Goal: Task Accomplishment & Management: Manage account settings

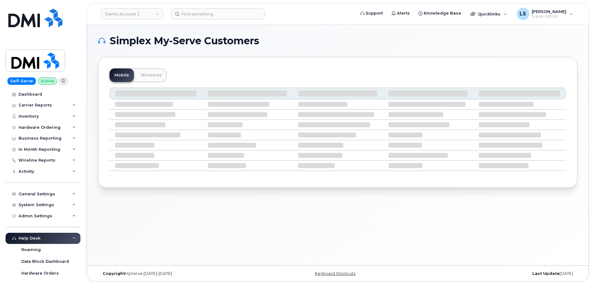
drag, startPoint x: 369, startPoint y: 254, endPoint x: 363, endPoint y: 253, distance: 6.0
click at [370, 255] on div "Simplex My-Serve Customers Mobile Wirelines" at bounding box center [338, 145] width 502 height 240
drag, startPoint x: 178, startPoint y: 158, endPoint x: 237, endPoint y: 10, distance: 159.7
click at [190, 127] on tbody at bounding box center [338, 134] width 457 height 71
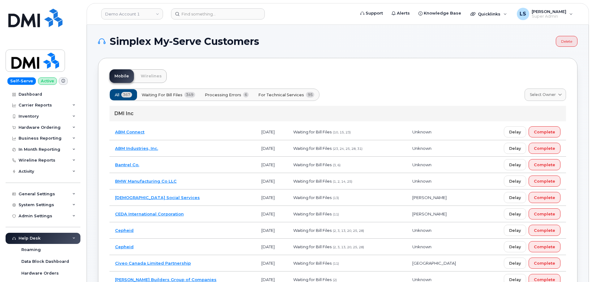
click at [194, 20] on header "Demo Account 1 Support Alerts Knowledge Base Quicklinks Suspend / Cancel Device…" at bounding box center [338, 14] width 502 height 22
click at [195, 17] on input at bounding box center [218, 13] width 94 height 11
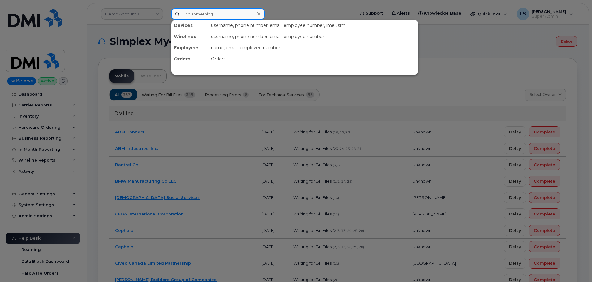
paste input "6197789439"
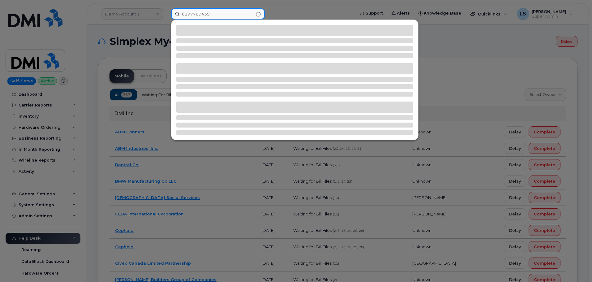
type input "6197789439"
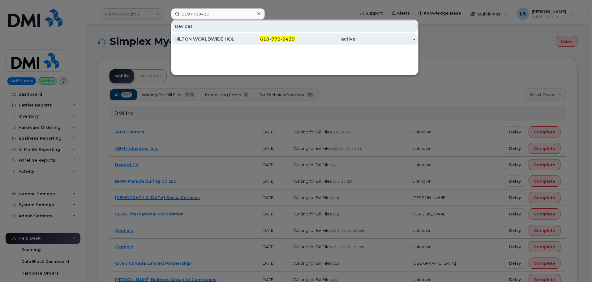
click at [219, 38] on div "HILTON WORLDWIDE HOLDINGS INC." at bounding box center [204, 39] width 60 height 6
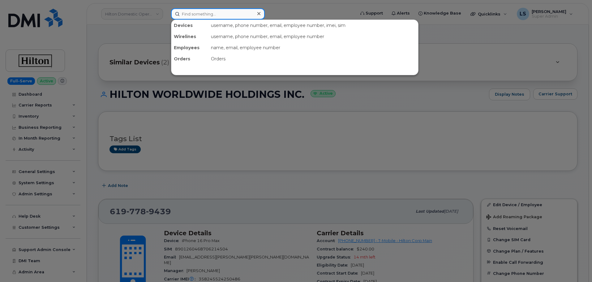
click at [261, 17] on div at bounding box center [218, 13] width 94 height 11
paste input "7808035828"
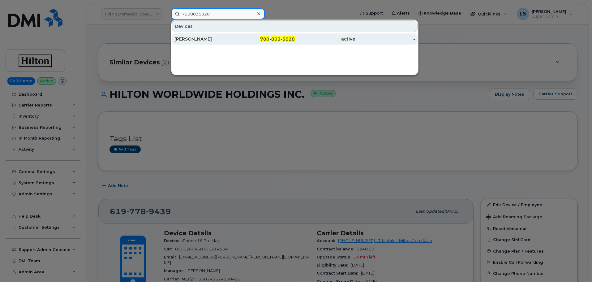
type input "7808035828"
click at [244, 36] on div "780 - 803 - 5828" at bounding box center [265, 39] width 60 height 6
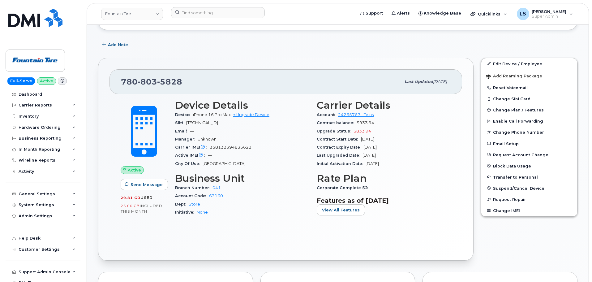
scroll to position [93, 0]
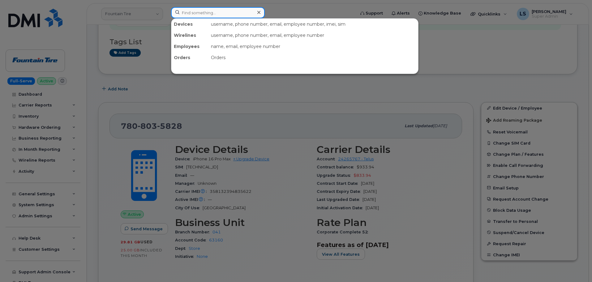
click at [244, 10] on input at bounding box center [218, 12] width 94 height 11
paste input "7805042043"
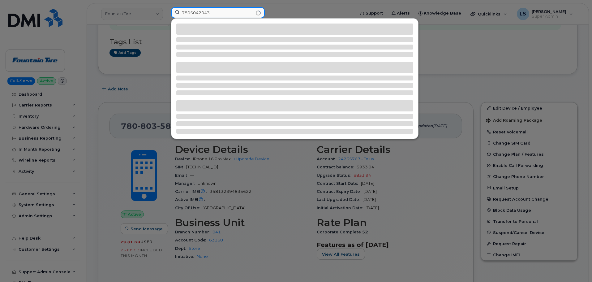
type input "7805042043"
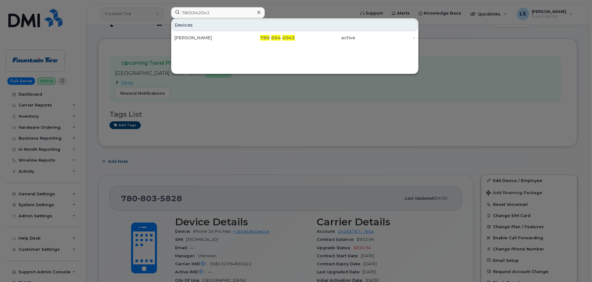
scroll to position [0, 0]
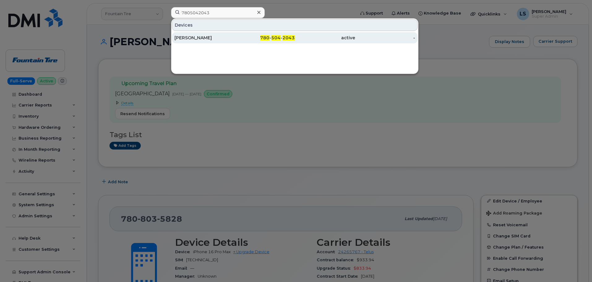
click at [343, 37] on div "active" at bounding box center [325, 38] width 60 height 6
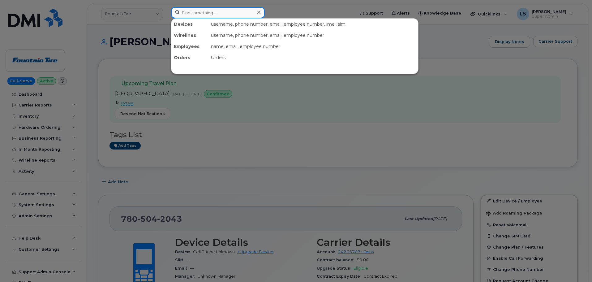
click at [196, 10] on input at bounding box center [218, 12] width 94 height 11
paste input "7808035828"
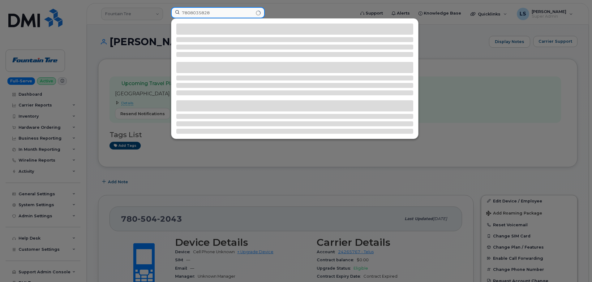
type input "7808035828"
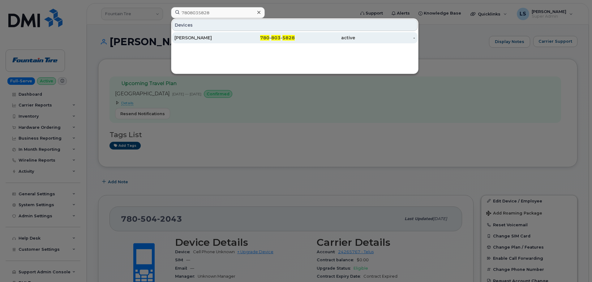
click at [202, 37] on div "[PERSON_NAME]" at bounding box center [204, 38] width 60 height 6
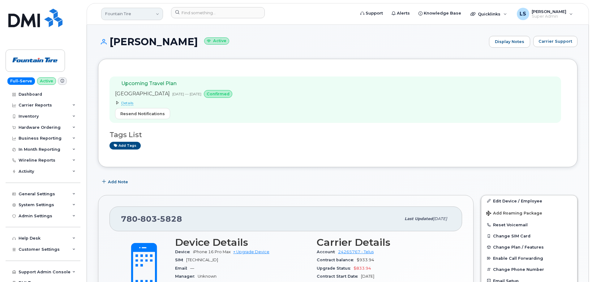
click at [150, 11] on link "Fountain Tire" at bounding box center [132, 14] width 62 height 12
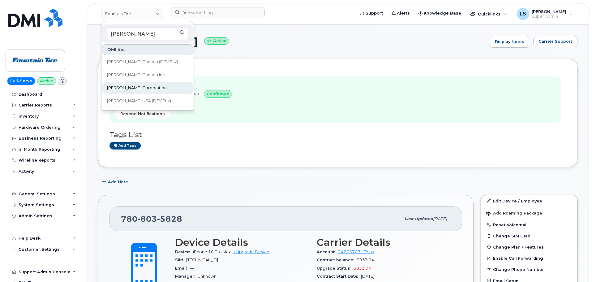
type input "Kiewit"
click at [145, 87] on link "[PERSON_NAME] Corporation" at bounding box center [147, 88] width 91 height 12
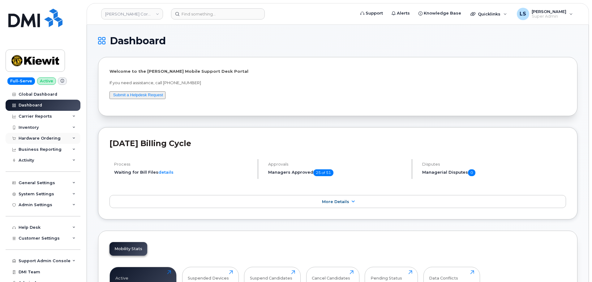
click at [56, 137] on div "Hardware Ordering" at bounding box center [40, 138] width 42 height 5
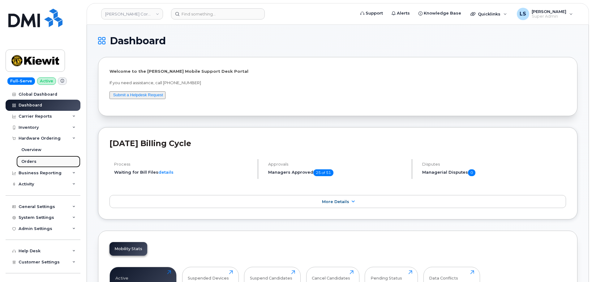
click at [48, 159] on link "Orders" at bounding box center [48, 162] width 64 height 12
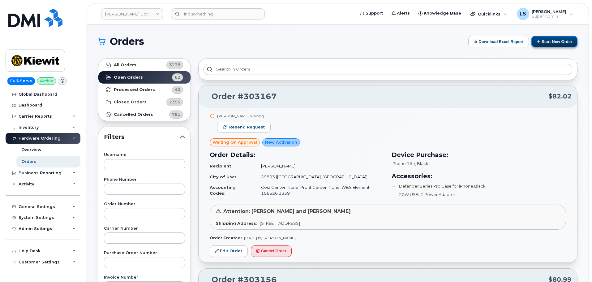
click at [553, 41] on button "Start New Order" at bounding box center [554, 41] width 46 height 11
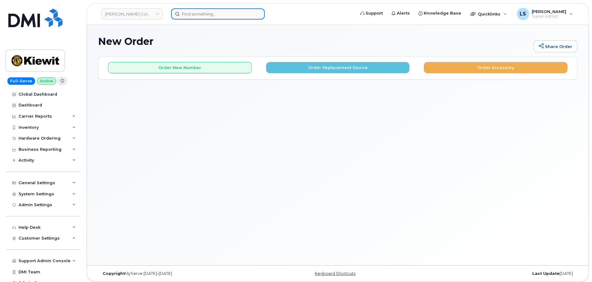
click at [196, 16] on input at bounding box center [218, 13] width 94 height 11
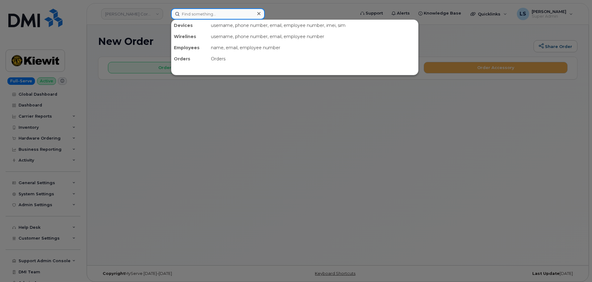
paste input "[PHONE_NUMBER]"
type input "[PHONE_NUMBER]"
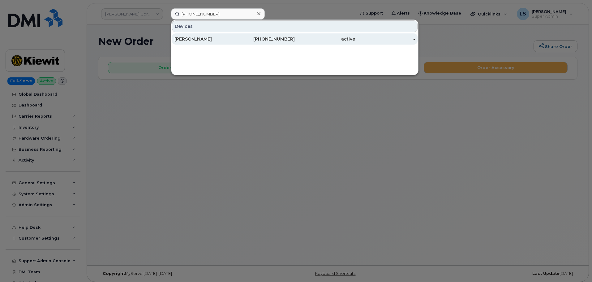
click at [189, 38] on div "[PERSON_NAME]" at bounding box center [204, 39] width 60 height 6
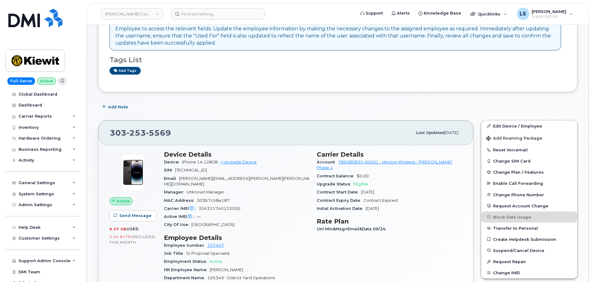
scroll to position [217, 0]
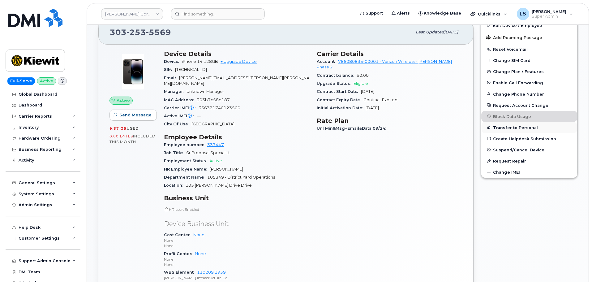
click at [509, 126] on button "Transfer to Personal" at bounding box center [529, 127] width 96 height 11
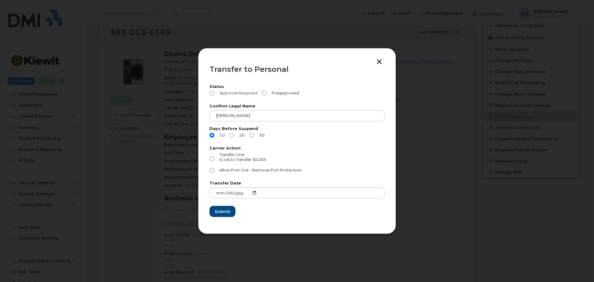
click at [243, 93] on span "Approval Required" at bounding box center [237, 93] width 41 height 5
click at [214, 93] on input "Approval Required" at bounding box center [211, 93] width 5 height 5
radio input "true"
click at [252, 133] on input "30" at bounding box center [251, 135] width 5 height 5
radio input "true"
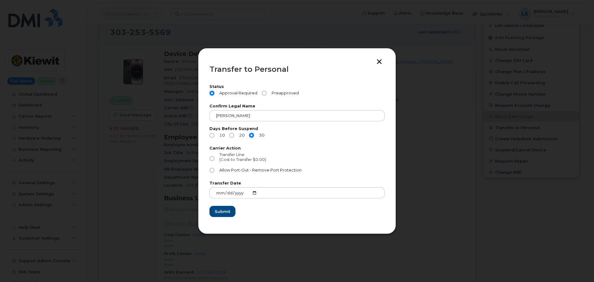
click at [212, 157] on input "Transfer Line (Cost to Transfer $0.00)" at bounding box center [211, 158] width 5 height 5
radio input "true"
click at [217, 212] on span "Submit" at bounding box center [221, 211] width 15 height 6
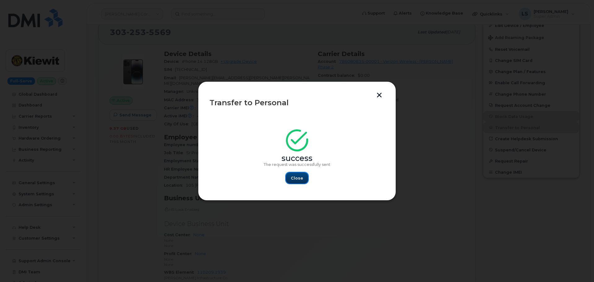
click at [300, 177] on button "Close" at bounding box center [297, 177] width 22 height 11
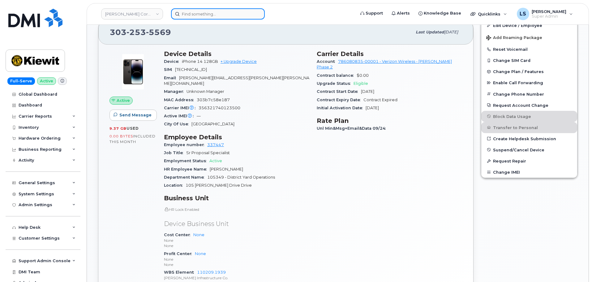
click at [214, 17] on input at bounding box center [218, 13] width 94 height 11
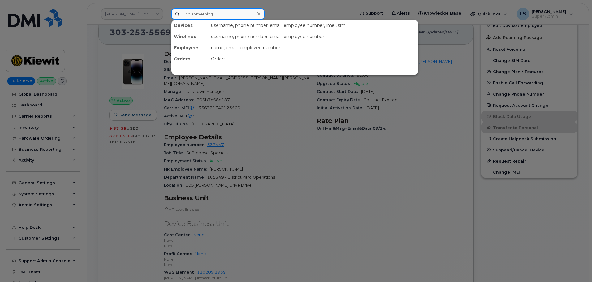
paste input "8482362289"
type input "8482362289"
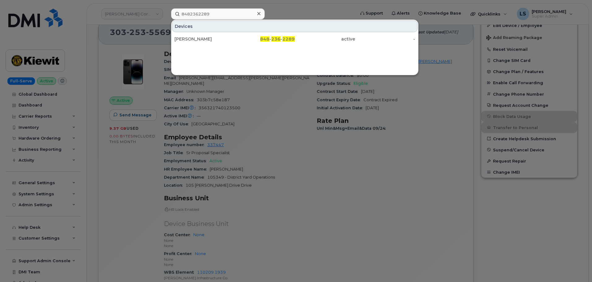
drag, startPoint x: 238, startPoint y: 35, endPoint x: 30, endPoint y: 73, distance: 211.8
click at [238, 36] on div "848 - 236 - 2289" at bounding box center [265, 38] width 60 height 11
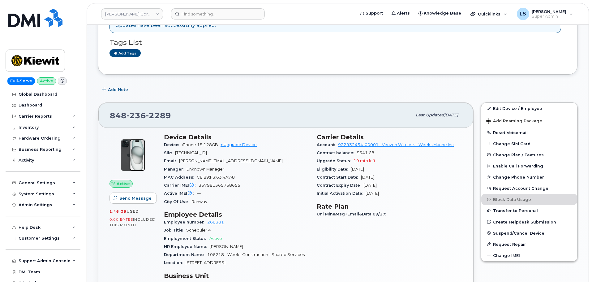
scroll to position [87, 0]
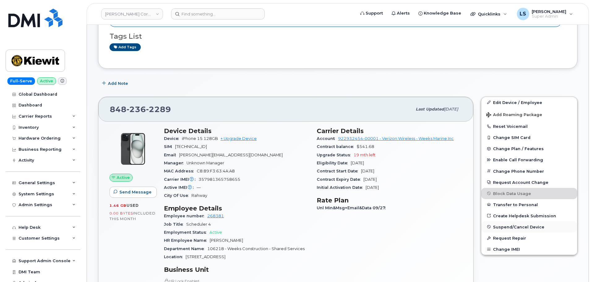
click at [514, 228] on span "Suspend/Cancel Device" at bounding box center [518, 226] width 51 height 5
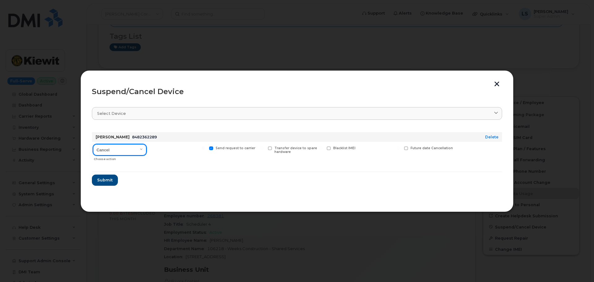
click at [119, 151] on select "Cancel Suspend - Reduced Rate Suspend - Full Rate Suspend - Lost Device/Stolen …" at bounding box center [119, 149] width 53 height 11
select select "[object Object]"
click at [93, 144] on select "Cancel Suspend - Reduced Rate Suspend - Full Rate Suspend - Lost Device/Stolen …" at bounding box center [119, 149] width 53 height 11
click at [107, 183] on button "Submit" at bounding box center [104, 179] width 25 height 11
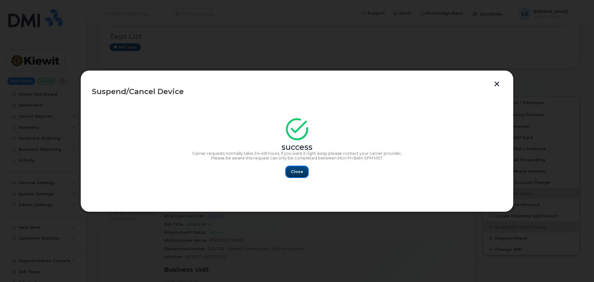
click at [302, 175] on button "Close" at bounding box center [297, 171] width 22 height 11
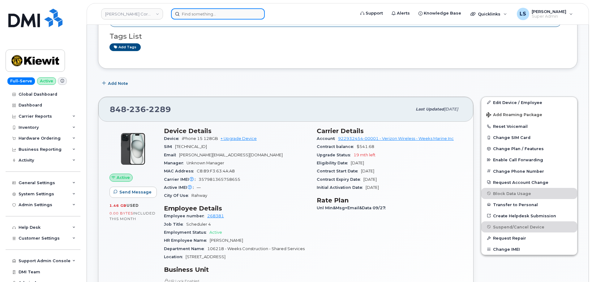
click at [177, 18] on input at bounding box center [218, 13] width 94 height 11
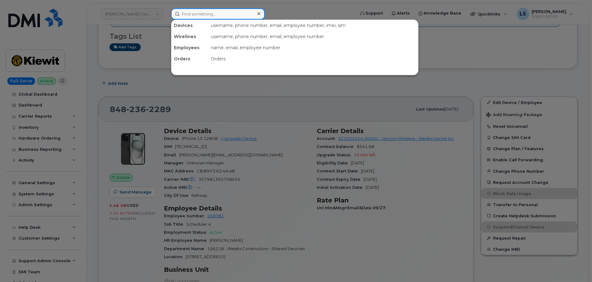
paste input "303127"
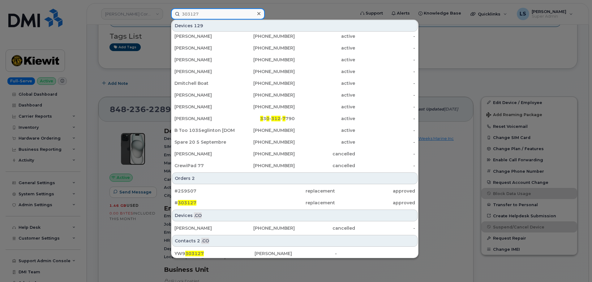
scroll to position [110, 0]
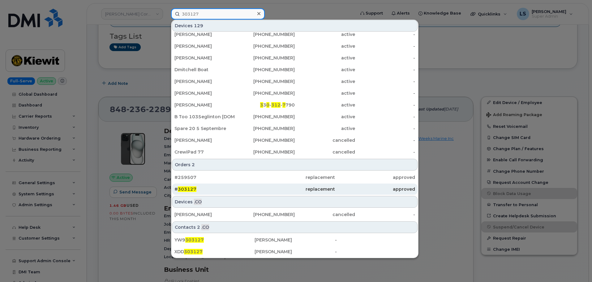
type input "303127"
click at [193, 193] on div "# 303127" at bounding box center [214, 188] width 80 height 11
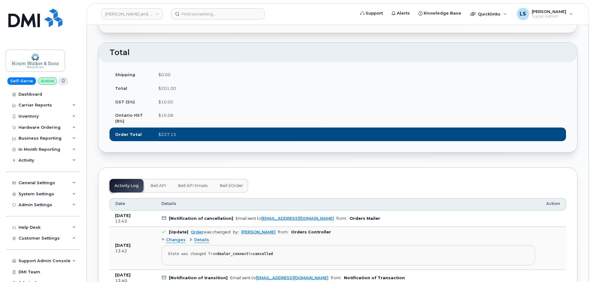
scroll to position [557, 0]
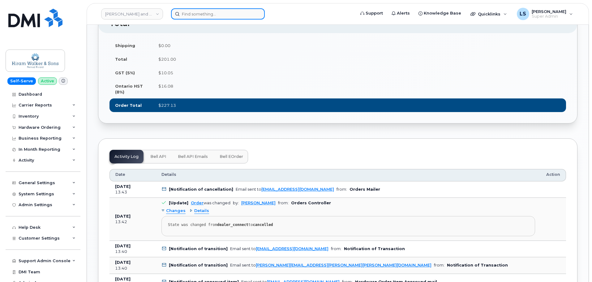
click at [257, 17] on div at bounding box center [218, 13] width 94 height 11
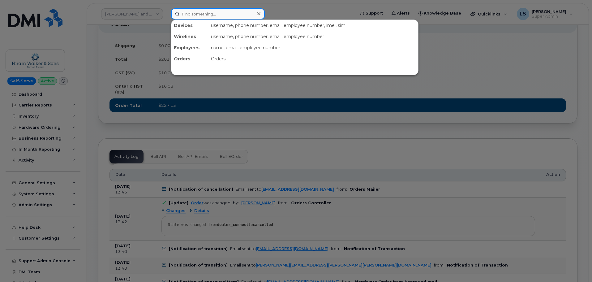
paste input "303113"
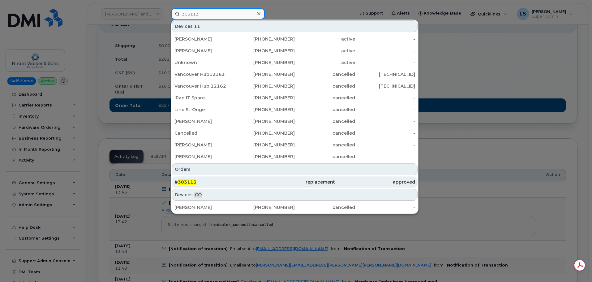
scroll to position [0, 0]
type input "303113"
click at [234, 178] on div "# 303113" at bounding box center [214, 181] width 80 height 11
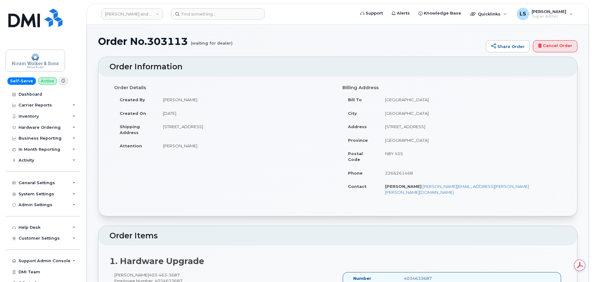
drag, startPoint x: 104, startPoint y: 35, endPoint x: 102, endPoint y: 38, distance: 3.6
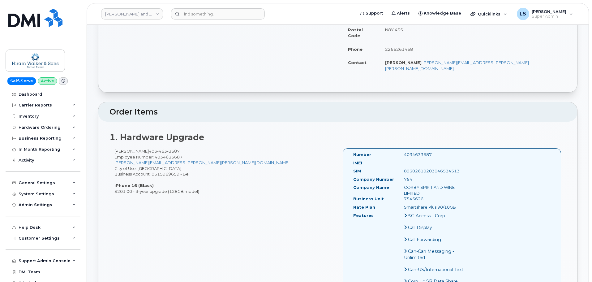
drag, startPoint x: 98, startPoint y: 41, endPoint x: 202, endPoint y: 179, distance: 173.1
copy div "Order No.303113 (waiting for dealer) Share Order Cancel Order × Share This Orde…"
drag, startPoint x: 207, startPoint y: 142, endPoint x: 204, endPoint y: 140, distance: 3.5
click at [206, 148] on div "Simon Brockett 403 463 3687 Employee Number: 4034633687 simon.brockett@pernod-r…" at bounding box center [224, 171] width 228 height 46
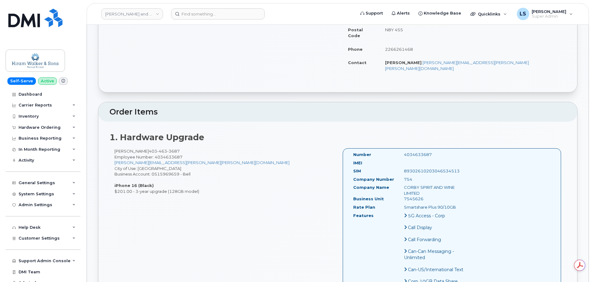
click at [184, 135] on div "1. Hardware Upgrade Simon Brockett 403 463 3687 Employee Number: 4034633687 sim…" at bounding box center [337, 279] width 479 height 315
drag, startPoint x: 178, startPoint y: 139, endPoint x: 147, endPoint y: 141, distance: 30.7
click at [147, 148] on div "Simon Brockett 403 463 3687 Employee Number: 4034633687 simon.brockett@pernod-r…" at bounding box center [224, 171] width 228 height 46
copy span "403 463 3687"
click at [266, 14] on form at bounding box center [261, 13] width 180 height 11
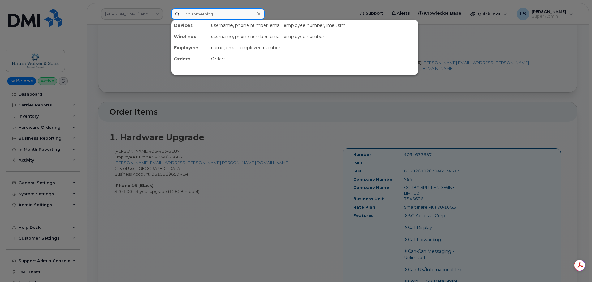
click at [259, 16] on div at bounding box center [218, 13] width 94 height 11
paste input "303017"
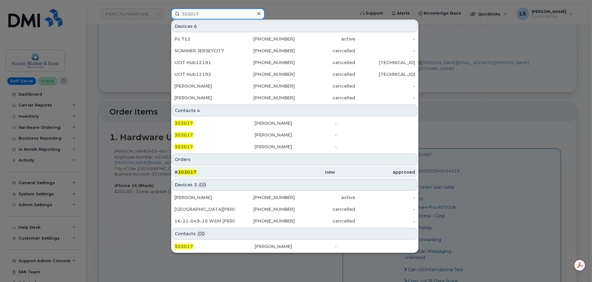
type input "303017"
click at [212, 170] on div "# 303017" at bounding box center [214, 172] width 80 height 6
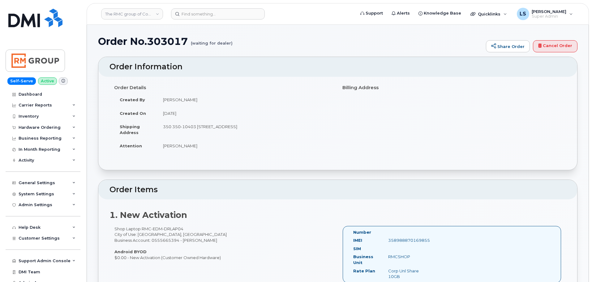
drag, startPoint x: 193, startPoint y: 145, endPoint x: 159, endPoint y: 147, distance: 34.0
click at [159, 147] on td "Joshua Sprout" at bounding box center [245, 146] width 176 height 14
copy td "Joshua Sprout"
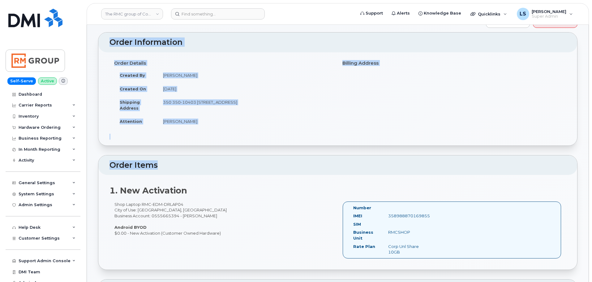
scroll to position [93, 0]
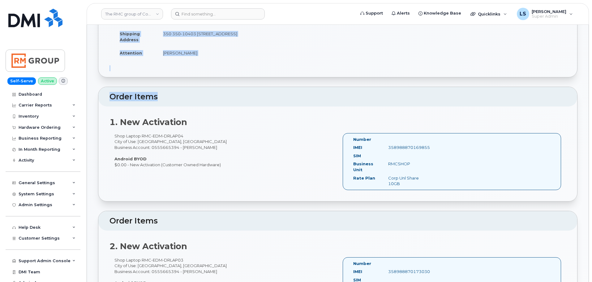
drag, startPoint x: 102, startPoint y: 41, endPoint x: 228, endPoint y: 165, distance: 176.5
copy div "Order No.303017 (waiting for dealer) Share Order Cancel Order × Share This Orde…"
click at [279, 122] on h2 "1. New Activation" at bounding box center [338, 122] width 457 height 9
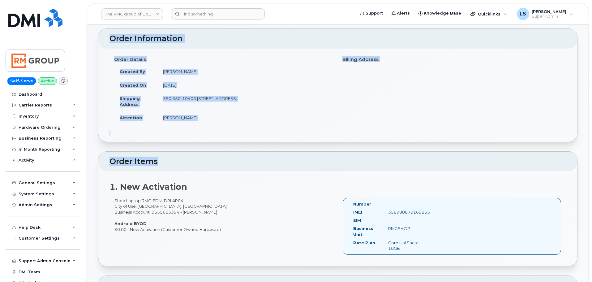
scroll to position [0, 0]
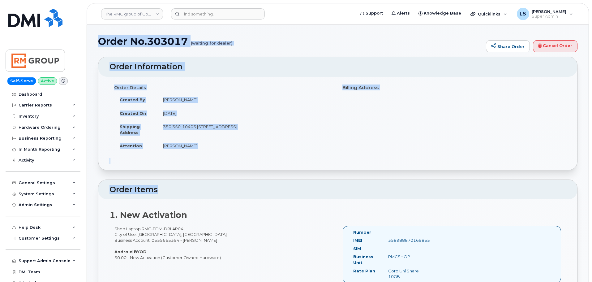
click at [195, 163] on div "Order Details Created By Josh Sprout Created On October 9, 2025 Shipping Addres…" at bounding box center [337, 123] width 479 height 93
click at [171, 122] on td "350 350-10403 172 St NW EDMONTON AB T5S 1K9 CANADA" at bounding box center [245, 129] width 176 height 19
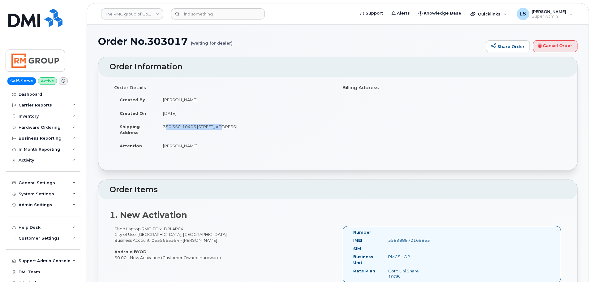
drag, startPoint x: 171, startPoint y: 127, endPoint x: 219, endPoint y: 129, distance: 48.6
click at [219, 129] on td "350 350-10403 172 St NW EDMONTON AB T5S 1K9 CANADA" at bounding box center [245, 129] width 176 height 19
copy td "350 350-10403 172 St NW"
click at [234, 124] on td "350 350-10403 172 St NW EDMONTON AB T5S 1K9 CANADA" at bounding box center [245, 129] width 176 height 19
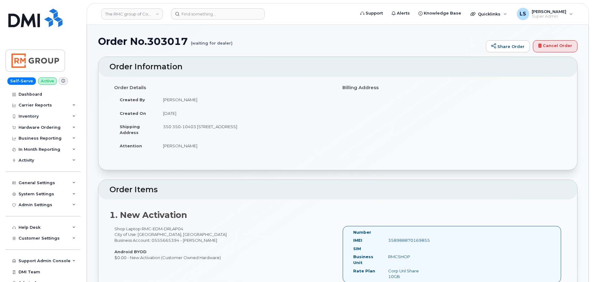
copy td "EDMONTON"
click at [252, 124] on td "350 350-10403 172 St NW EDMONTON AB T5S 1K9 CANADA" at bounding box center [245, 129] width 176 height 19
drag, startPoint x: 248, startPoint y: 127, endPoint x: 257, endPoint y: 127, distance: 8.7
click at [264, 127] on td "350 350-10403 172 St NW EDMONTON AB T5S 1K9 CANADA" at bounding box center [245, 129] width 176 height 19
click at [255, 126] on td "350 350-10403 172 St NW EDMONTON AB T5S 1K9 CANADA" at bounding box center [245, 129] width 176 height 19
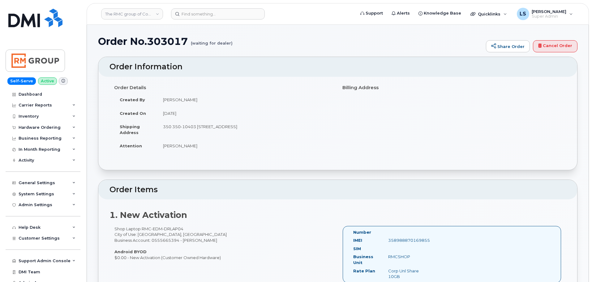
drag, startPoint x: 255, startPoint y: 125, endPoint x: 271, endPoint y: 127, distance: 16.7
click at [271, 127] on td "350 350-10403 172 St NW EDMONTON AB T5S 1K9 CANADA" at bounding box center [245, 129] width 176 height 19
copy td "T5S 1K9"
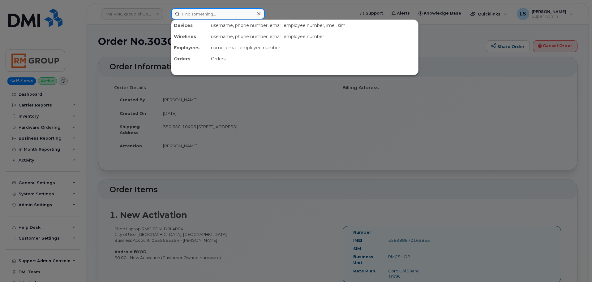
click at [224, 17] on input at bounding box center [218, 13] width 94 height 11
paste input "303058"
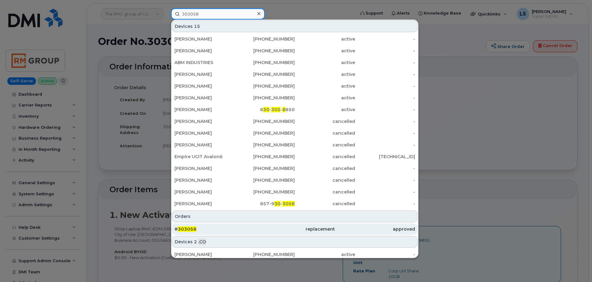
type input "303058"
click at [212, 231] on div "# 303058" at bounding box center [214, 229] width 80 height 6
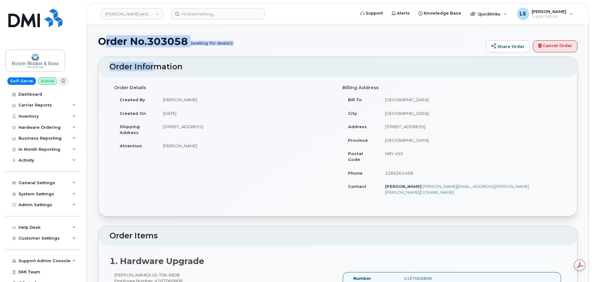
drag, startPoint x: 107, startPoint y: 39, endPoint x: 134, endPoint y: 58, distance: 33.0
drag, startPoint x: 124, startPoint y: 45, endPoint x: 110, endPoint y: 39, distance: 15.0
click at [123, 44] on h1 "Order No.303058 (waiting for dealer)" at bounding box center [290, 41] width 385 height 11
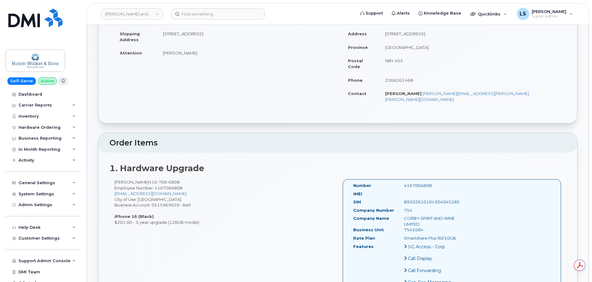
drag, startPoint x: 98, startPoint y: 41, endPoint x: 200, endPoint y: 211, distance: 198.0
copy div "Order No.303058 (waiting for dealer) Share Order Cancel Order × Share This Orde…"
drag, startPoint x: 175, startPoint y: 172, endPoint x: 176, endPoint y: 168, distance: 4.4
click at [175, 179] on div "Farrel Chow 416 706 6808 Employee Number: 4167066808 farrel.chow@pernod-ricard.…" at bounding box center [224, 202] width 228 height 46
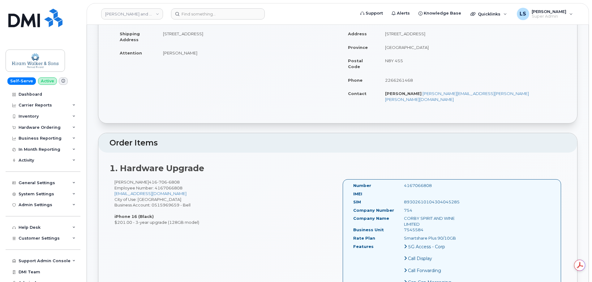
click at [175, 179] on div "Farrel Chow 416 706 6808 Employee Number: 4167066808 farrel.chow@pernod-ricard.…" at bounding box center [224, 202] width 228 height 46
drag, startPoint x: 170, startPoint y: 171, endPoint x: 140, endPoint y: 173, distance: 30.3
click at [149, 179] on span "416 706 6808" at bounding box center [164, 181] width 31 height 5
copy span "416 706 6808"
click at [209, 14] on input at bounding box center [218, 13] width 94 height 11
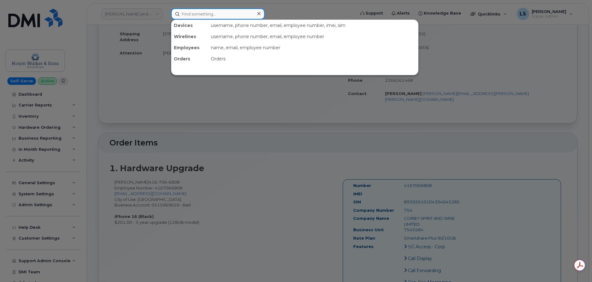
paste input "[PERSON_NAME][EMAIL_ADDRESS][PERSON_NAME][DOMAIN_NAME]"
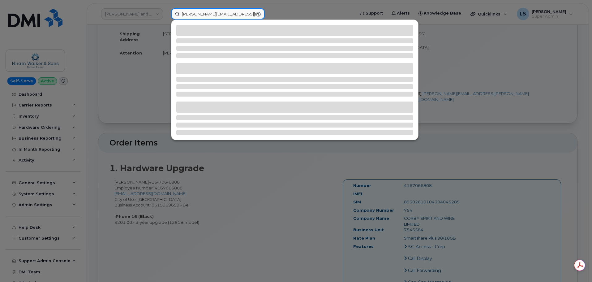
type input "[PERSON_NAME][EMAIL_ADDRESS][PERSON_NAME][DOMAIN_NAME]"
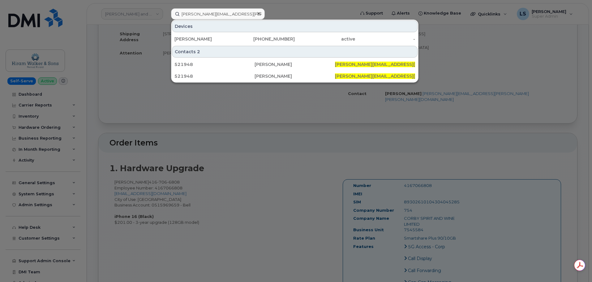
drag, startPoint x: 212, startPoint y: 36, endPoint x: 28, endPoint y: 67, distance: 186.6
click at [212, 36] on div "[PERSON_NAME]" at bounding box center [204, 39] width 60 height 6
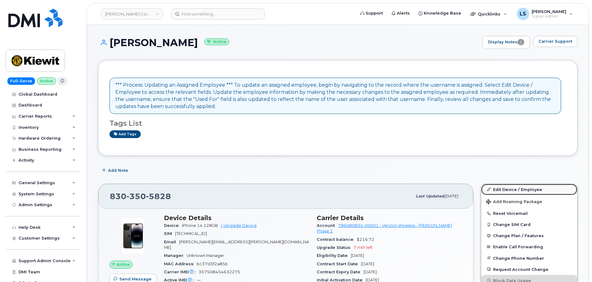
click at [508, 190] on link "Edit Device / Employee" at bounding box center [529, 189] width 96 height 11
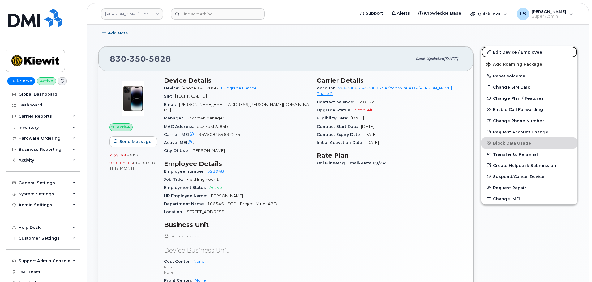
scroll to position [217, 0]
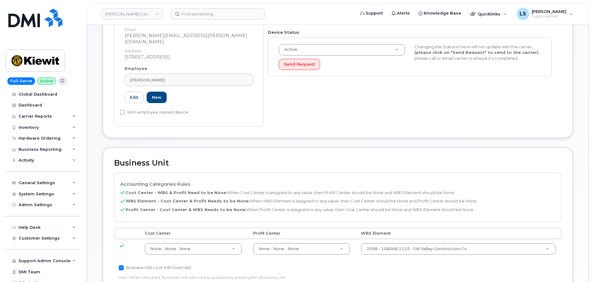
scroll to position [186, 0]
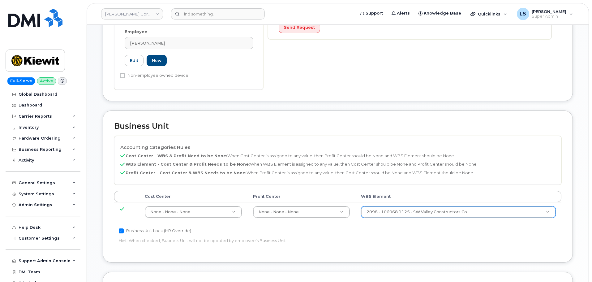
paste input "106545.1123"
type input "106545.1123"
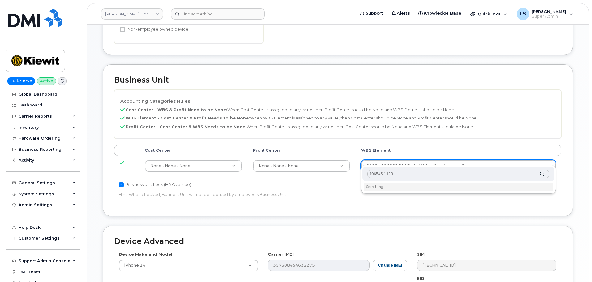
scroll to position [278, 0]
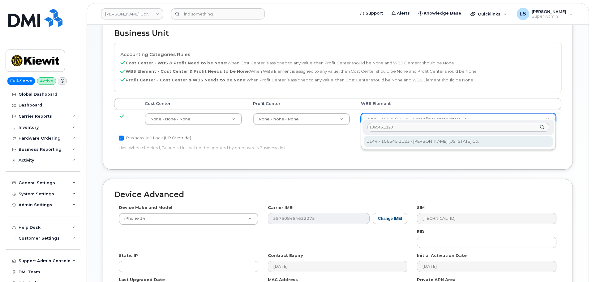
type input "106545.1123"
type input "36137676"
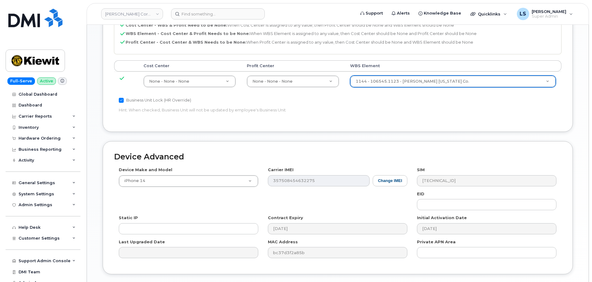
scroll to position [354, 0]
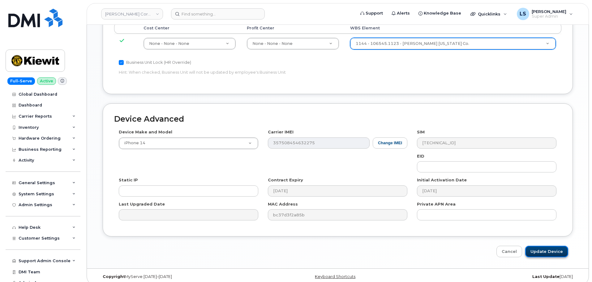
click at [540, 246] on input "Update Device" at bounding box center [546, 251] width 43 height 11
type input "Saving..."
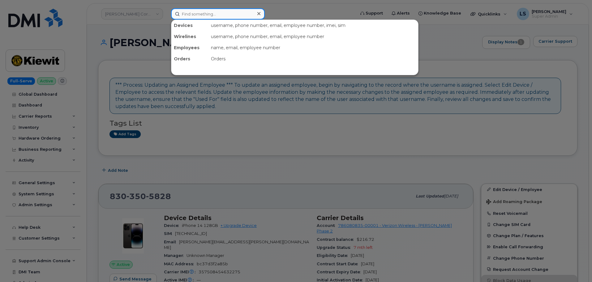
click at [205, 18] on input at bounding box center [218, 13] width 94 height 11
paste input "[PERSON_NAME][EMAIL_ADDRESS][PERSON_NAME][DOMAIN_NAME]"
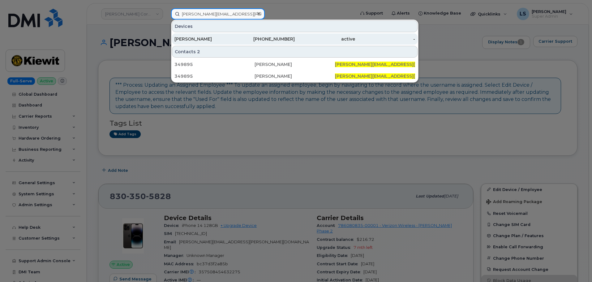
type input "[PERSON_NAME][EMAIL_ADDRESS][PERSON_NAME][DOMAIN_NAME]"
click at [194, 37] on div "[PERSON_NAME]" at bounding box center [204, 39] width 60 height 6
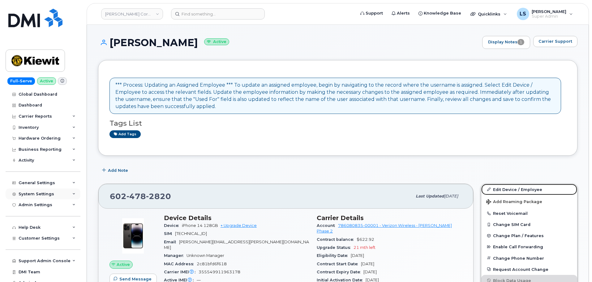
drag, startPoint x: 513, startPoint y: 190, endPoint x: 77, endPoint y: 198, distance: 435.6
click at [512, 190] on link "Edit Device / Employee" at bounding box center [529, 189] width 96 height 11
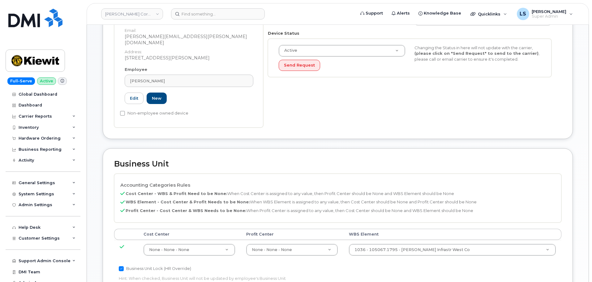
scroll to position [247, 0]
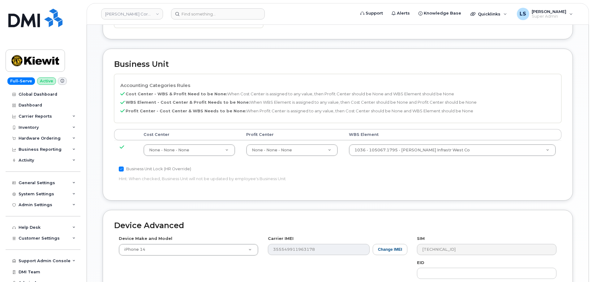
click at [437, 140] on td "1036 - 105067.1795 - [PERSON_NAME] Infrastr West Co 29922779" at bounding box center [452, 149] width 218 height 19
click at [437, 140] on td "1036 - 105067.1795 - Kiewit Infrastr West Co 29922779" at bounding box center [452, 149] width 218 height 19
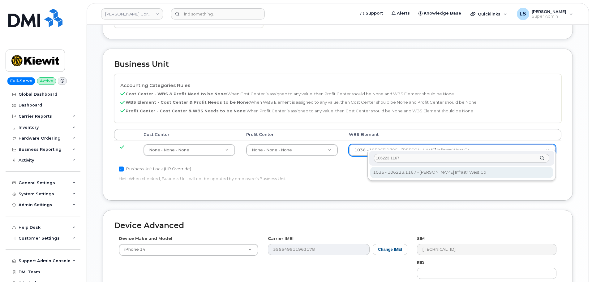
type input "106223.1167"
type input "33642233"
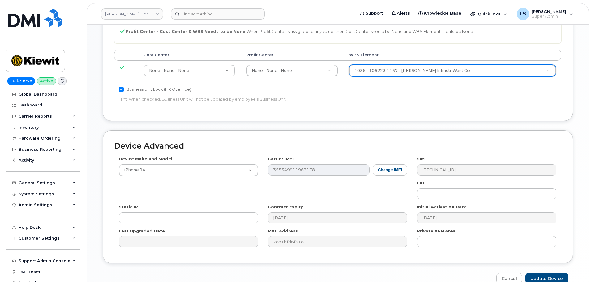
scroll to position [354, 0]
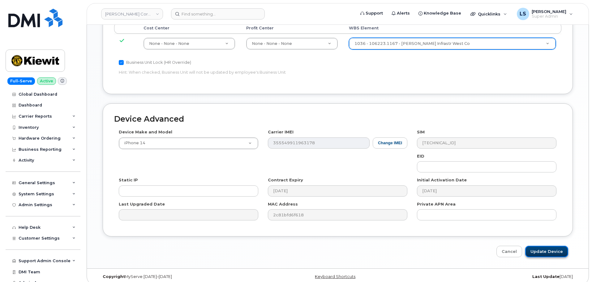
click at [537, 246] on input "Update Device" at bounding box center [546, 251] width 43 height 11
type input "Saving..."
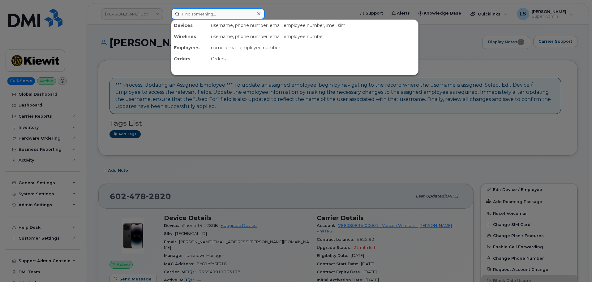
click at [204, 10] on input at bounding box center [218, 13] width 94 height 11
paste input "[PERSON_NAME][EMAIL_ADDRESS][PERSON_NAME][PERSON_NAME][DOMAIN_NAME]"
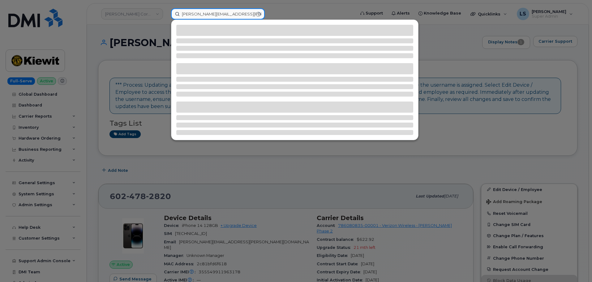
type input "[PERSON_NAME][EMAIL_ADDRESS][PERSON_NAME][PERSON_NAME][DOMAIN_NAME]"
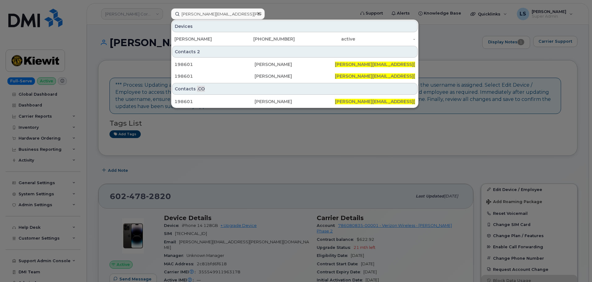
click at [193, 33] on div "[PERSON_NAME] [PHONE_NUMBER] active -" at bounding box center [294, 39] width 247 height 12
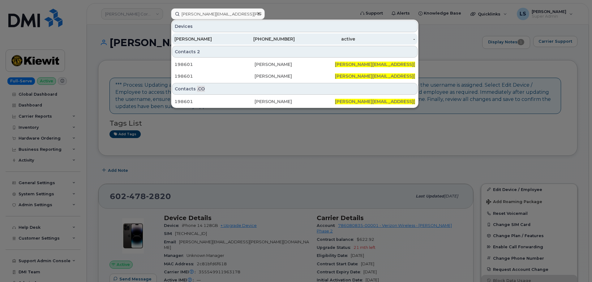
click at [192, 35] on div "[PERSON_NAME]" at bounding box center [204, 38] width 60 height 11
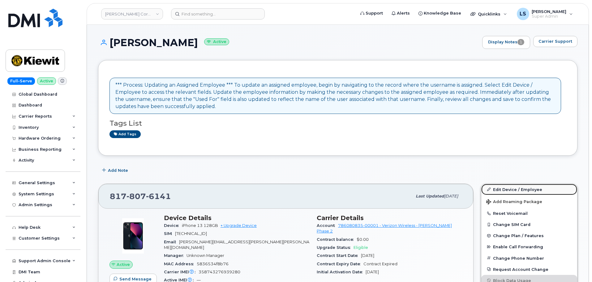
click at [516, 191] on link "Edit Device / Employee" at bounding box center [529, 189] width 96 height 11
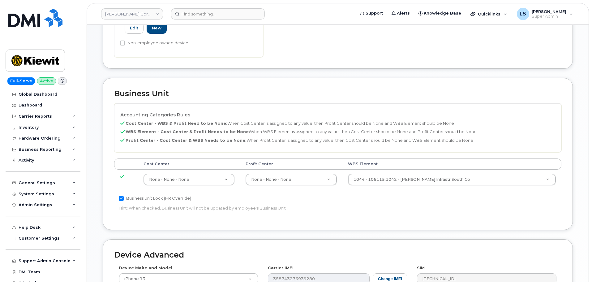
scroll to position [247, 0]
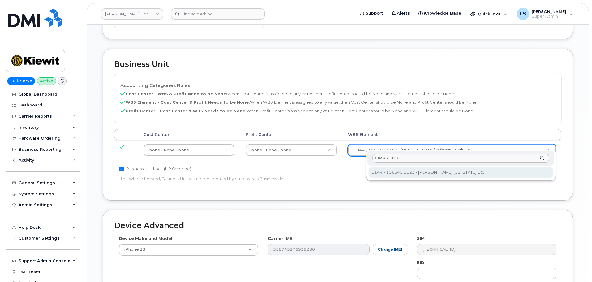
type input "106545.1123"
type input "36137676"
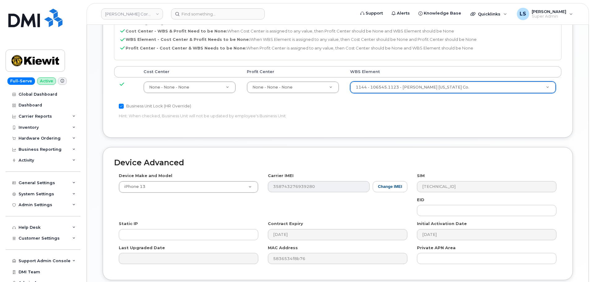
scroll to position [354, 0]
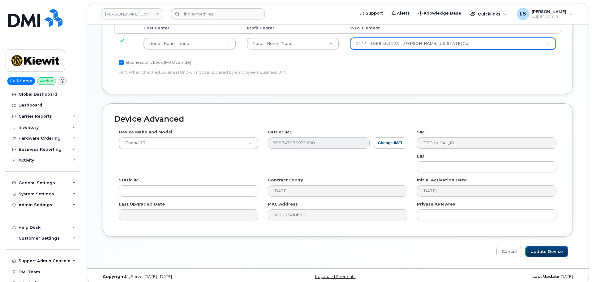
drag, startPoint x: 550, startPoint y: 243, endPoint x: 413, endPoint y: 222, distance: 139.3
click at [550, 246] on input "Update Device" at bounding box center [546, 251] width 43 height 11
type input "Saving..."
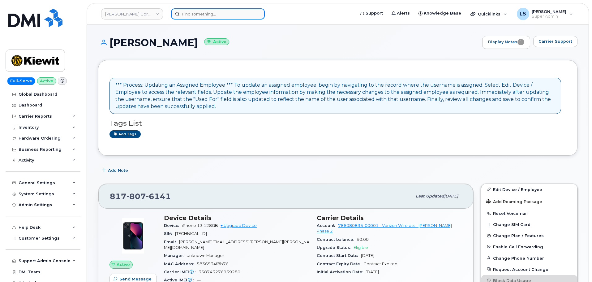
click at [244, 12] on input at bounding box center [218, 13] width 94 height 11
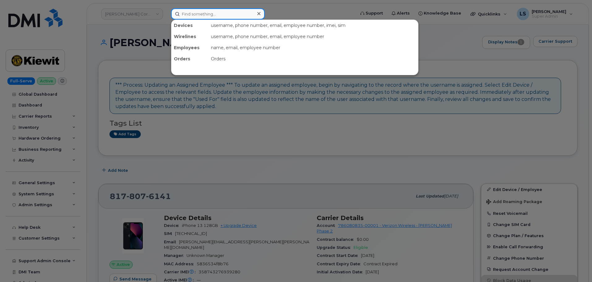
paste input "[EMAIL_ADDRESS][DOMAIN_NAME]"
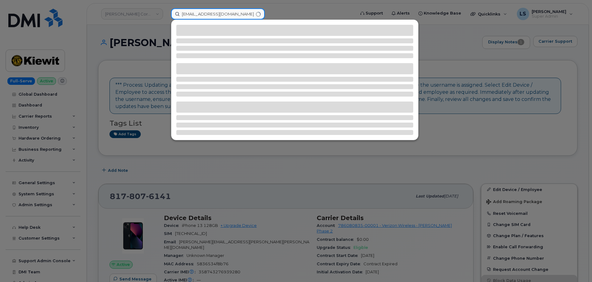
type input "[EMAIL_ADDRESS][DOMAIN_NAME]"
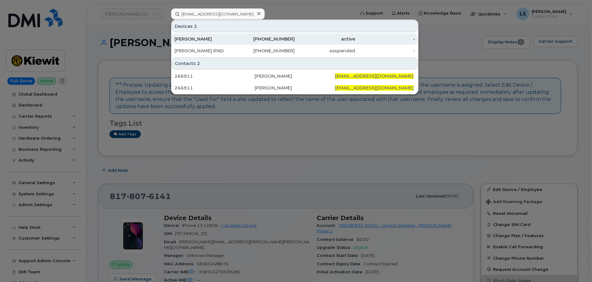
click at [181, 43] on div "[PERSON_NAME]" at bounding box center [204, 38] width 60 height 11
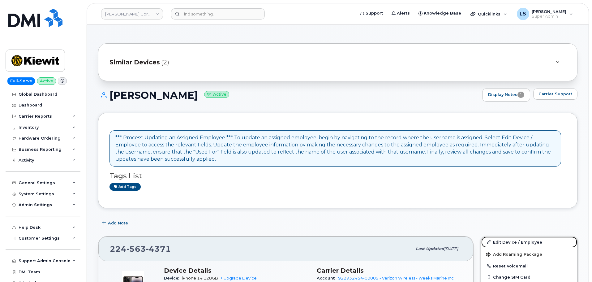
drag, startPoint x: 503, startPoint y: 242, endPoint x: 458, endPoint y: 194, distance: 65.6
click at [503, 242] on link "Edit Device / Employee" at bounding box center [529, 241] width 96 height 11
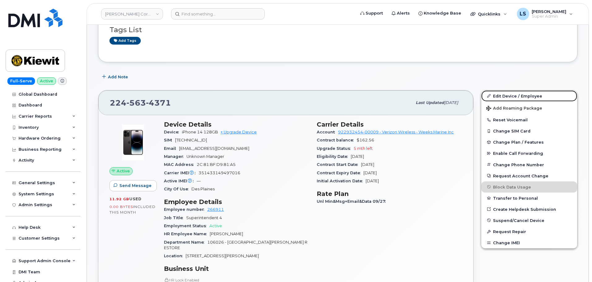
scroll to position [247, 0]
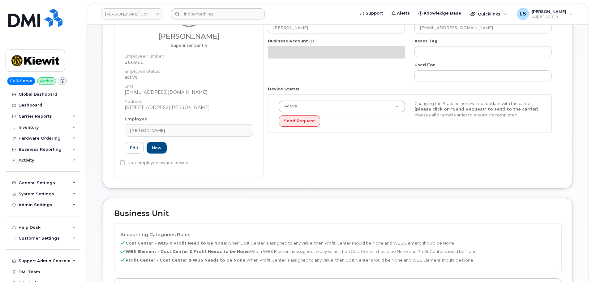
scroll to position [155, 0]
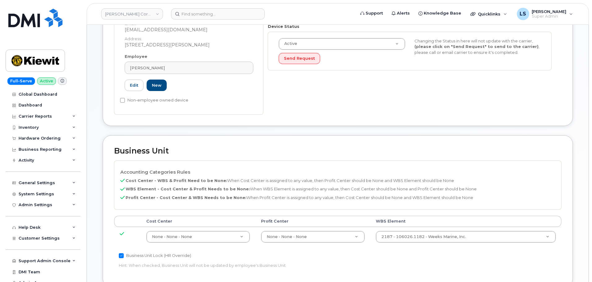
click at [410, 230] on td "2187 - 106026.1182 - Weeks Marine, Inc. 30195998" at bounding box center [465, 236] width 191 height 19
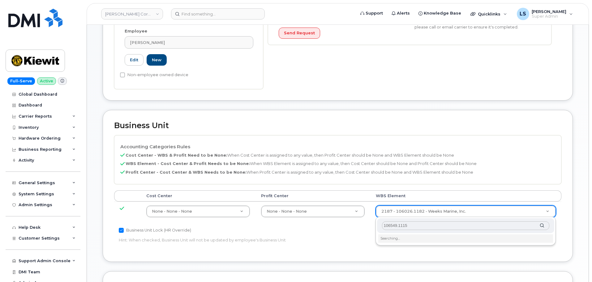
scroll to position [217, 0]
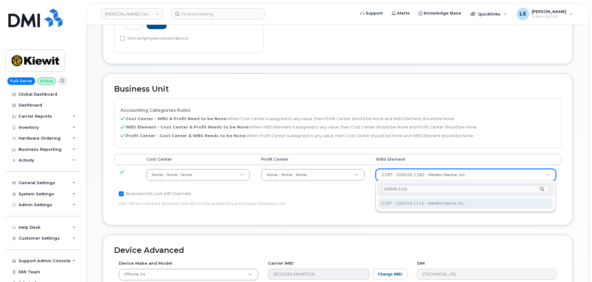
type input "106549.1115"
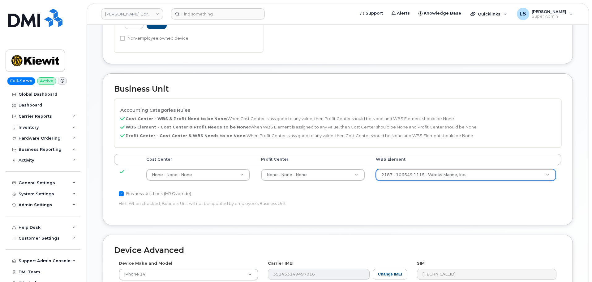
type input "36131287"
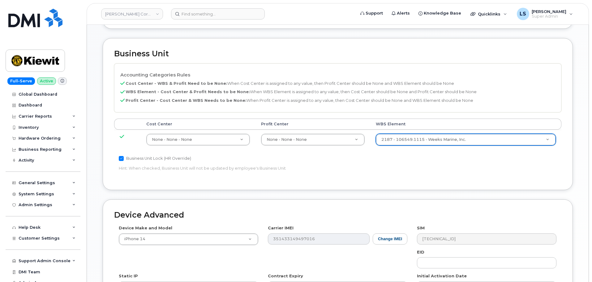
scroll to position [354, 0]
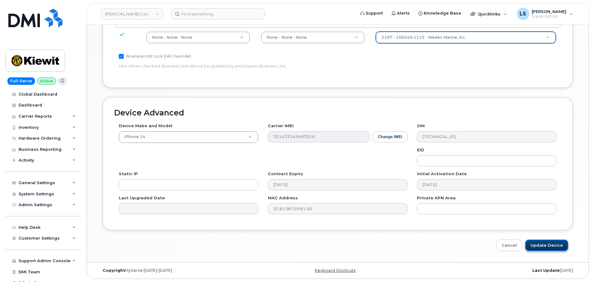
click at [542, 243] on input "Update Device" at bounding box center [546, 244] width 43 height 11
type input "Saving..."
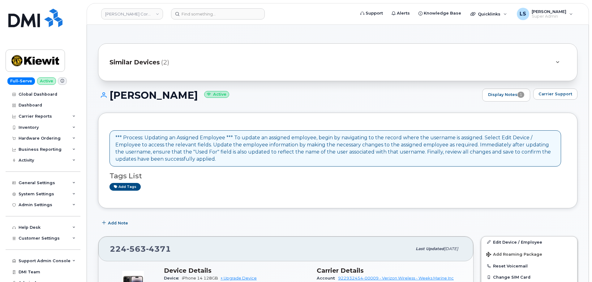
drag, startPoint x: 217, startPoint y: 177, endPoint x: 210, endPoint y: 208, distance: 32.6
click at [218, 176] on h3 "Tags List" at bounding box center [338, 176] width 457 height 8
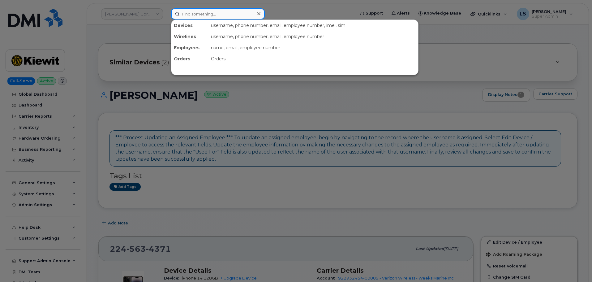
click at [200, 14] on input at bounding box center [218, 13] width 94 height 11
paste input "[PERSON_NAME][EMAIL_ADDRESS][PERSON_NAME][DOMAIN_NAME]"
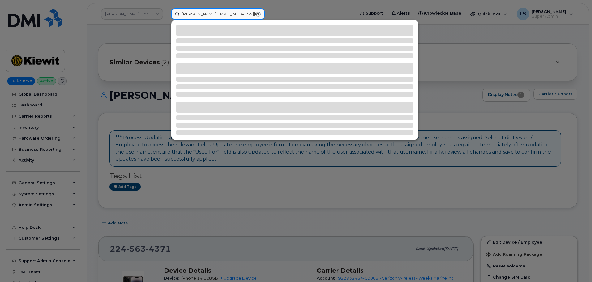
type input "[PERSON_NAME][EMAIL_ADDRESS][PERSON_NAME][DOMAIN_NAME]"
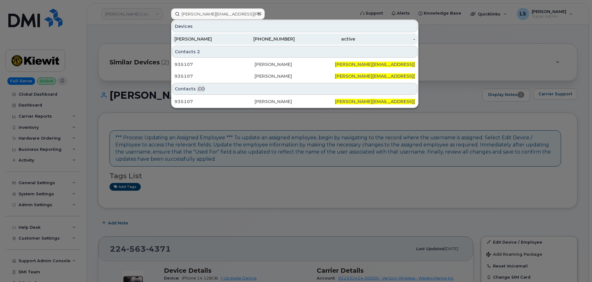
click at [210, 39] on div "[PERSON_NAME]" at bounding box center [204, 39] width 60 height 6
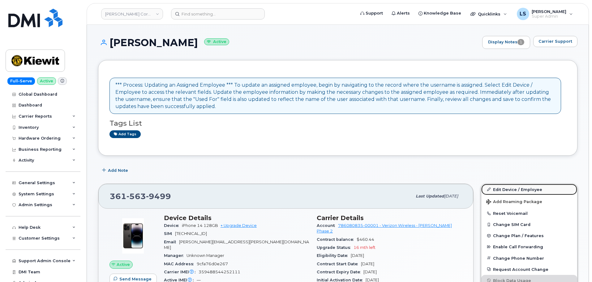
click at [512, 188] on link "Edit Device / Employee" at bounding box center [529, 189] width 96 height 11
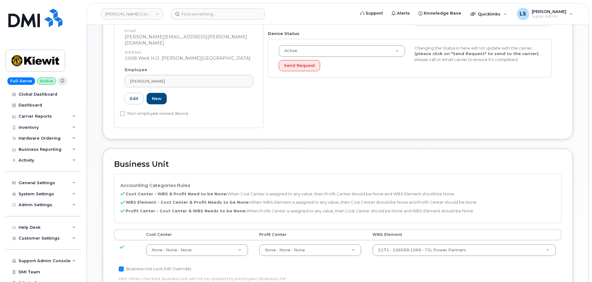
scroll to position [217, 0]
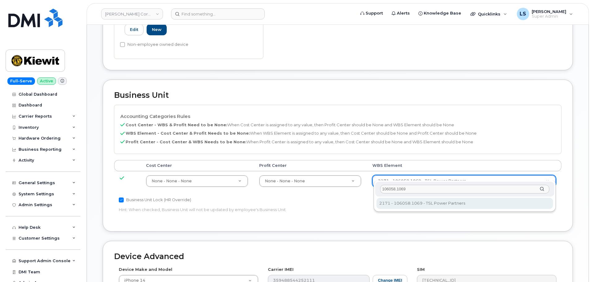
type input "106058.1069"
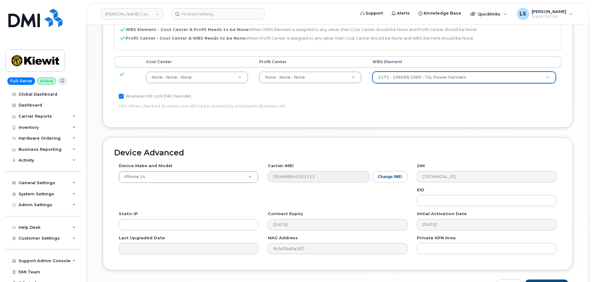
scroll to position [354, 0]
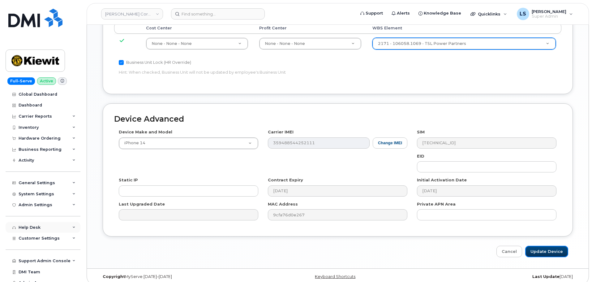
drag, startPoint x: 540, startPoint y: 240, endPoint x: 6, endPoint y: 230, distance: 534.6
click at [540, 246] on input "Update Device" at bounding box center [546, 251] width 43 height 11
type input "Saving..."
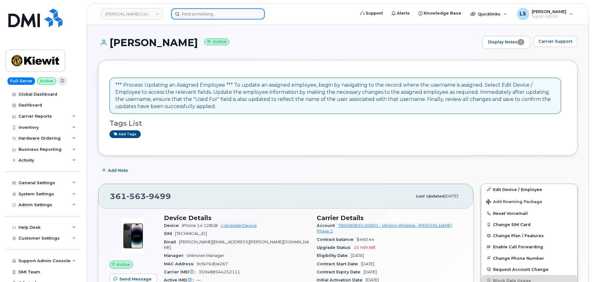
click at [247, 12] on input at bounding box center [218, 13] width 94 height 11
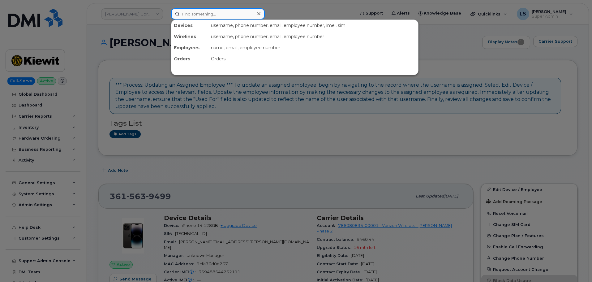
paste input "[PERSON_NAME][EMAIL_ADDRESS][PERSON_NAME][PERSON_NAME][DOMAIN_NAME]"
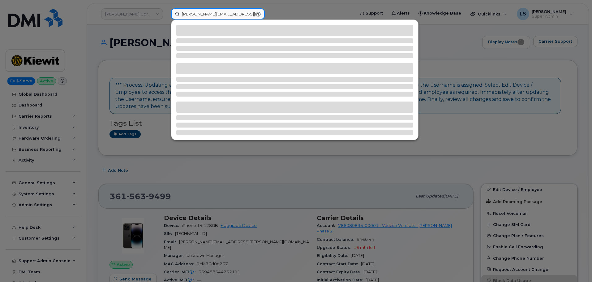
type input "[PERSON_NAME][EMAIL_ADDRESS][PERSON_NAME][PERSON_NAME][DOMAIN_NAME]"
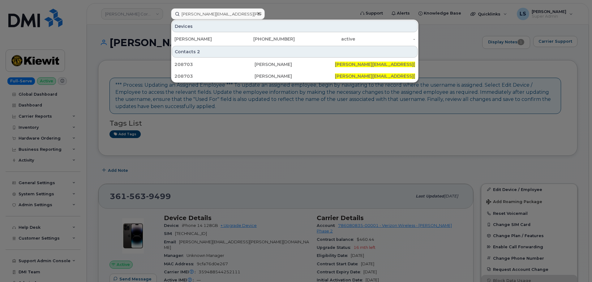
drag, startPoint x: 193, startPoint y: 38, endPoint x: 114, endPoint y: 55, distance: 81.2
click at [193, 38] on div "[PERSON_NAME]" at bounding box center [204, 39] width 60 height 6
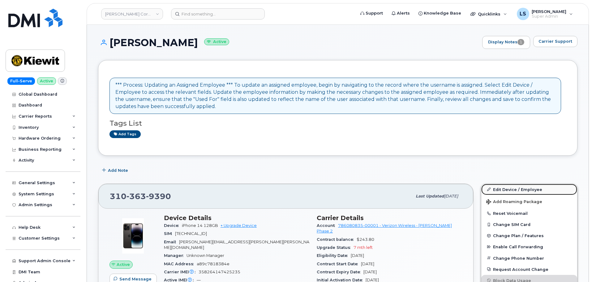
click at [529, 185] on link "Edit Device / Employee" at bounding box center [529, 189] width 96 height 11
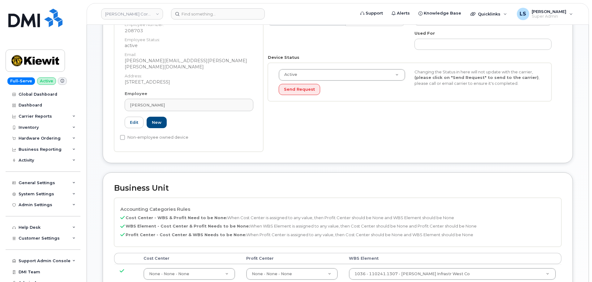
scroll to position [186, 0]
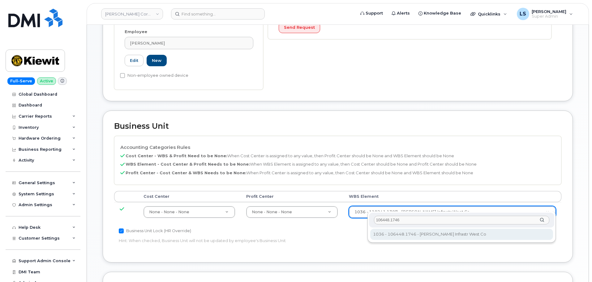
type input "106448.1746"
type input "35500599"
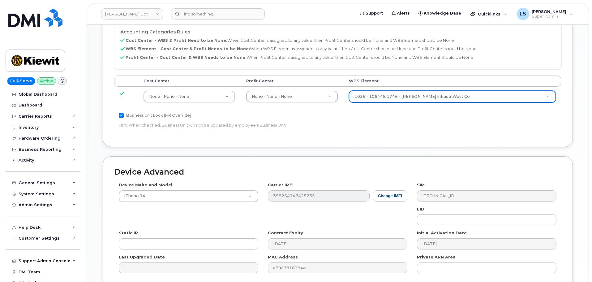
scroll to position [354, 0]
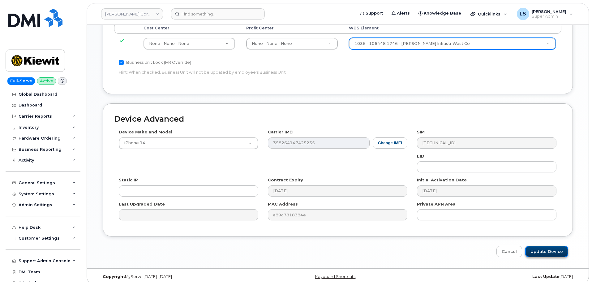
click at [556, 246] on input "Update Device" at bounding box center [546, 251] width 43 height 11
type input "Saving..."
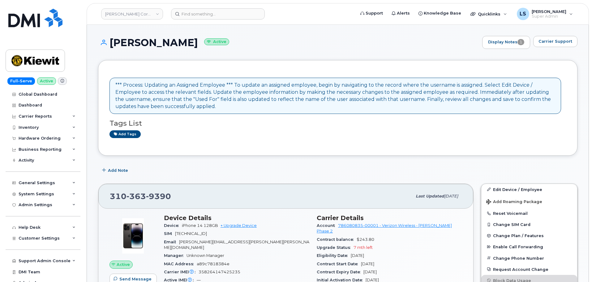
drag, startPoint x: 247, startPoint y: 67, endPoint x: 227, endPoint y: 81, distance: 23.8
click at [247, 68] on div "*** Process: Updating an Assigned Employee *** To update an assigned employee, …" at bounding box center [337, 108] width 479 height 96
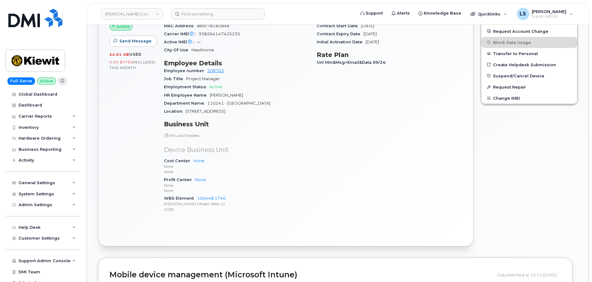
scroll to position [247, 0]
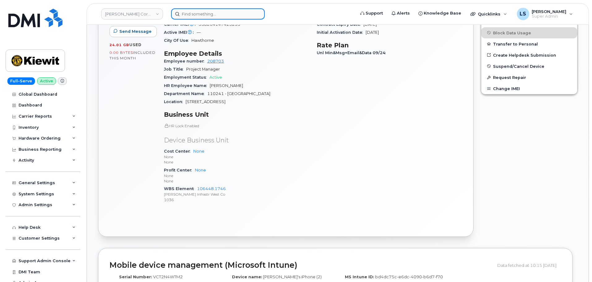
click at [223, 18] on input at bounding box center [218, 13] width 94 height 11
paste input "[EMAIL_ADDRESS][DOMAIN_NAME]"
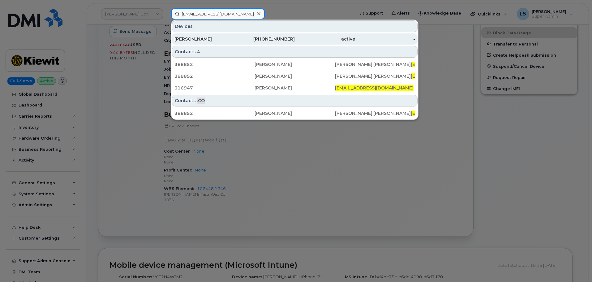
type input "[EMAIL_ADDRESS][DOMAIN_NAME]"
click at [207, 37] on div "[PERSON_NAME]" at bounding box center [204, 39] width 60 height 6
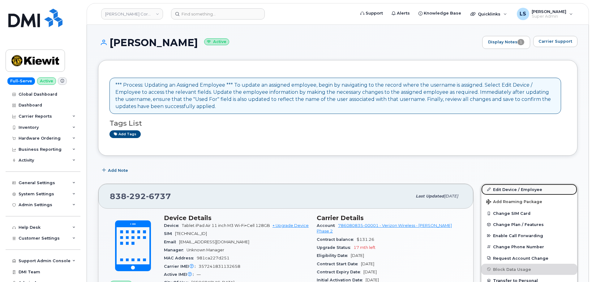
click at [540, 191] on link "Edit Device / Employee" at bounding box center [529, 189] width 96 height 11
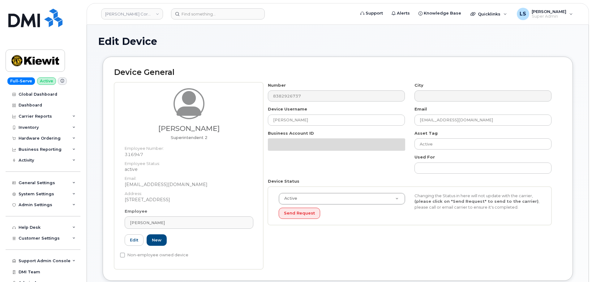
scroll to position [217, 0]
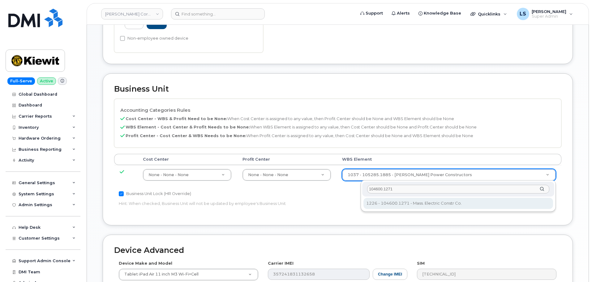
type input "104600.1271"
type input "35870839"
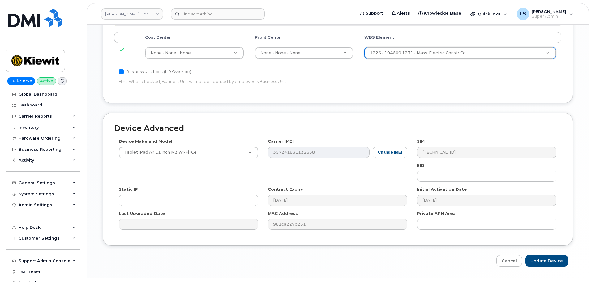
scroll to position [354, 0]
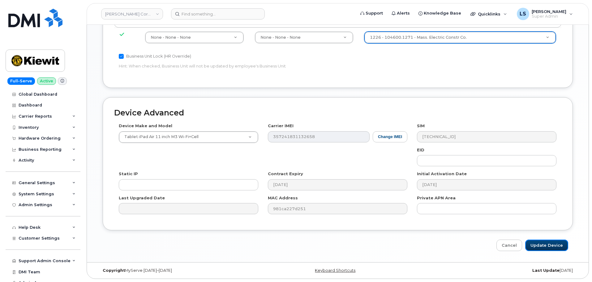
click at [533, 245] on input "Update Device" at bounding box center [546, 244] width 43 height 11
type input "Saving..."
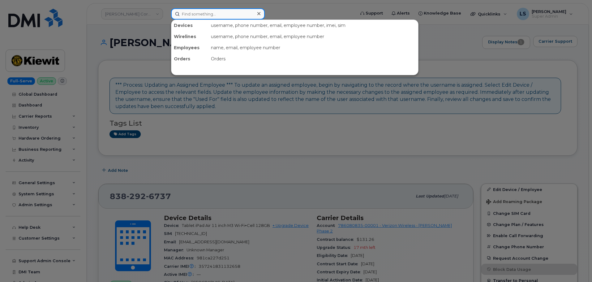
click at [182, 13] on input at bounding box center [218, 13] width 94 height 11
paste input "[EMAIL_ADDRESS][PERSON_NAME][PERSON_NAME][DOMAIN_NAME]"
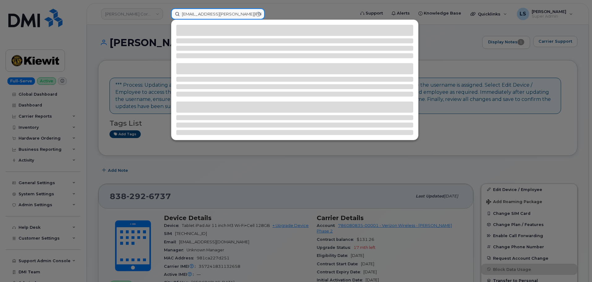
type input "[EMAIL_ADDRESS][PERSON_NAME][PERSON_NAME][DOMAIN_NAME]"
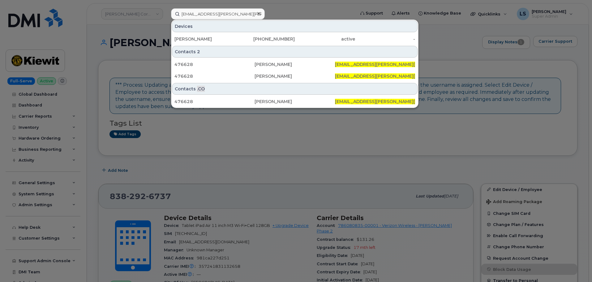
drag, startPoint x: 184, startPoint y: 37, endPoint x: 115, endPoint y: 49, distance: 70.3
click at [184, 37] on div "[PERSON_NAME]" at bounding box center [204, 39] width 60 height 6
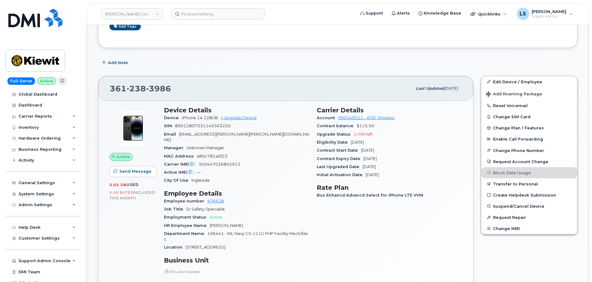
scroll to position [62, 0]
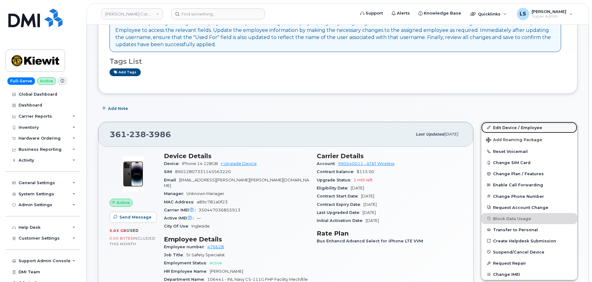
click at [505, 129] on link "Edit Device / Employee" at bounding box center [529, 127] width 96 height 11
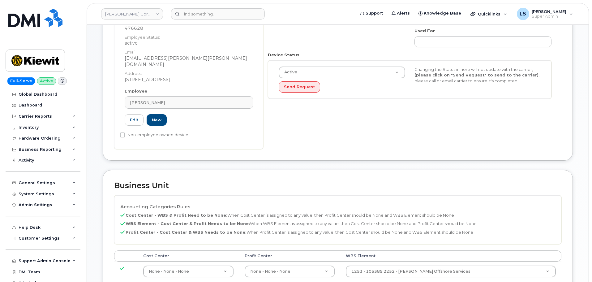
scroll to position [155, 0]
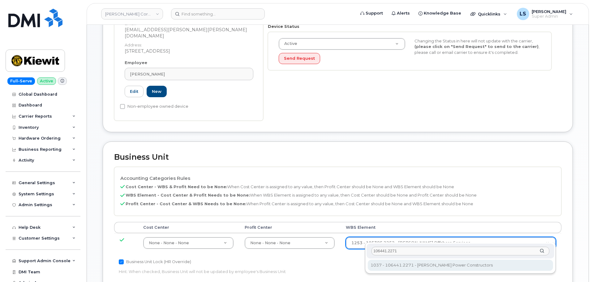
type input "106441.2271"
type input "35472912"
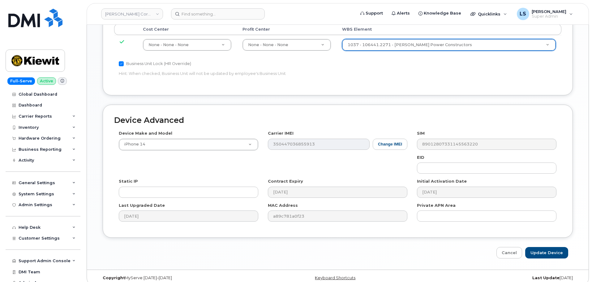
scroll to position [354, 0]
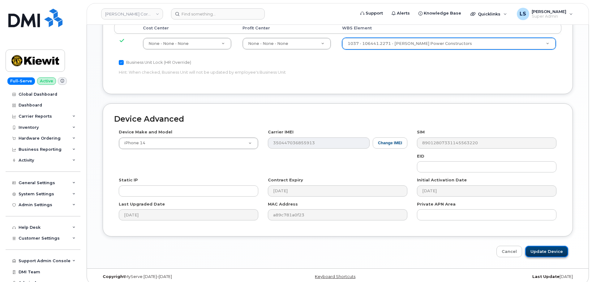
click at [532, 246] on input "Update Device" at bounding box center [546, 251] width 43 height 11
type input "Saving..."
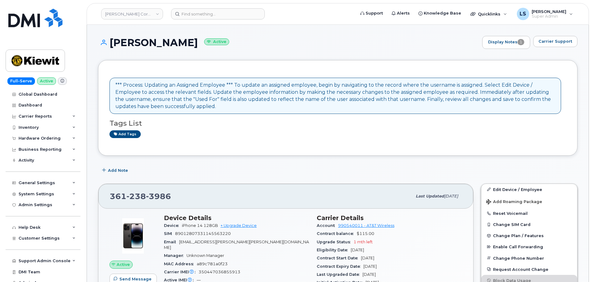
click at [219, 20] on header "Kiewit Corporation Support Alerts Knowledge Base Quicklinks Suspend / Cancel De…" at bounding box center [338, 14] width 502 height 22
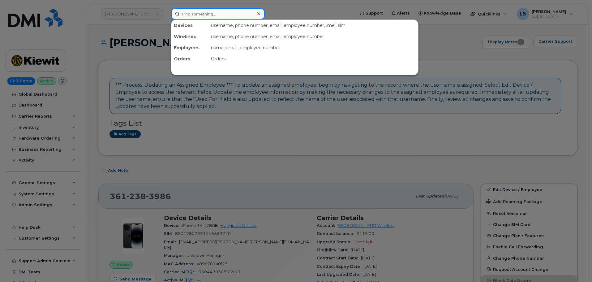
click at [219, 18] on input at bounding box center [218, 13] width 94 height 11
paste input "DAVID.GIERKEY@KIEWIT.COM"
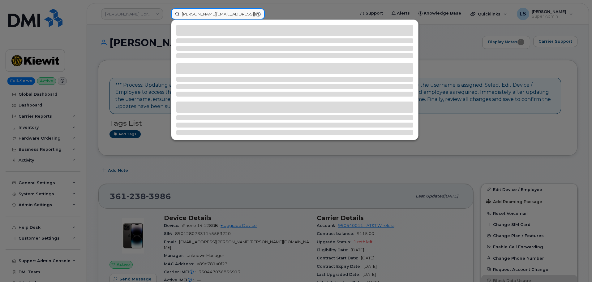
type input "DAVID.GIERKEY@KIEWIT.COM"
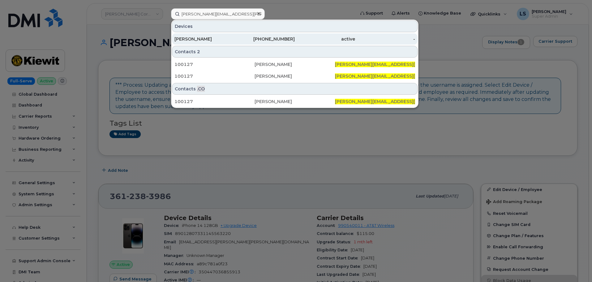
click at [212, 40] on div "DAVID GIERKEY" at bounding box center [204, 39] width 60 height 6
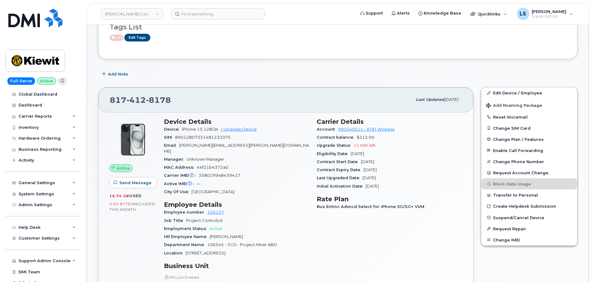
scroll to position [62, 0]
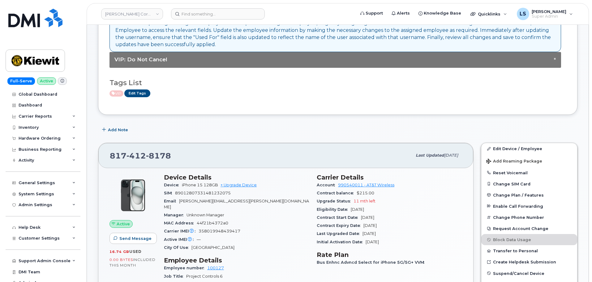
click at [501, 143] on div "Edit Device / Employee Add Roaming Package Reset Voicemail Change SIM Card Chan…" at bounding box center [529, 222] width 97 height 158
click at [501, 144] on link "Edit Device / Employee" at bounding box center [529, 148] width 96 height 11
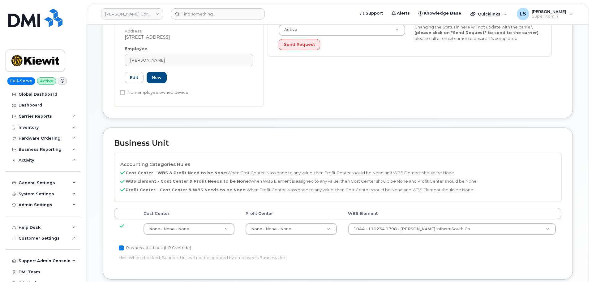
scroll to position [217, 0]
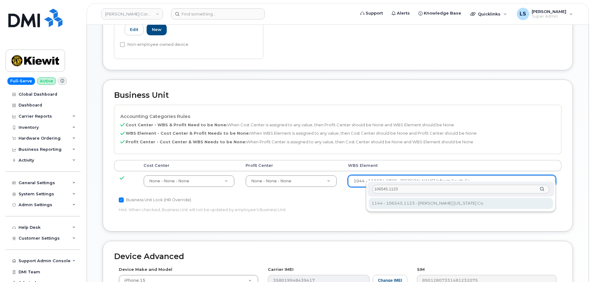
type input "106545.1123"
type input "36137676"
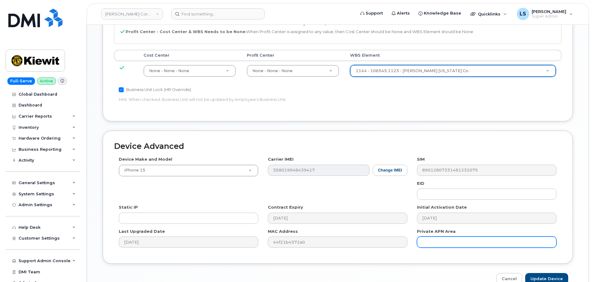
scroll to position [354, 0]
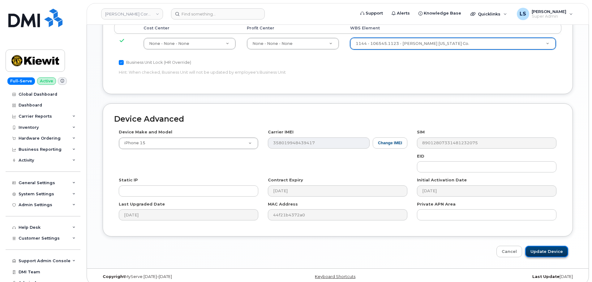
click at [539, 248] on input "Update Device" at bounding box center [546, 251] width 43 height 11
type input "Saving..."
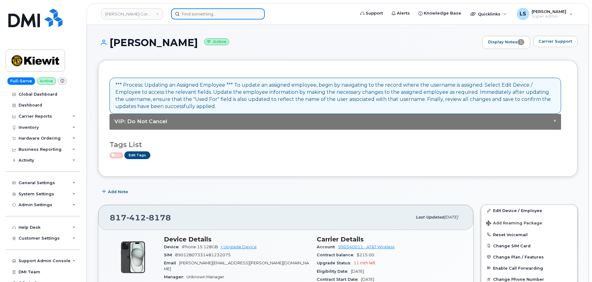
click at [212, 13] on input at bounding box center [218, 13] width 94 height 11
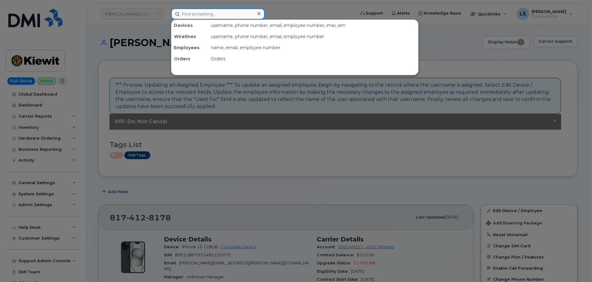
paste input "[PERSON_NAME][EMAIL_ADDRESS][PERSON_NAME][PERSON_NAME][DOMAIN_NAME]"
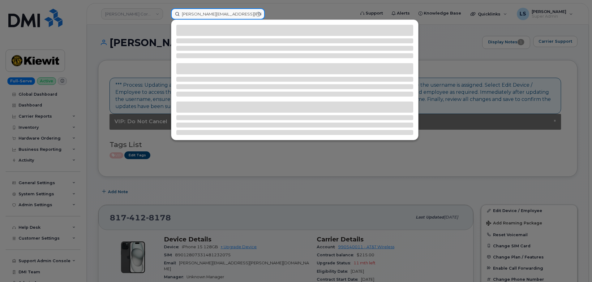
type input "[PERSON_NAME][EMAIL_ADDRESS][PERSON_NAME][PERSON_NAME][DOMAIN_NAME]"
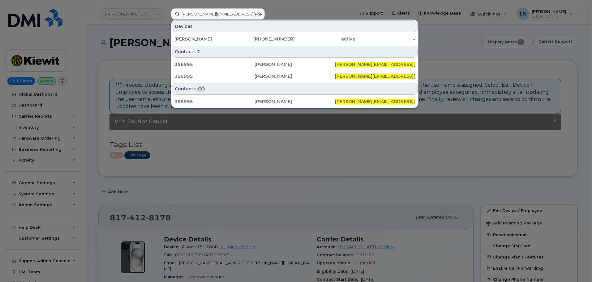
click at [189, 31] on div "Devices" at bounding box center [295, 26] width 246 height 12
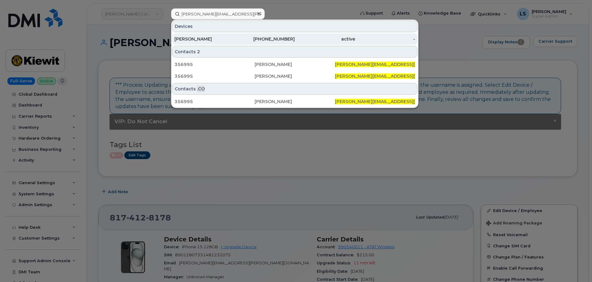
click at [187, 37] on div "[PERSON_NAME]" at bounding box center [204, 39] width 60 height 6
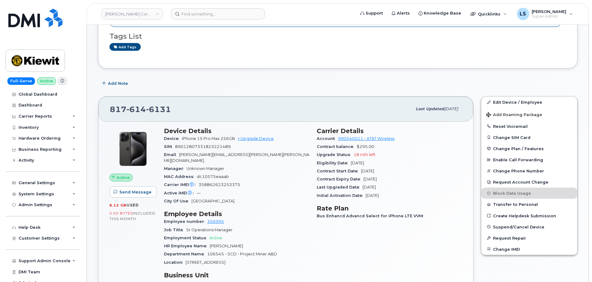
scroll to position [87, 0]
click at [501, 101] on link "Edit Device / Employee" at bounding box center [529, 102] width 96 height 11
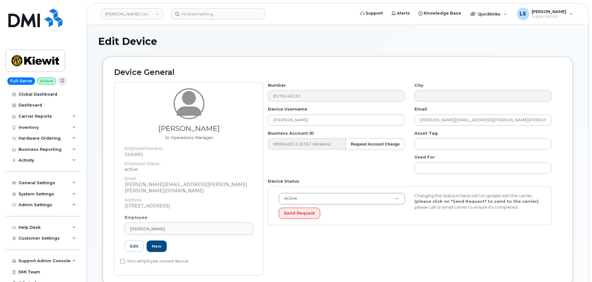
scroll to position [217, 0]
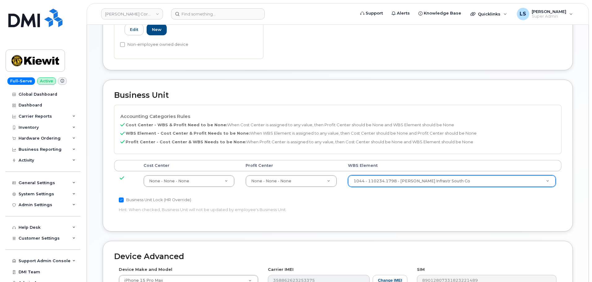
paste input "106545.1123"
type input "106545.1123"
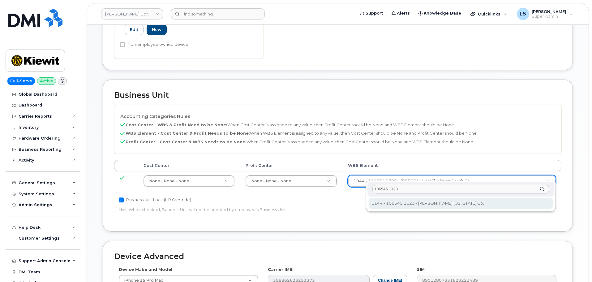
type input "106545.1123"
type input "36137676"
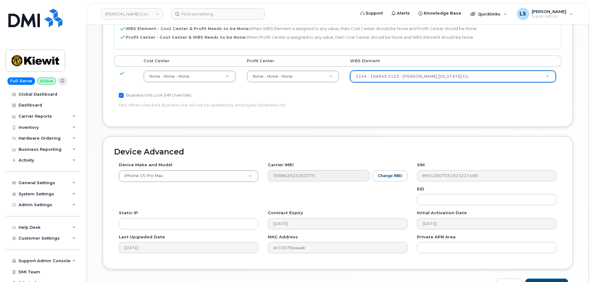
scroll to position [354, 0]
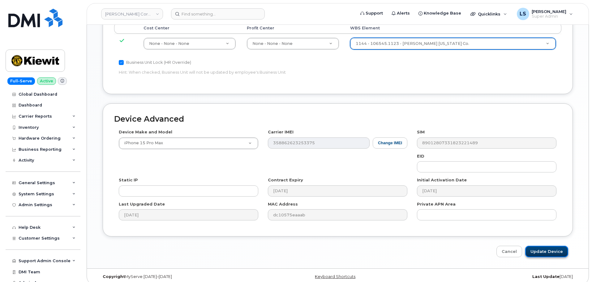
click at [537, 246] on input "Update Device" at bounding box center [546, 251] width 43 height 11
type input "Saving..."
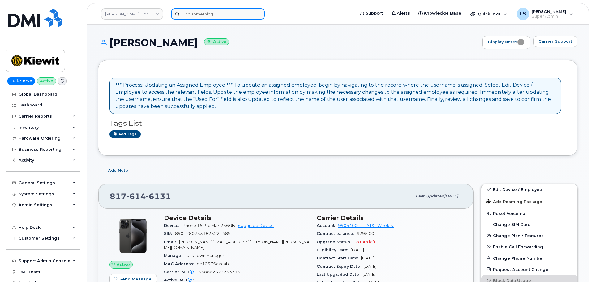
click at [240, 18] on input at bounding box center [218, 13] width 94 height 11
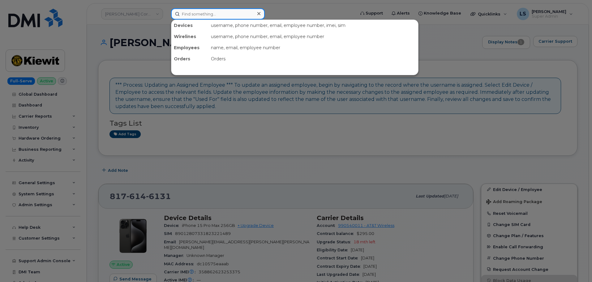
paste input "[PERSON_NAME][EMAIL_ADDRESS][PERSON_NAME][DOMAIN_NAME]"
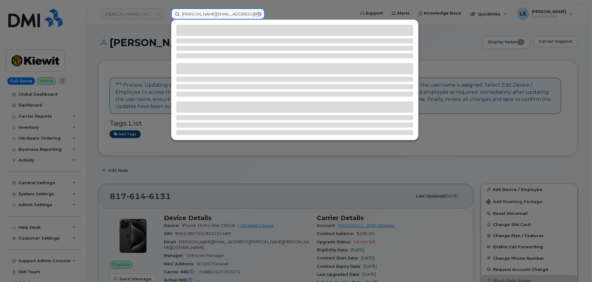
type input "[PERSON_NAME][EMAIL_ADDRESS][PERSON_NAME][DOMAIN_NAME]"
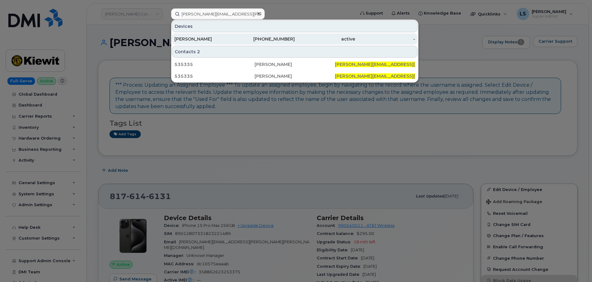
click at [226, 44] on div "[PERSON_NAME]" at bounding box center [204, 38] width 60 height 11
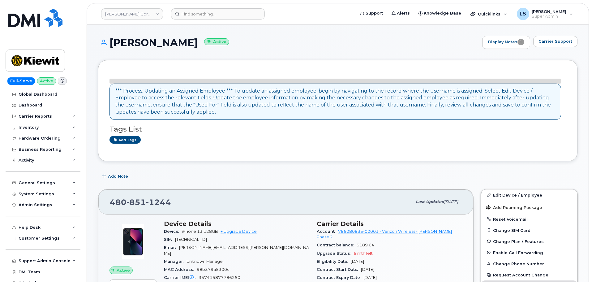
drag, startPoint x: 529, startPoint y: 157, endPoint x: 522, endPoint y: 168, distance: 13.2
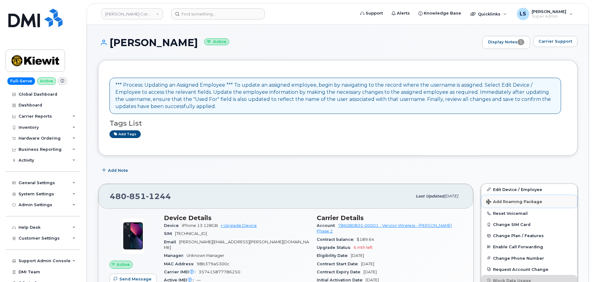
click at [514, 197] on button "Add Roaming Package" at bounding box center [529, 201] width 96 height 13
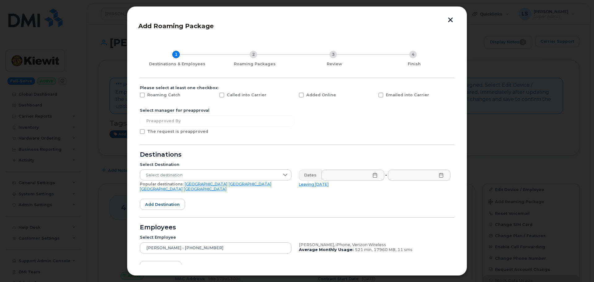
drag, startPoint x: 446, startPoint y: 97, endPoint x: 465, endPoint y: 23, distance: 76.6
click at [449, 92] on div "Emailed into Carrier" at bounding box center [414, 96] width 79 height 15
click at [450, 22] on button "button" at bounding box center [450, 20] width 9 height 6
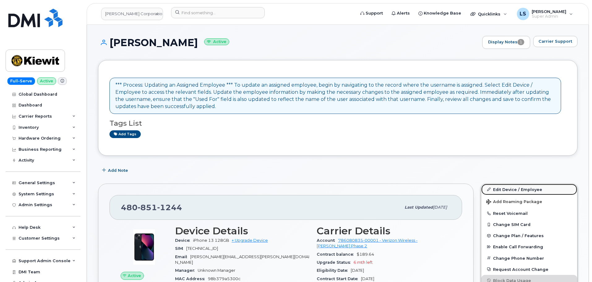
click at [513, 188] on link "Edit Device / Employee" at bounding box center [529, 189] width 96 height 11
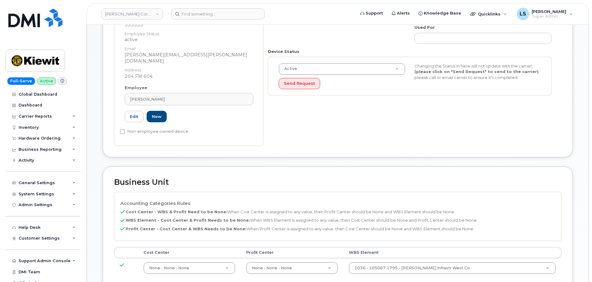
scroll to position [155, 0]
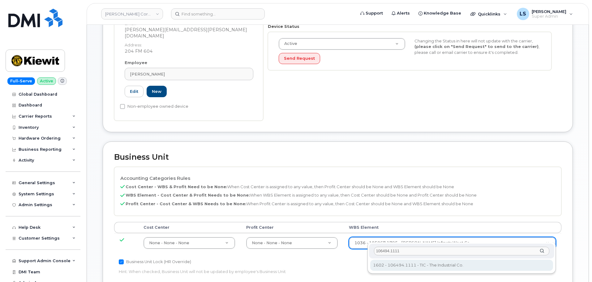
type input "106494.1111"
type input "35946483"
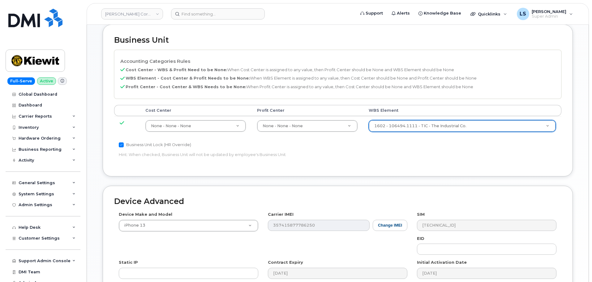
scroll to position [354, 0]
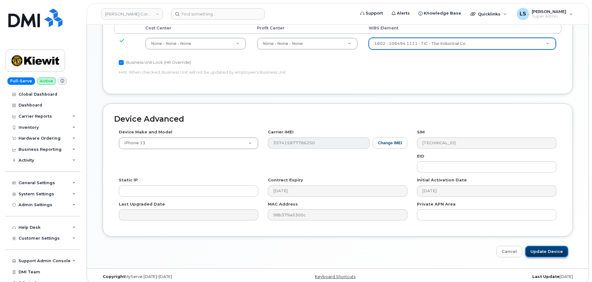
click at [532, 246] on input "Update Device" at bounding box center [546, 251] width 43 height 11
type input "Saving..."
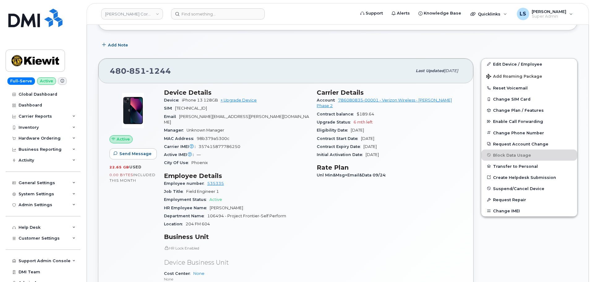
scroll to position [155, 0]
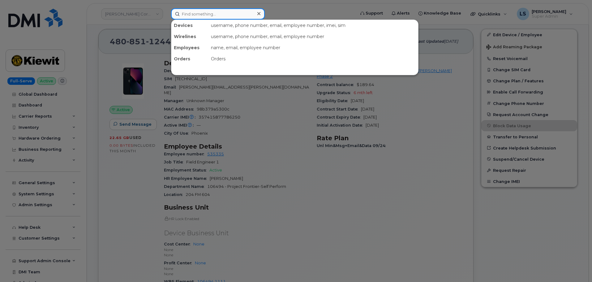
click at [216, 18] on input at bounding box center [218, 13] width 94 height 11
paste input "[PERSON_NAME][EMAIL_ADDRESS][PERSON_NAME][PERSON_NAME][DOMAIN_NAME]"
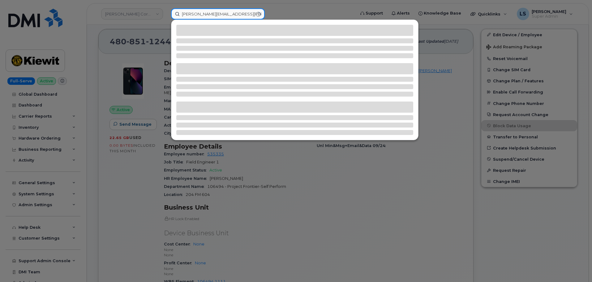
type input "[PERSON_NAME][EMAIL_ADDRESS][PERSON_NAME][PERSON_NAME][DOMAIN_NAME]"
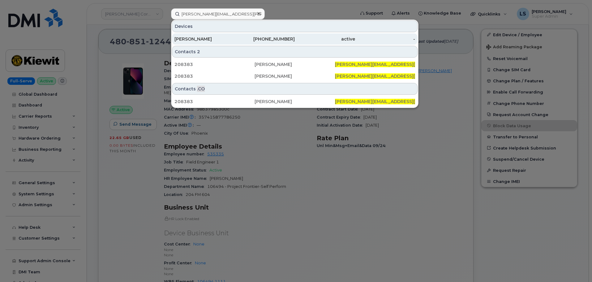
click at [231, 38] on div "[PERSON_NAME]" at bounding box center [204, 39] width 60 height 6
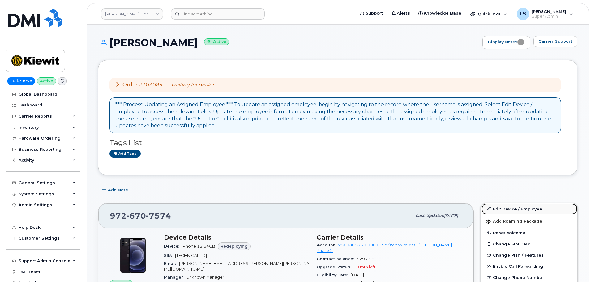
click at [502, 208] on link "Edit Device / Employee" at bounding box center [529, 208] width 96 height 11
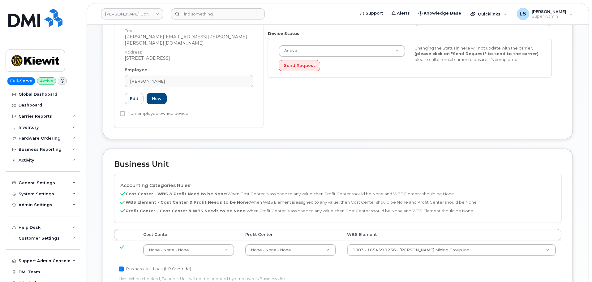
scroll to position [186, 0]
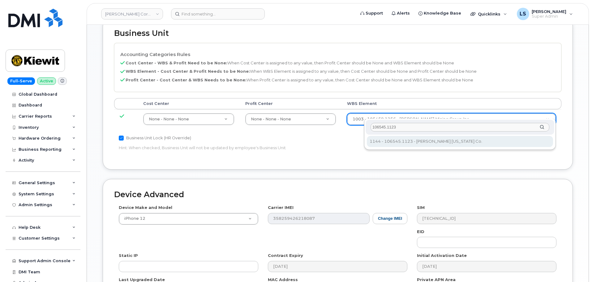
type input "106545.1123"
type input "36137676"
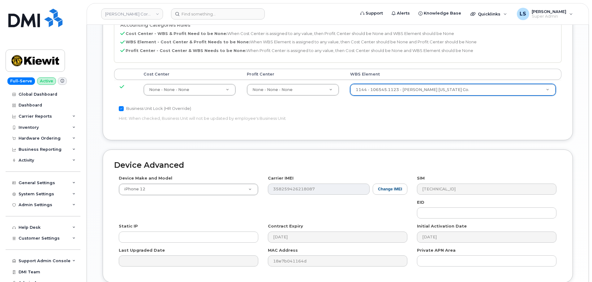
scroll to position [354, 0]
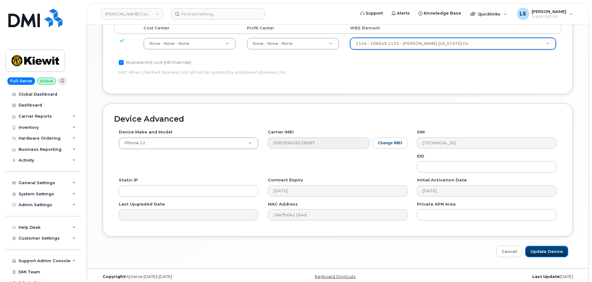
drag, startPoint x: 535, startPoint y: 240, endPoint x: 509, endPoint y: 238, distance: 26.4
click at [536, 246] on input "Update Device" at bounding box center [546, 251] width 43 height 11
type input "Saving..."
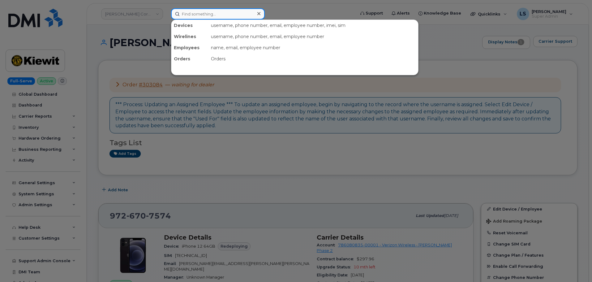
click at [220, 15] on input at bounding box center [218, 13] width 94 height 11
paste input "[PERSON_NAME][EMAIL_ADDRESS][PERSON_NAME][PERSON_NAME][DOMAIN_NAME]"
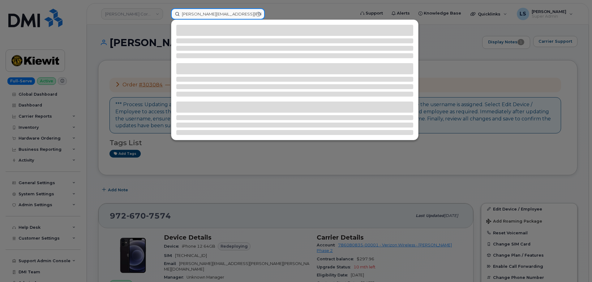
type input "[PERSON_NAME][EMAIL_ADDRESS][PERSON_NAME][PERSON_NAME][DOMAIN_NAME]"
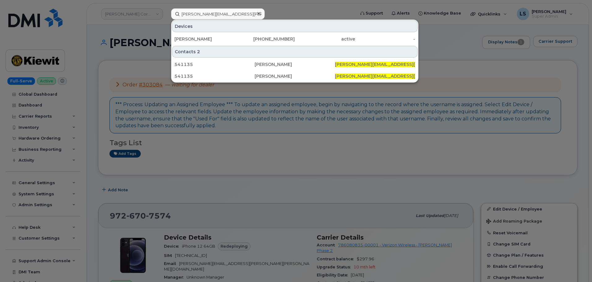
drag, startPoint x: 189, startPoint y: 36, endPoint x: 158, endPoint y: 41, distance: 31.4
click at [189, 36] on div "[PERSON_NAME]" at bounding box center [204, 38] width 60 height 11
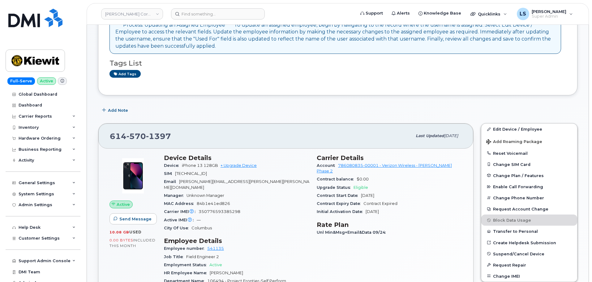
scroll to position [31, 0]
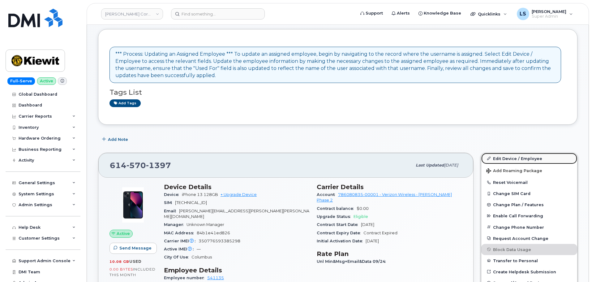
click at [508, 160] on link "Edit Device / Employee" at bounding box center [529, 158] width 96 height 11
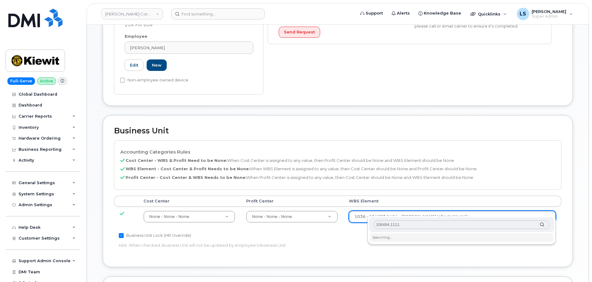
scroll to position [217, 0]
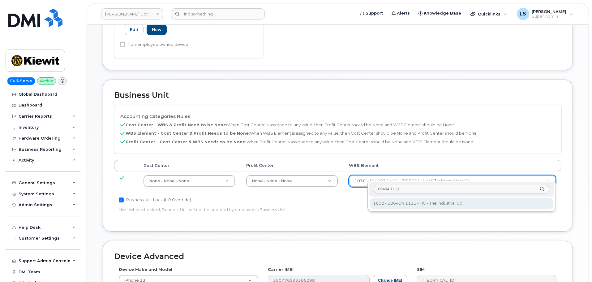
type input "106494.1111"
click at [403, 209] on div "106494.1111 1602 - 106494.1111 - TIC - The Industrial Co. 1602 - 106494.1111 - …" at bounding box center [461, 195] width 188 height 31
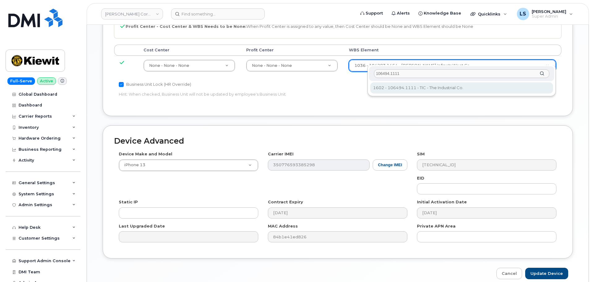
scroll to position [354, 0]
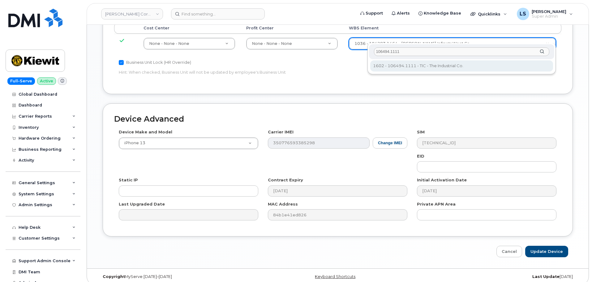
type input "35946483"
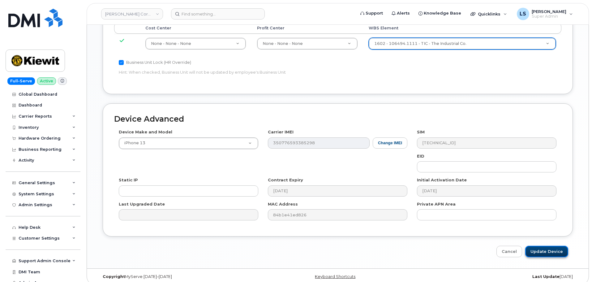
click at [548, 246] on input "Update Device" at bounding box center [546, 251] width 43 height 11
type input "Saving..."
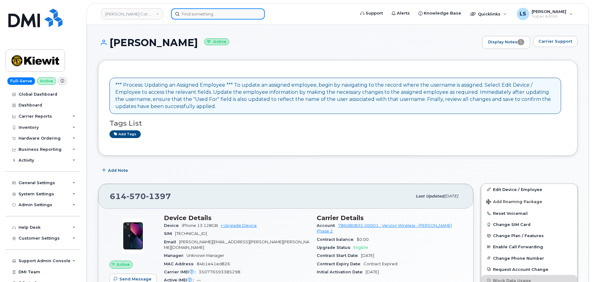
click at [251, 16] on input at bounding box center [218, 13] width 94 height 11
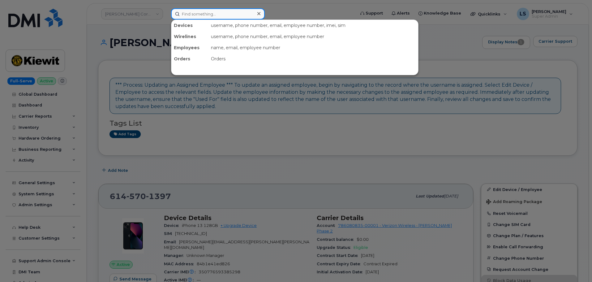
paste input "[PERSON_NAME][EMAIL_ADDRESS][PERSON_NAME][DOMAIN_NAME]"
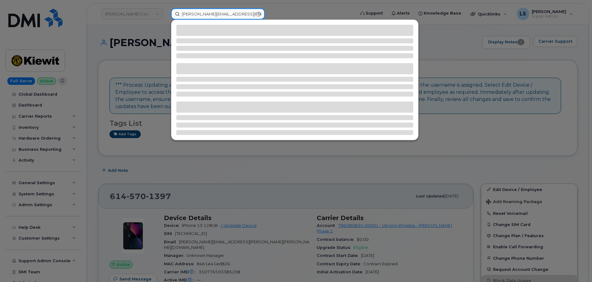
type input "[PERSON_NAME][EMAIL_ADDRESS][PERSON_NAME][DOMAIN_NAME]"
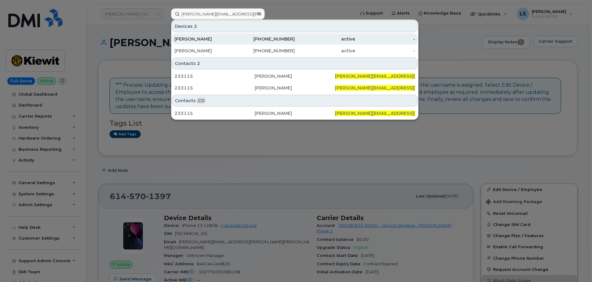
click at [236, 40] on div "253-409-6381" at bounding box center [265, 39] width 60 height 6
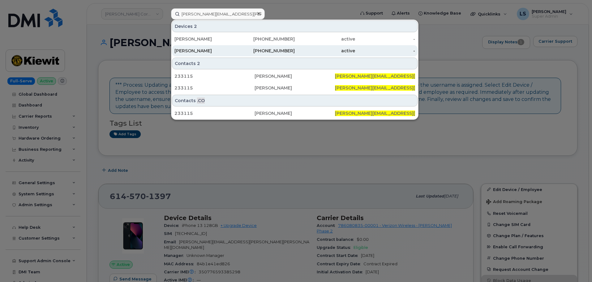
click at [228, 50] on div "[PERSON_NAME]" at bounding box center [204, 51] width 60 height 6
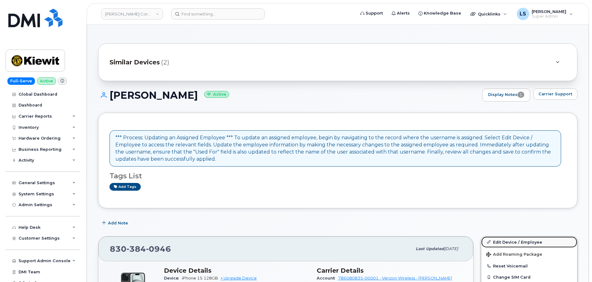
click at [512, 242] on link "Edit Device / Employee" at bounding box center [529, 241] width 96 height 11
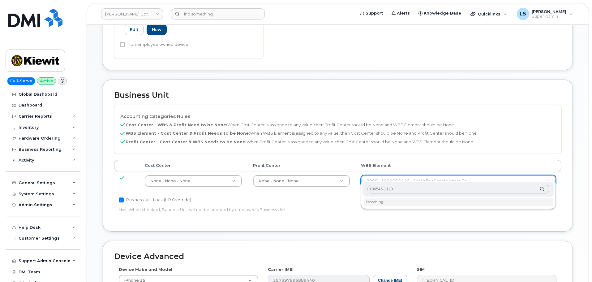
scroll to position [278, 0]
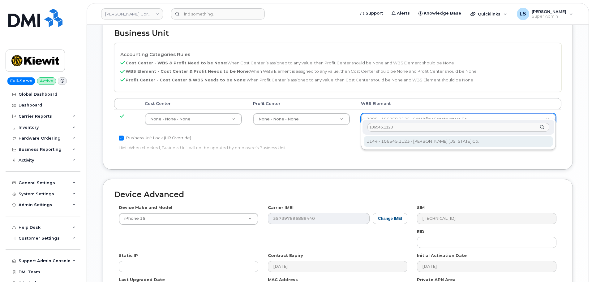
type input "106545.1123"
type input "36137676"
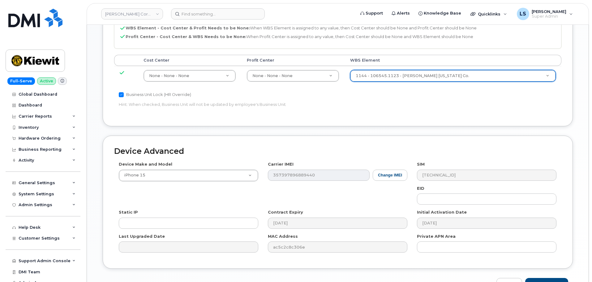
scroll to position [354, 0]
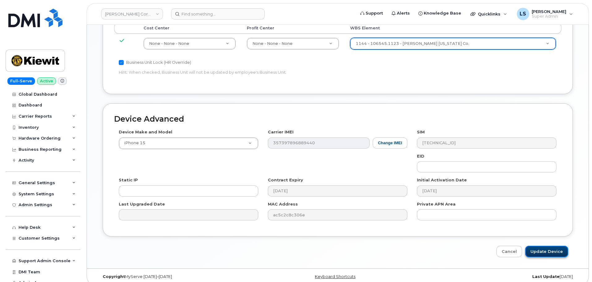
click at [539, 249] on input "Update Device" at bounding box center [546, 251] width 43 height 11
type input "Saving..."
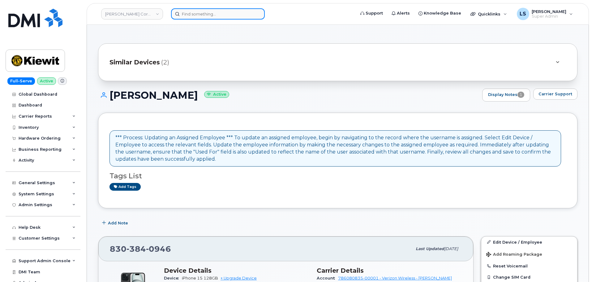
click at [212, 18] on input at bounding box center [218, 13] width 94 height 11
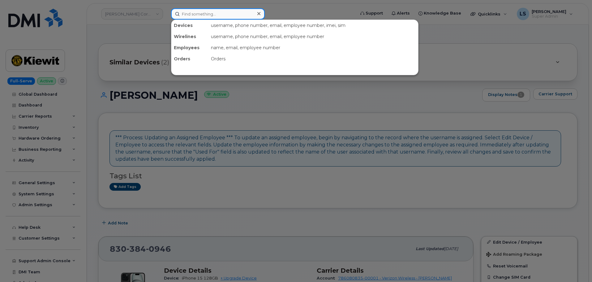
paste input "[PERSON_NAME][EMAIL_ADDRESS][PERSON_NAME][PERSON_NAME][DOMAIN_NAME]"
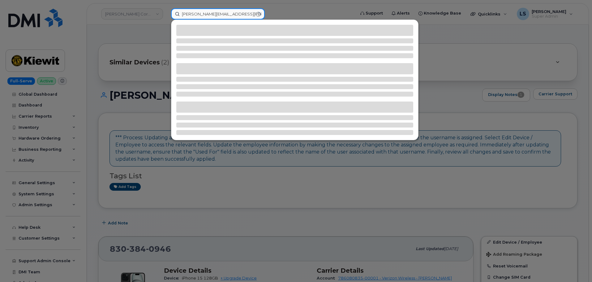
type input "[PERSON_NAME][EMAIL_ADDRESS][PERSON_NAME][PERSON_NAME][DOMAIN_NAME]"
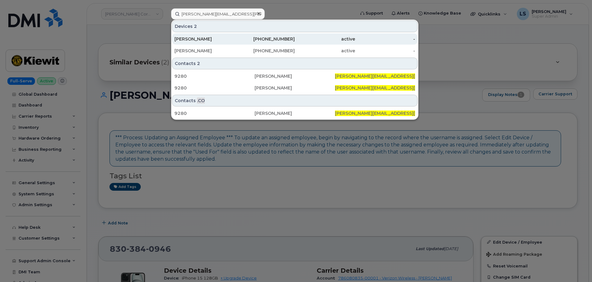
drag, startPoint x: 204, startPoint y: 48, endPoint x: 207, endPoint y: 40, distance: 8.6
click at [204, 48] on div "[PERSON_NAME]" at bounding box center [204, 51] width 60 height 6
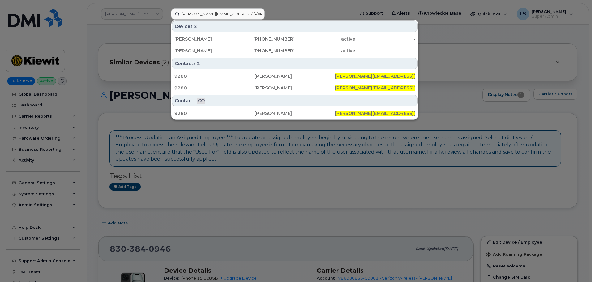
click at [210, 31] on div "Devices 2" at bounding box center [295, 26] width 246 height 12
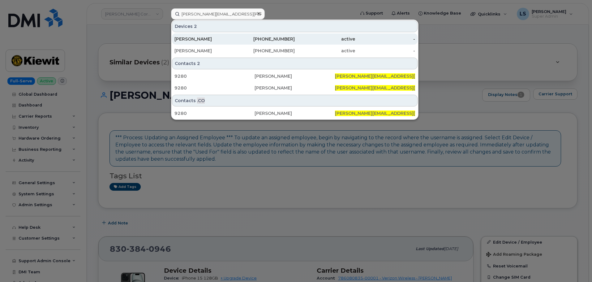
click at [209, 37] on div "Christopher Merrifield" at bounding box center [204, 39] width 60 height 6
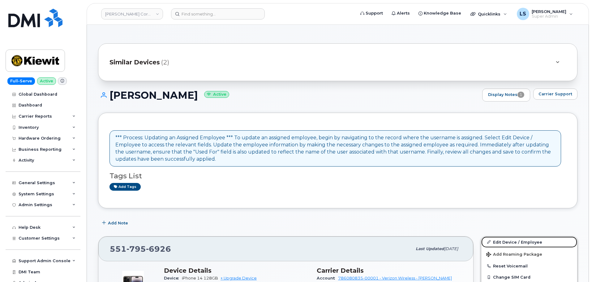
click at [513, 242] on link "Edit Device / Employee" at bounding box center [529, 241] width 96 height 11
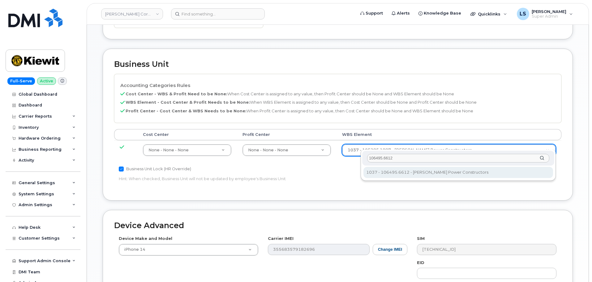
type input "106495.6612"
type input "35834206"
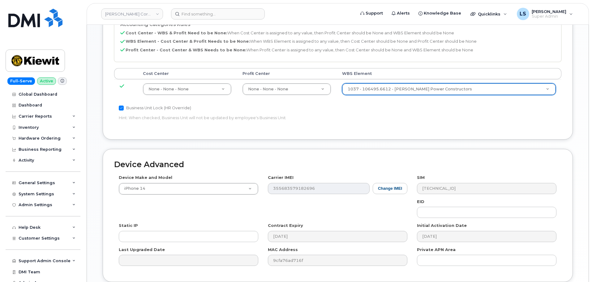
scroll to position [354, 0]
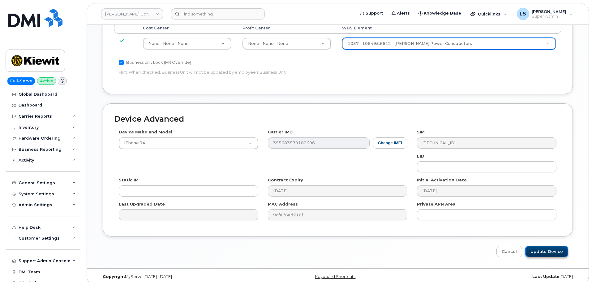
click at [547, 248] on input "Update Device" at bounding box center [546, 251] width 43 height 11
type input "Saving..."
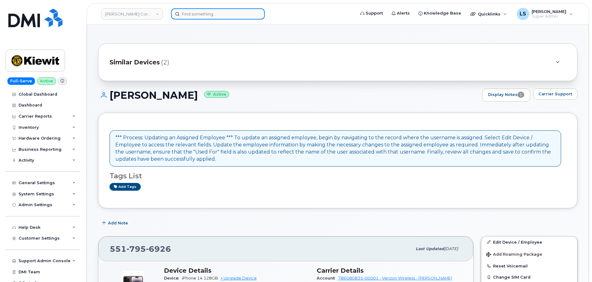
click at [246, 17] on input at bounding box center [218, 13] width 94 height 11
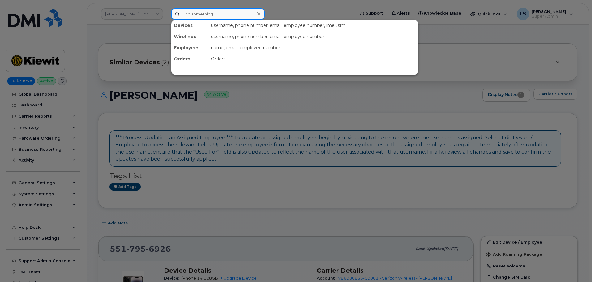
paste input "NATANAEL.GOMEZ@KIEWIT.COM"
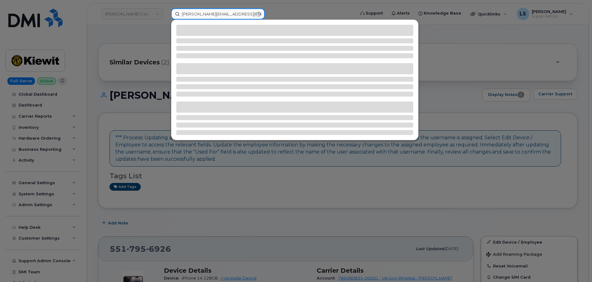
type input "NATANAEL.GOMEZ@KIEWIT.COM"
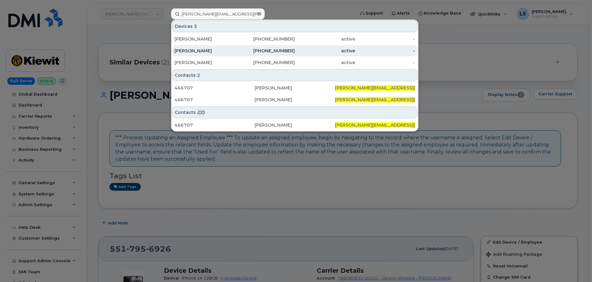
drag, startPoint x: 228, startPoint y: 38, endPoint x: 220, endPoint y: 51, distance: 15.9
click at [228, 38] on div "NATANAEL GOMEZ" at bounding box center [204, 39] width 60 height 6
click at [219, 51] on div "NATANAEL GOMEZ" at bounding box center [204, 51] width 60 height 6
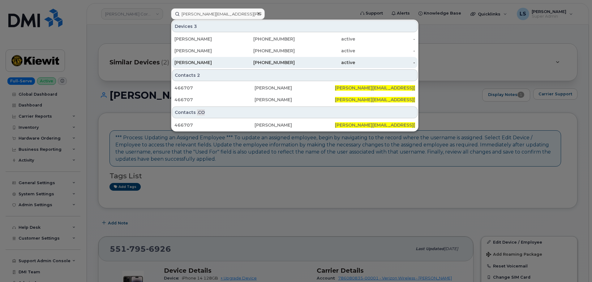
click at [211, 60] on div "[PERSON_NAME]" at bounding box center [204, 62] width 60 height 6
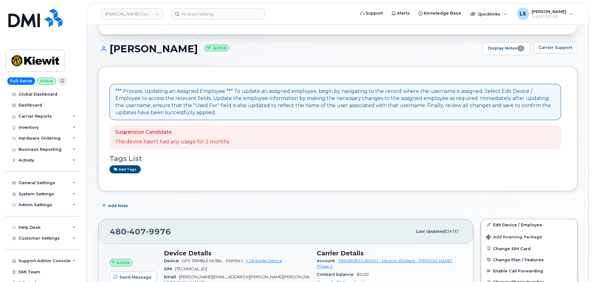
scroll to position [93, 0]
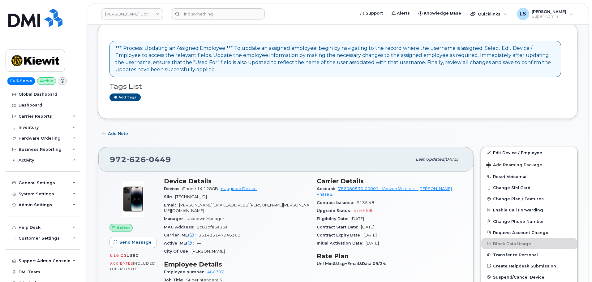
scroll to position [93, 0]
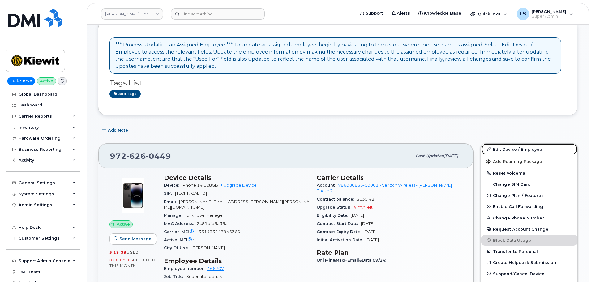
drag, startPoint x: 514, startPoint y: 151, endPoint x: 347, endPoint y: 153, distance: 166.4
click at [514, 151] on link "Edit Device / Employee" at bounding box center [529, 149] width 96 height 11
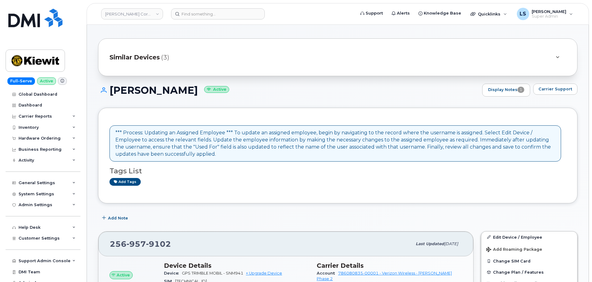
scroll to position [93, 0]
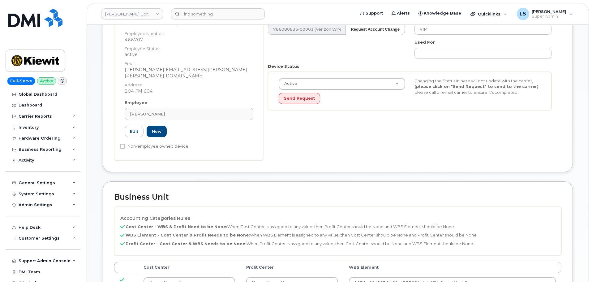
scroll to position [155, 0]
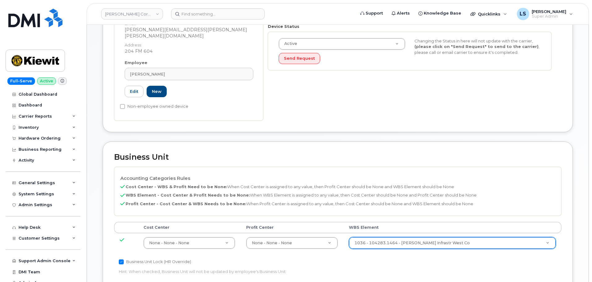
drag, startPoint x: 387, startPoint y: 221, endPoint x: 384, endPoint y: 233, distance: 11.5
click at [385, 228] on table "Cost Center Profit Center WBS Element None - None - None 29629358 None - None -…" at bounding box center [337, 237] width 447 height 31
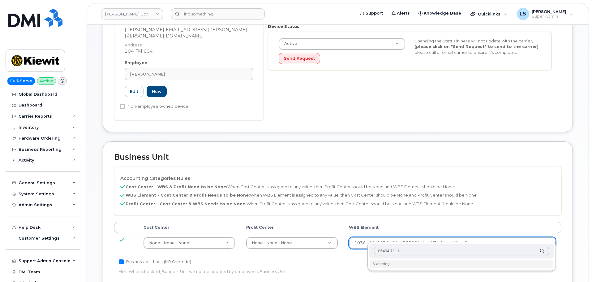
scroll to position [217, 0]
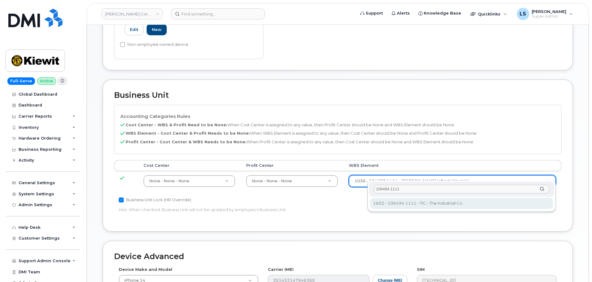
type input "106494.1111"
type input "35946483"
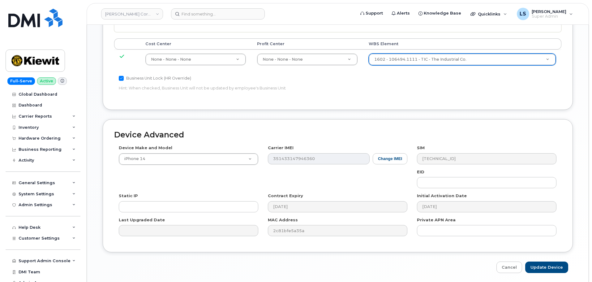
scroll to position [354, 0]
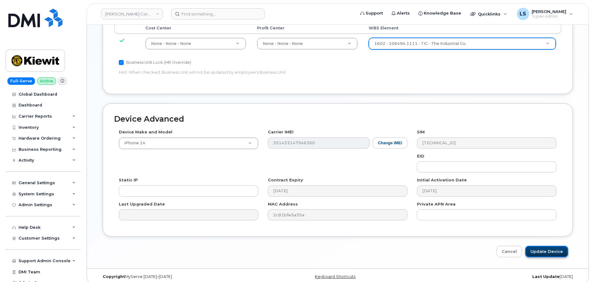
click at [538, 246] on input "Update Device" at bounding box center [546, 251] width 43 height 11
type input "Saving..."
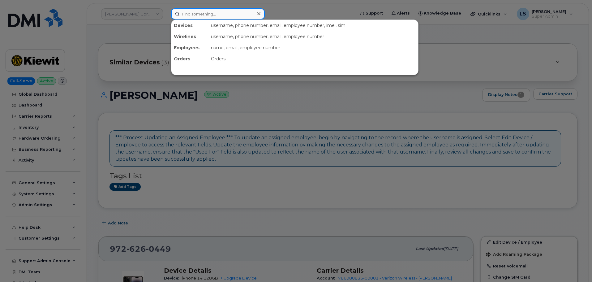
click at [184, 16] on input at bounding box center [218, 13] width 94 height 11
paste input "[PERSON_NAME][EMAIL_ADDRESS][PERSON_NAME][PERSON_NAME][DOMAIN_NAME]"
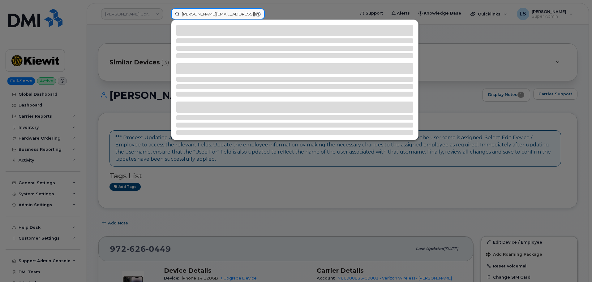
type input "[PERSON_NAME][EMAIL_ADDRESS][PERSON_NAME][PERSON_NAME][DOMAIN_NAME]"
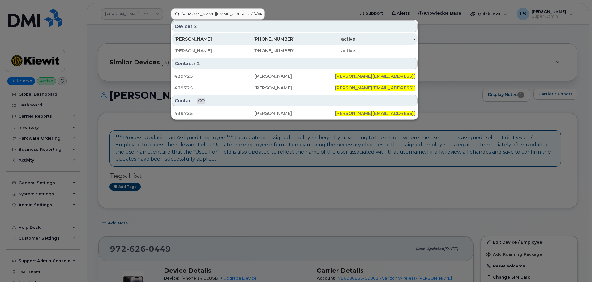
drag, startPoint x: 200, startPoint y: 48, endPoint x: 200, endPoint y: 42, distance: 5.6
click at [200, 48] on div "[PERSON_NAME]" at bounding box center [204, 51] width 60 height 6
click at [200, 38] on div "[PERSON_NAME]" at bounding box center [204, 39] width 60 height 6
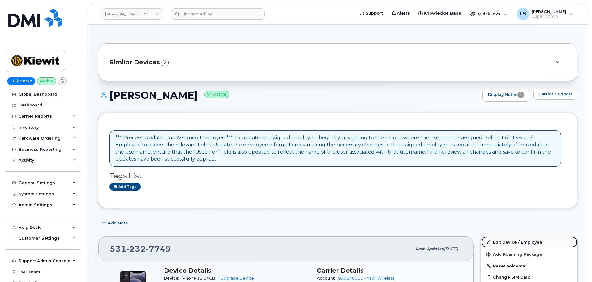
click at [500, 243] on link "Edit Device / Employee" at bounding box center [529, 241] width 96 height 11
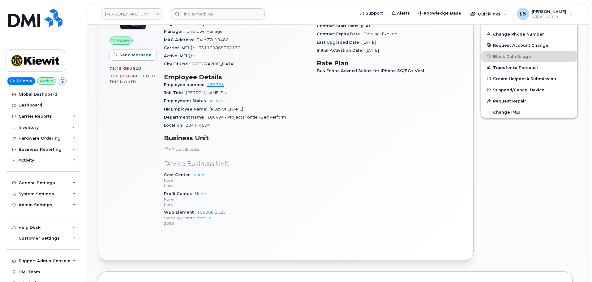
scroll to position [371, 0]
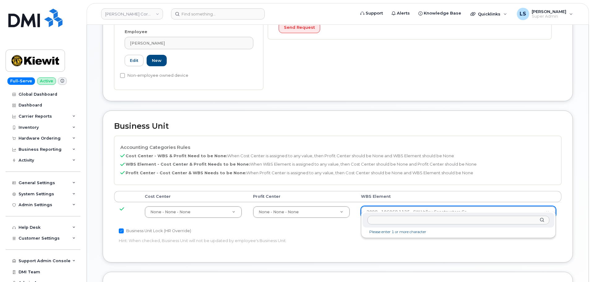
drag, startPoint x: 408, startPoint y: 204, endPoint x: 406, endPoint y: 200, distance: 4.0
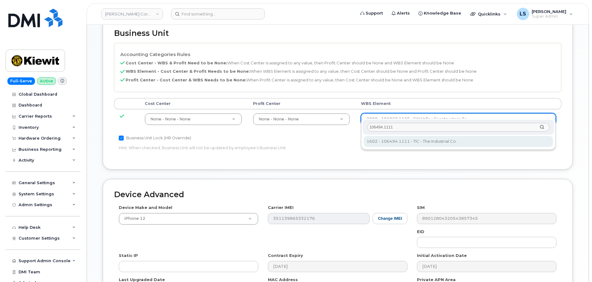
type input "106494.1111"
drag, startPoint x: 386, startPoint y: 148, endPoint x: 390, endPoint y: 140, distance: 9.1
type input "35946483"
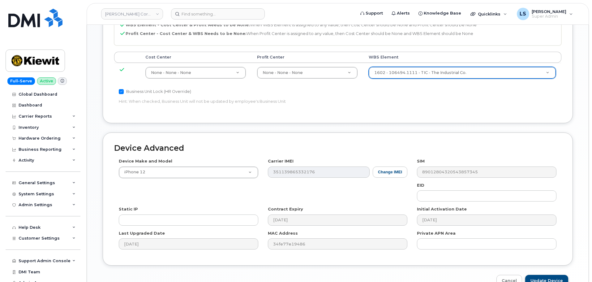
scroll to position [354, 0]
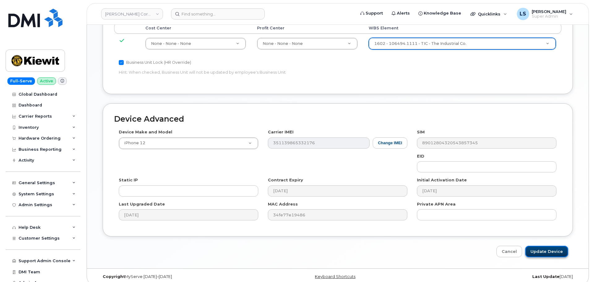
click at [541, 247] on input "Update Device" at bounding box center [546, 251] width 43 height 11
type input "Saving..."
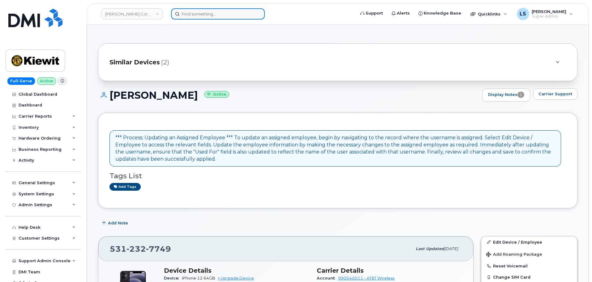
click at [263, 15] on div at bounding box center [218, 13] width 94 height 11
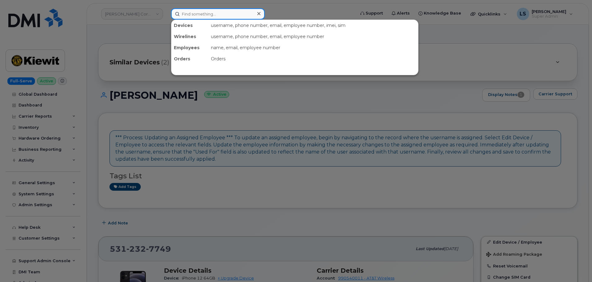
paste input "[PERSON_NAME][EMAIL_ADDRESS][PERSON_NAME][DOMAIN_NAME]"
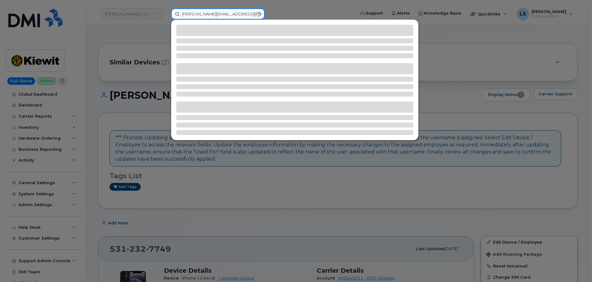
type input "[PERSON_NAME][EMAIL_ADDRESS][PERSON_NAME][DOMAIN_NAME]"
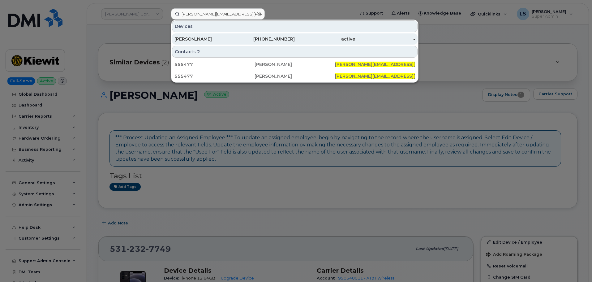
click at [252, 38] on div "808-594-2643" at bounding box center [265, 39] width 60 height 6
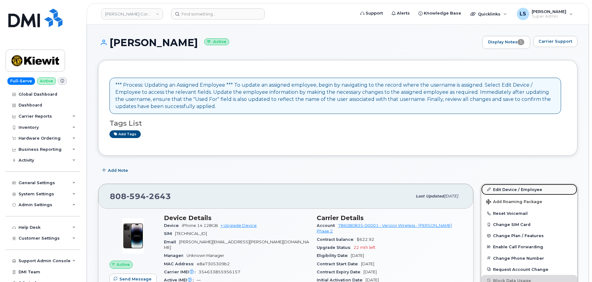
click at [506, 185] on link "Edit Device / Employee" at bounding box center [529, 189] width 96 height 11
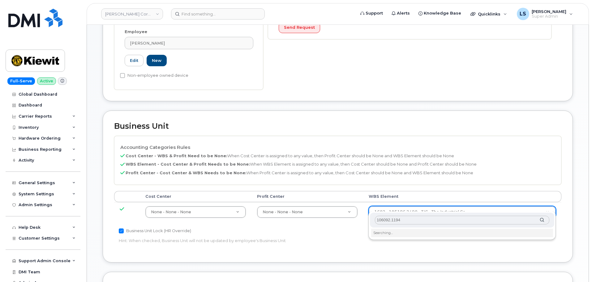
scroll to position [217, 0]
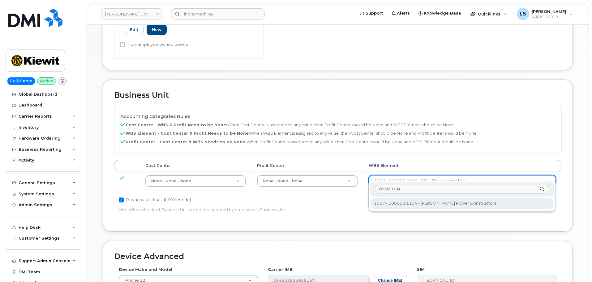
type input "106092.1194"
type input "33375768"
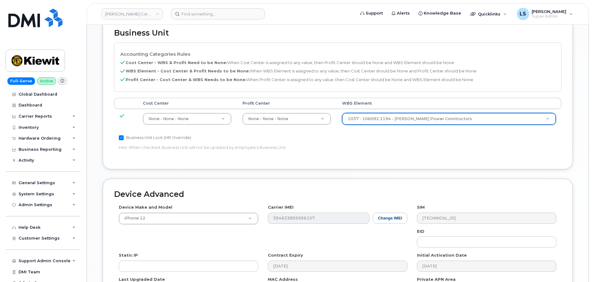
scroll to position [340, 0]
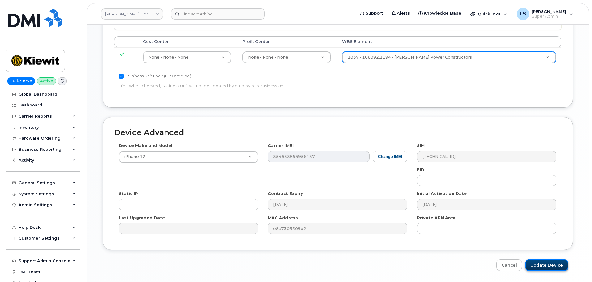
click at [544, 259] on input "Update Device" at bounding box center [546, 264] width 43 height 11
type input "Saving..."
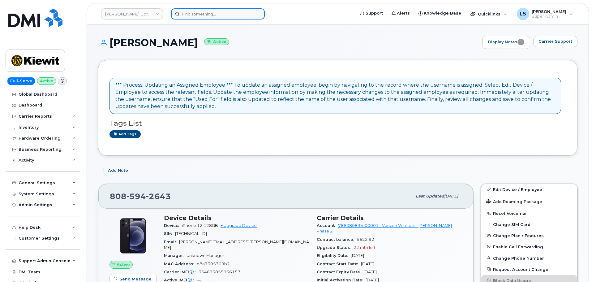
click at [203, 11] on input at bounding box center [218, 13] width 94 height 11
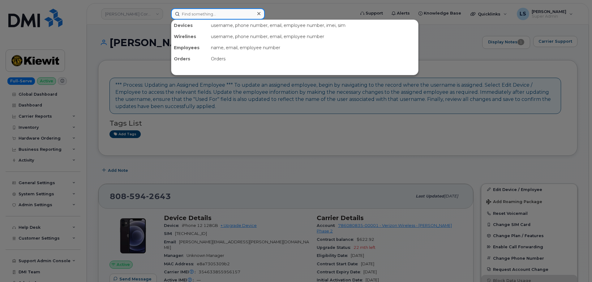
paste input "[EMAIL_ADDRESS][PERSON_NAME][PERSON_NAME][DOMAIN_NAME]"
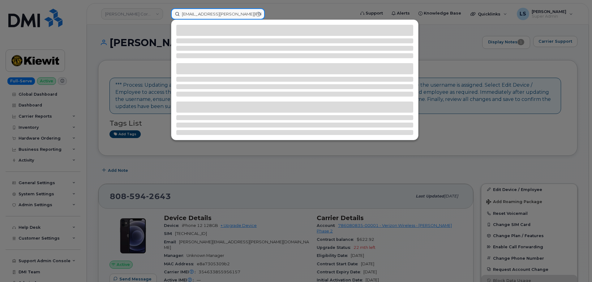
type input "[EMAIL_ADDRESS][PERSON_NAME][PERSON_NAME][DOMAIN_NAME]"
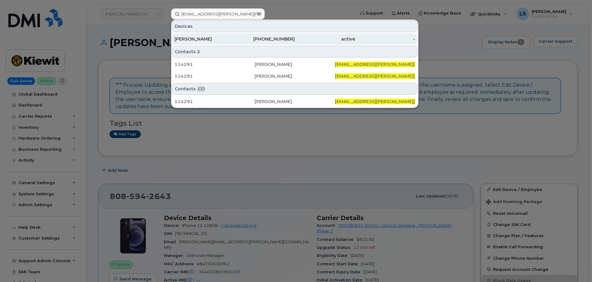
drag, startPoint x: 190, startPoint y: 36, endPoint x: 190, endPoint y: 39, distance: 3.1
click at [190, 36] on div "[PERSON_NAME]" at bounding box center [204, 39] width 60 height 6
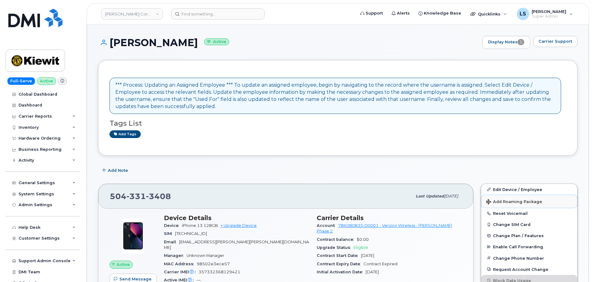
click at [516, 195] on button "Add Roaming Package" at bounding box center [529, 201] width 96 height 13
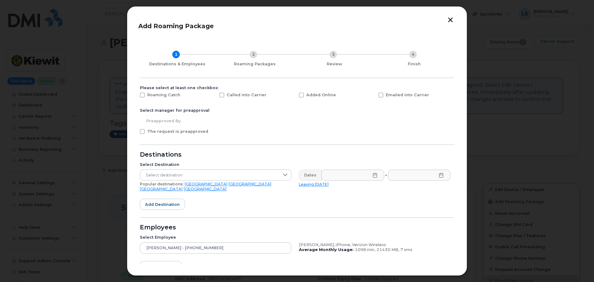
click at [449, 21] on button "button" at bounding box center [450, 20] width 9 height 6
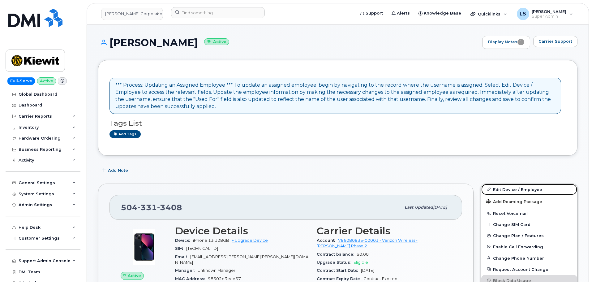
drag, startPoint x: 507, startPoint y: 187, endPoint x: 405, endPoint y: 199, distance: 102.7
click at [507, 187] on link "Edit Device / Employee" at bounding box center [529, 189] width 96 height 11
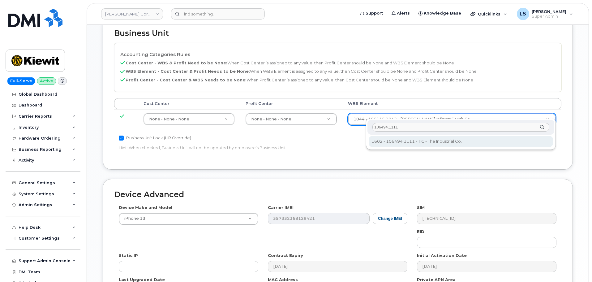
type input "106494.1111"
type input "35946483"
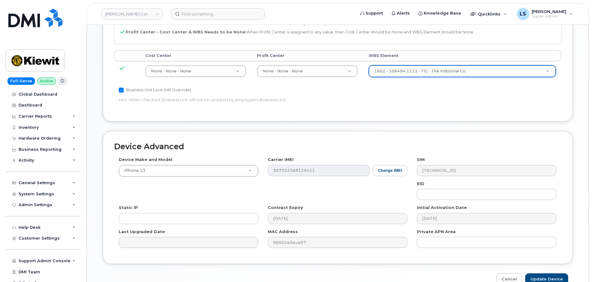
scroll to position [354, 0]
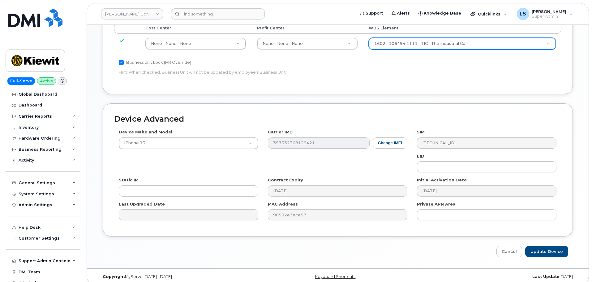
click at [532, 239] on div "Device Advanced Device Make and Model iPhone 13 Android TCL 502 Watch Apple Wat…" at bounding box center [337, 180] width 479 height 154
click at [532, 246] on input "Update Device" at bounding box center [546, 251] width 43 height 11
type input "Saving..."
drag, startPoint x: 532, startPoint y: 240, endPoint x: 57, endPoint y: 217, distance: 475.1
click at [531, 246] on link "Cancel" at bounding box center [524, 251] width 26 height 11
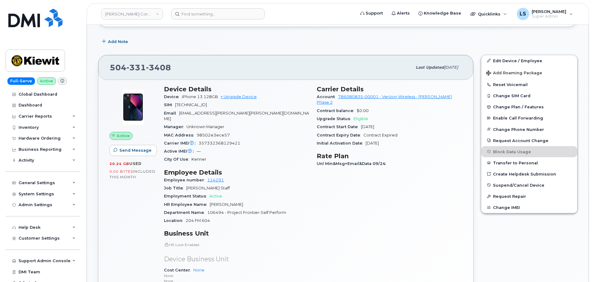
scroll to position [186, 0]
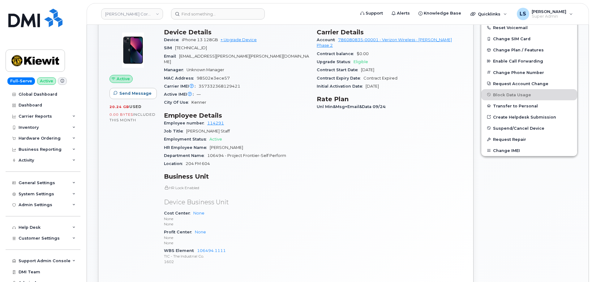
click at [201, 22] on header "Kiewit Corporation Support Alerts Knowledge Base Quicklinks Suspend / Cancel De…" at bounding box center [338, 14] width 502 height 22
click at [203, 19] on input at bounding box center [218, 13] width 94 height 11
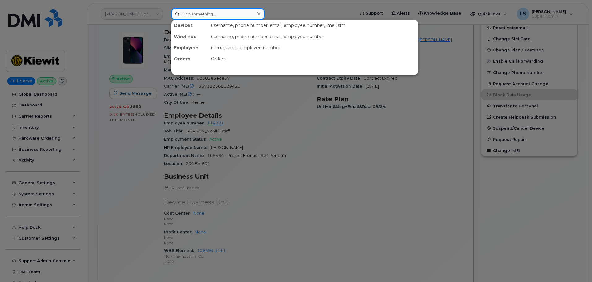
paste input "ARMANDO.GARNICA@KIEWIT.COM"
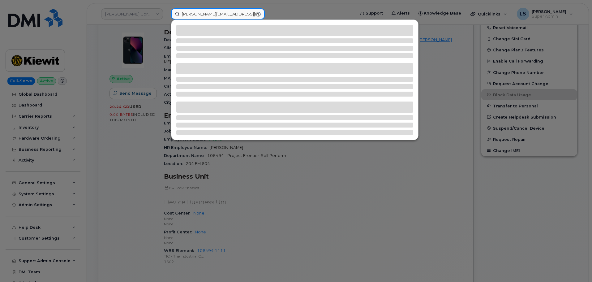
type input "ARMANDO.GARNICA@KIEWIT.COM"
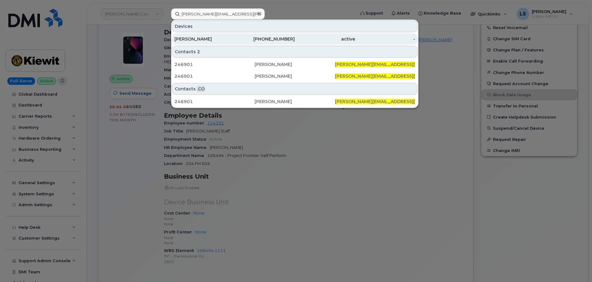
click at [200, 41] on div "ARMANDO GARNICA" at bounding box center [204, 39] width 60 height 6
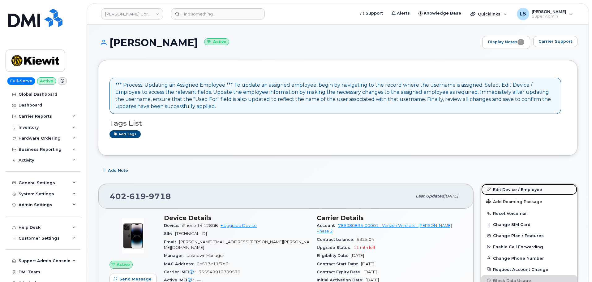
click at [550, 187] on link "Edit Device / Employee" at bounding box center [529, 189] width 96 height 11
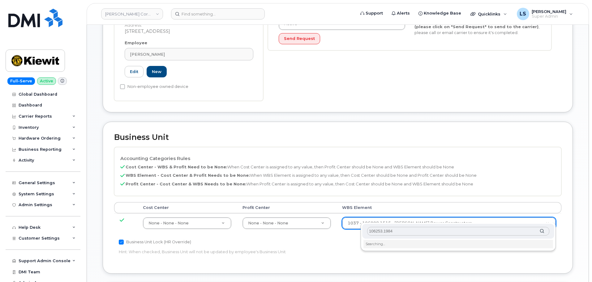
scroll to position [186, 0]
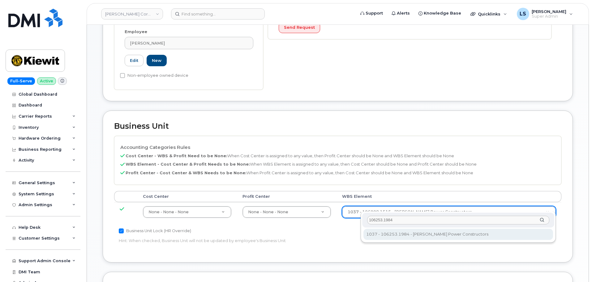
type input "106253.1984"
type input "34121115"
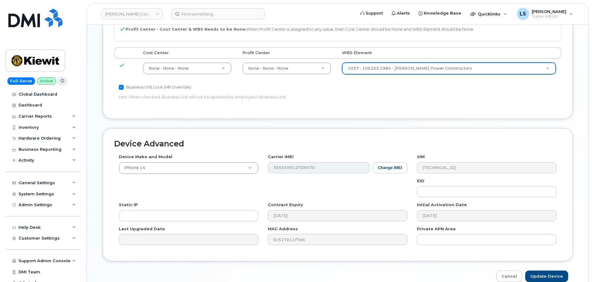
scroll to position [354, 0]
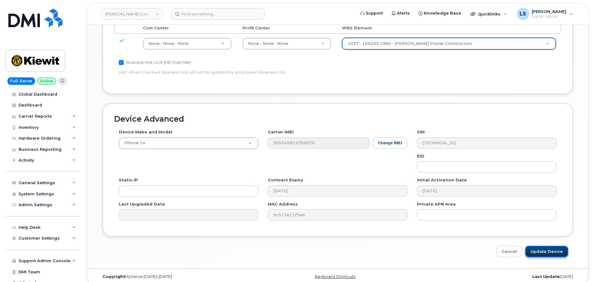
click at [535, 247] on input "Update Device" at bounding box center [546, 251] width 43 height 11
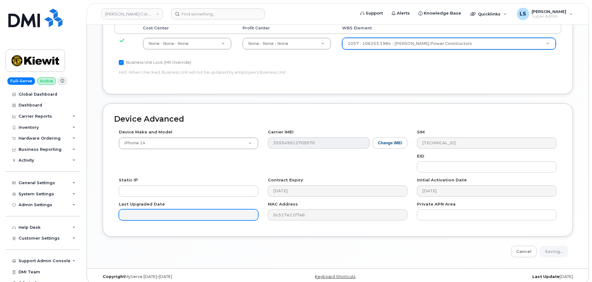
type input "Saving..."
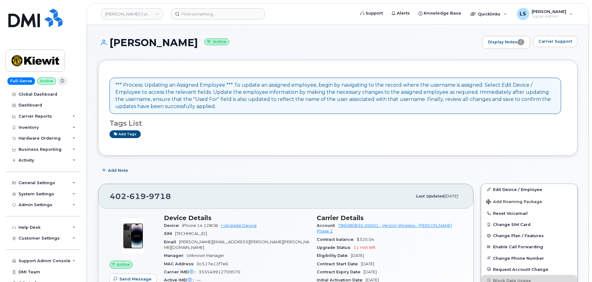
click at [499, 188] on link "Edit Device / Employee" at bounding box center [529, 189] width 96 height 11
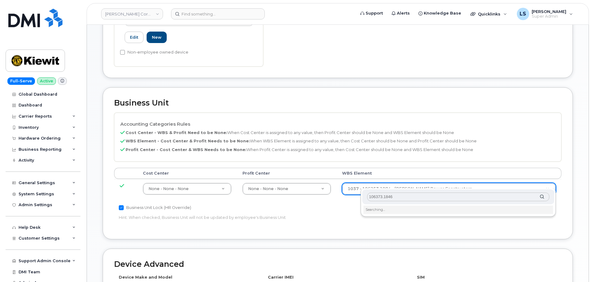
scroll to position [247, 0]
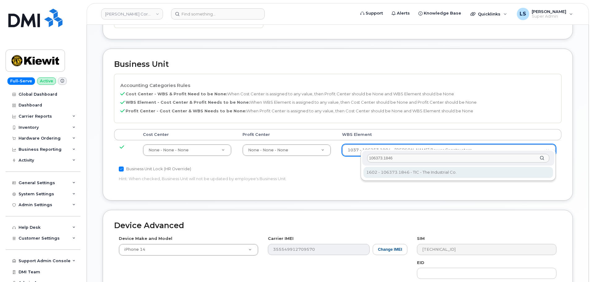
type input "106373.1846"
type input "36082678"
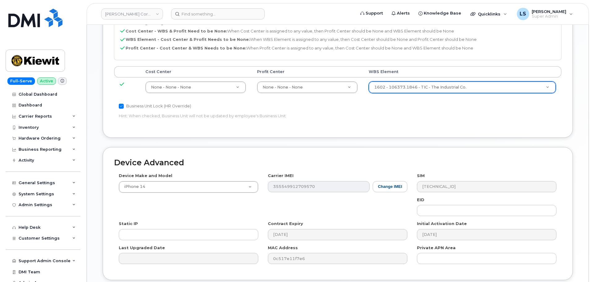
scroll to position [354, 0]
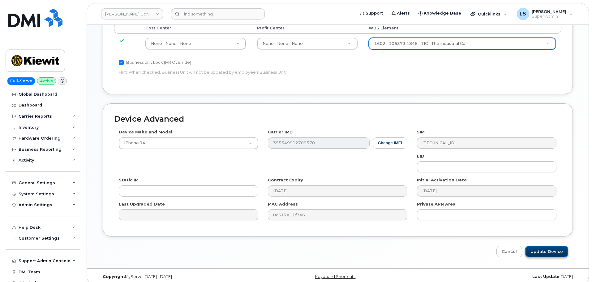
click at [533, 246] on input "Update Device" at bounding box center [546, 251] width 43 height 11
type input "Saving..."
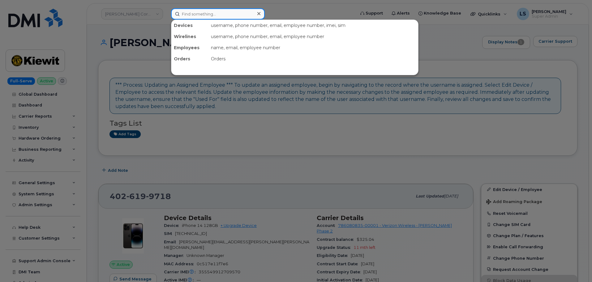
click at [193, 11] on input at bounding box center [218, 13] width 94 height 11
paste input "[PERSON_NAME][EMAIL_ADDRESS][PERSON_NAME][PERSON_NAME][DOMAIN_NAME]"
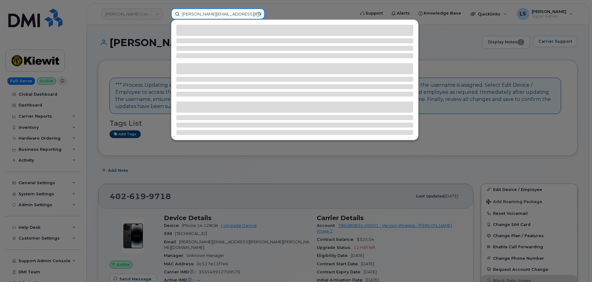
type input "[PERSON_NAME][EMAIL_ADDRESS][PERSON_NAME][PERSON_NAME][DOMAIN_NAME]"
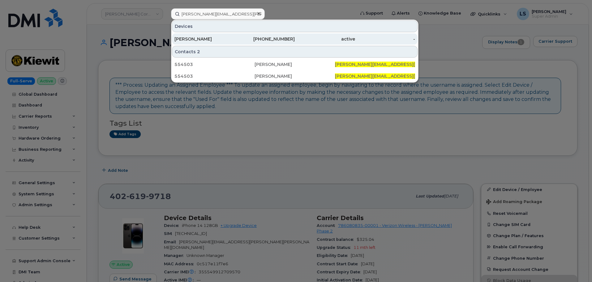
click at [213, 38] on div "[PERSON_NAME]" at bounding box center [204, 39] width 60 height 6
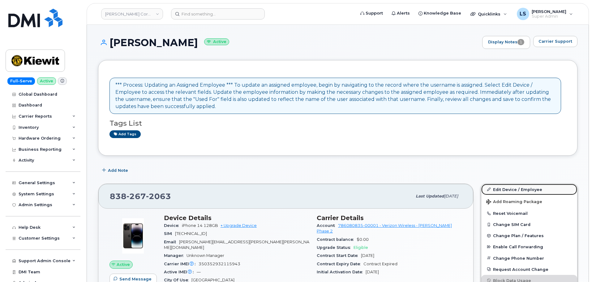
click at [527, 191] on link "Edit Device / Employee" at bounding box center [529, 189] width 96 height 11
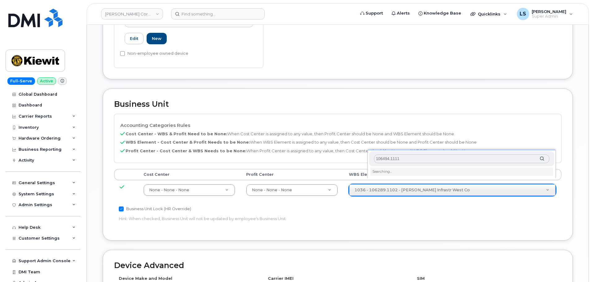
scroll to position [217, 0]
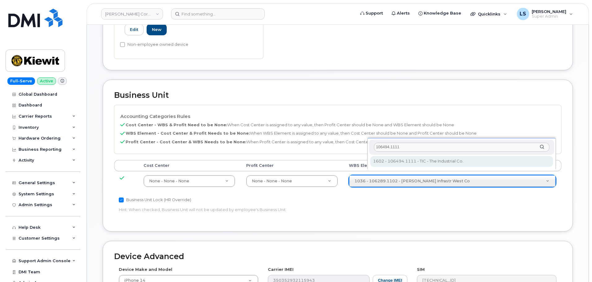
type input "106494.1111"
type input "35946483"
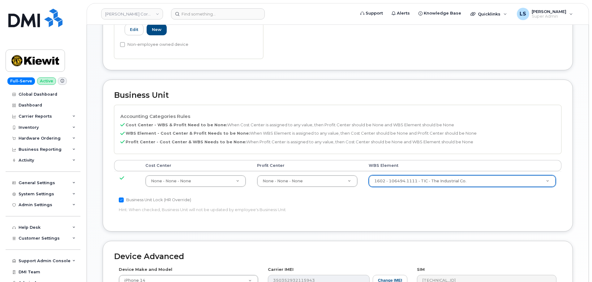
scroll to position [354, 0]
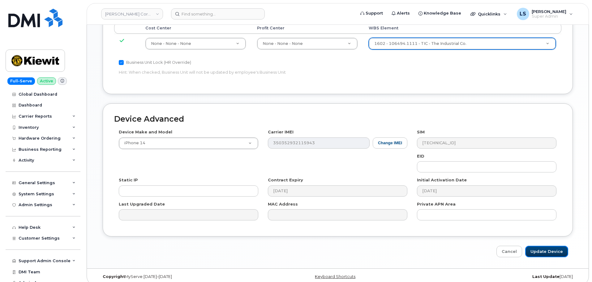
click at [540, 246] on input "Update Device" at bounding box center [546, 251] width 43 height 11
type input "Saving..."
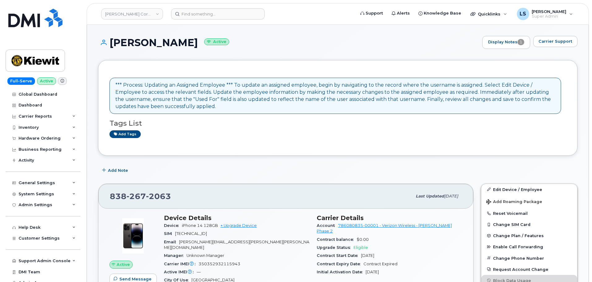
click at [226, 24] on header "[PERSON_NAME] Corporation Support Alerts Knowledge Base Quicklinks Suspend / Ca…" at bounding box center [338, 14] width 502 height 22
click at [227, 19] on input at bounding box center [218, 13] width 94 height 11
paste input "AKASH.JAYAN@KIEWIT.COM"
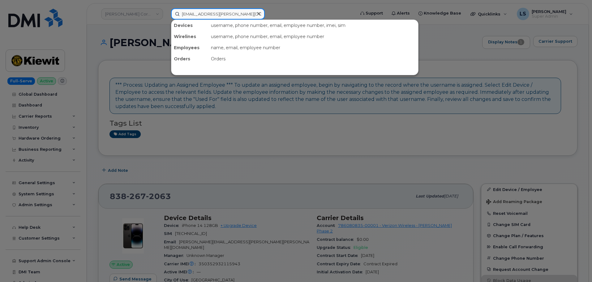
type input "AKASH.JAYAN@KIEWIT.COM"
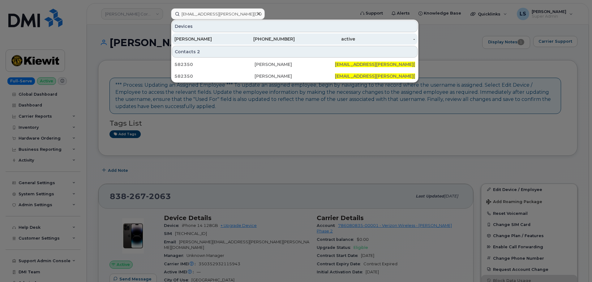
click at [196, 43] on div "AKASH JAYAN" at bounding box center [204, 38] width 60 height 11
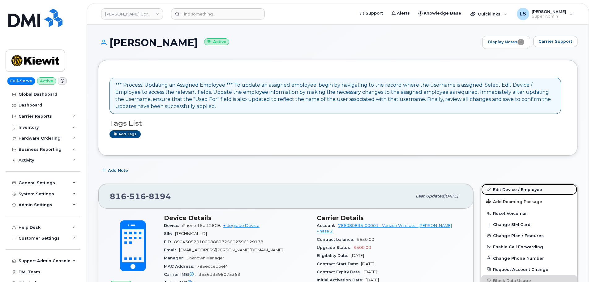
click at [543, 188] on link "Edit Device / Employee" at bounding box center [529, 189] width 96 height 11
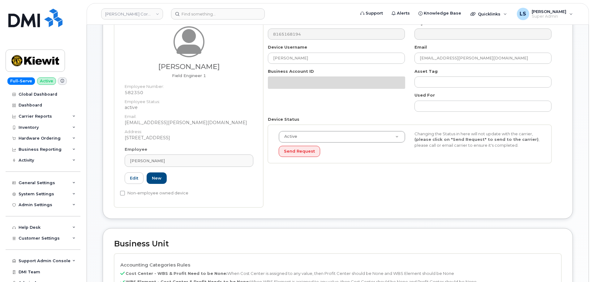
scroll to position [217, 0]
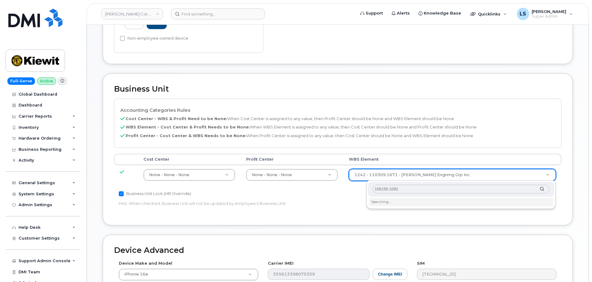
type input "106150.1092"
drag, startPoint x: 454, startPoint y: 178, endPoint x: 401, endPoint y: 204, distance: 59.3
type input "33430202"
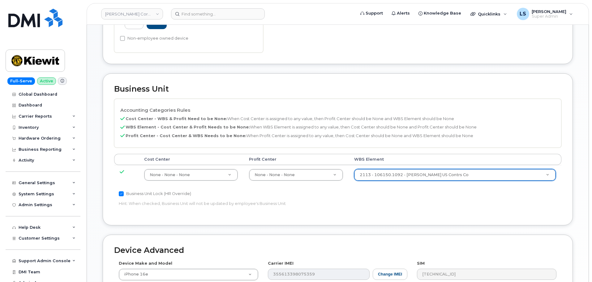
scroll to position [354, 0]
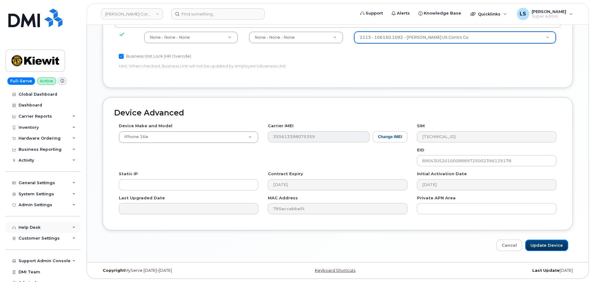
click at [534, 242] on input "Update Device" at bounding box center [546, 244] width 43 height 11
type input "Saving..."
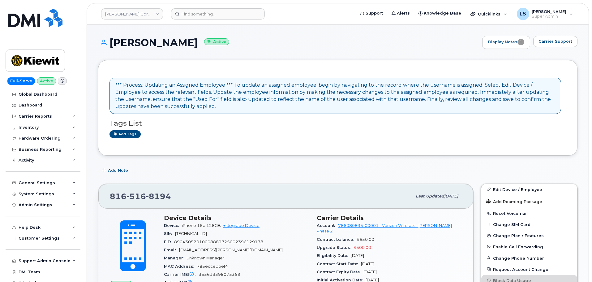
click at [212, 20] on header "[PERSON_NAME] Corporation Support Alerts Knowledge Base Quicklinks Suspend / Ca…" at bounding box center [338, 14] width 502 height 22
click at [213, 17] on input at bounding box center [218, 13] width 94 height 11
paste input "[EMAIL_ADDRESS][PERSON_NAME][DOMAIN_NAME]"
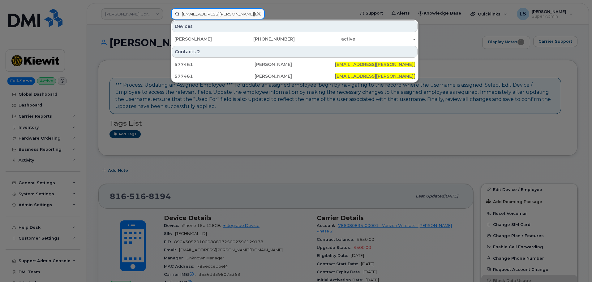
type input "[EMAIL_ADDRESS][PERSON_NAME][DOMAIN_NAME]"
click at [230, 37] on div "[PERSON_NAME]" at bounding box center [204, 39] width 60 height 6
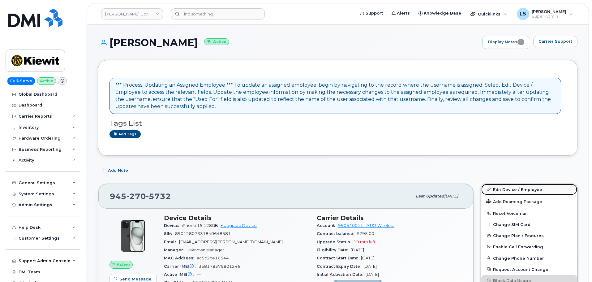
click at [505, 187] on link "Edit Device / Employee" at bounding box center [529, 189] width 96 height 11
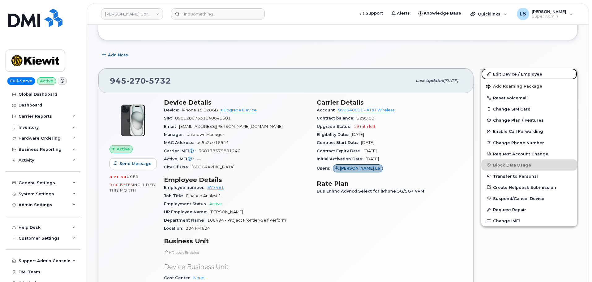
scroll to position [186, 0]
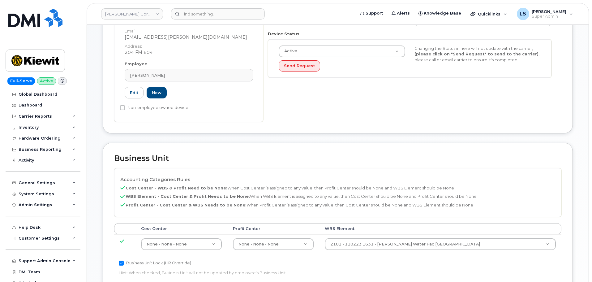
scroll to position [155, 0]
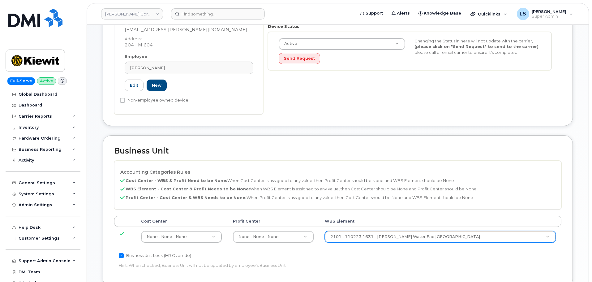
drag, startPoint x: 385, startPoint y: 230, endPoint x: 383, endPoint y: 234, distance: 4.0
click at [385, 230] on td "2101 - 110223.1631 - Kiewit Water Fac South Co 33468723" at bounding box center [440, 236] width 243 height 19
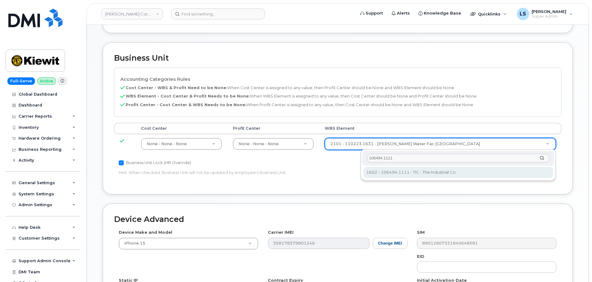
type input "106494.1111"
type input "35946483"
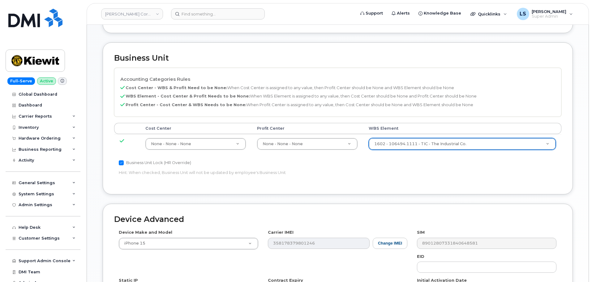
scroll to position [354, 0]
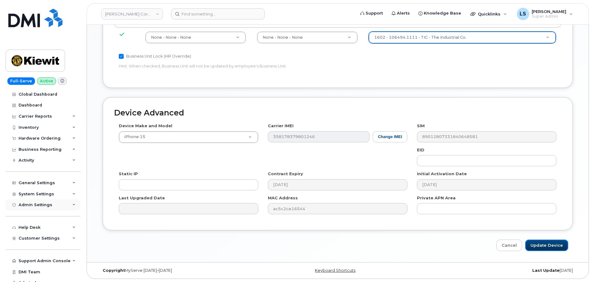
drag, startPoint x: 538, startPoint y: 244, endPoint x: 21, endPoint y: 204, distance: 518.4
click at [538, 244] on input "Update Device" at bounding box center [546, 244] width 43 height 11
type input "Saving..."
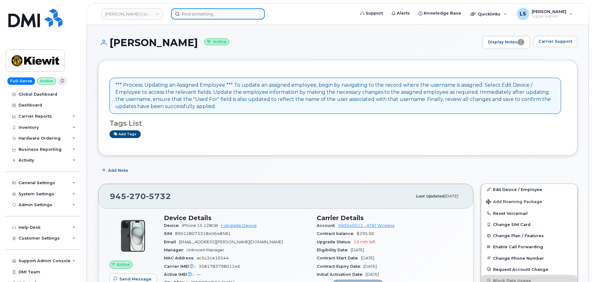
click at [219, 12] on input at bounding box center [218, 13] width 94 height 11
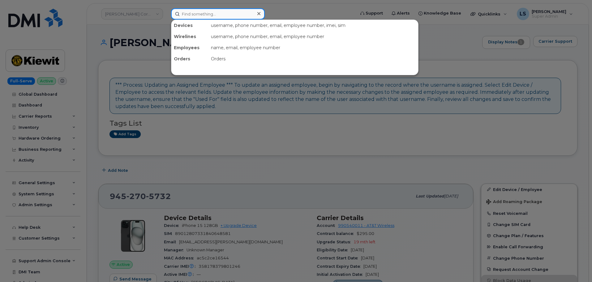
paste input "[EMAIL_ADDRESS][PERSON_NAME][DOMAIN_NAME]"
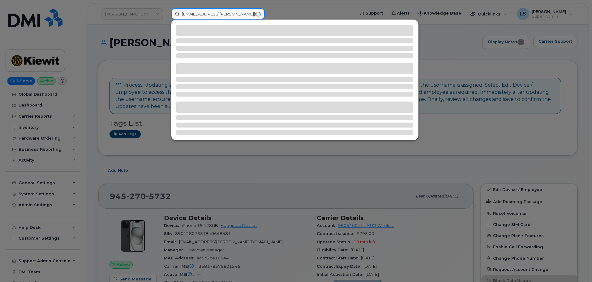
type input "[EMAIL_ADDRESS][PERSON_NAME][DOMAIN_NAME]"
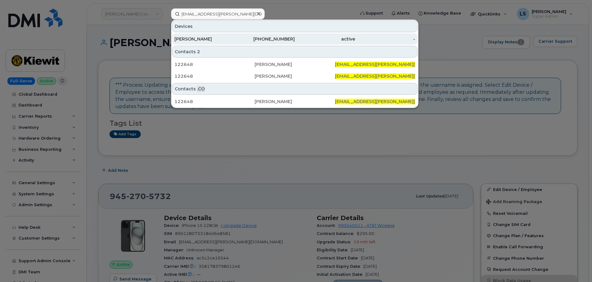
click at [216, 37] on div "[PERSON_NAME]" at bounding box center [204, 39] width 60 height 6
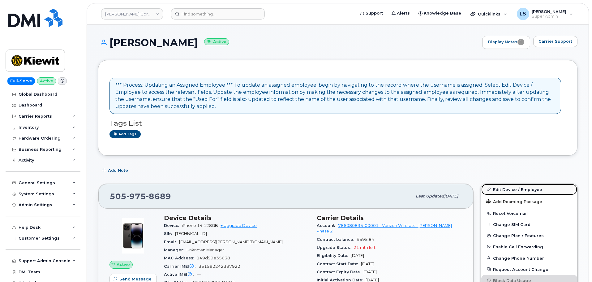
click at [512, 187] on link "Edit Device / Employee" at bounding box center [529, 189] width 96 height 11
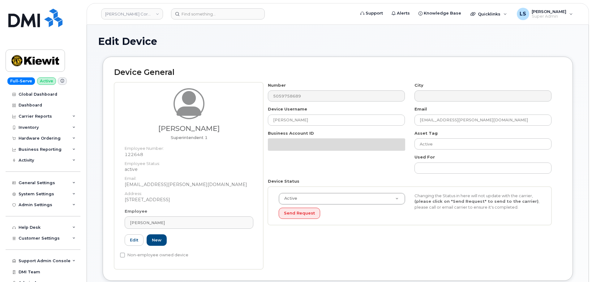
scroll to position [155, 0]
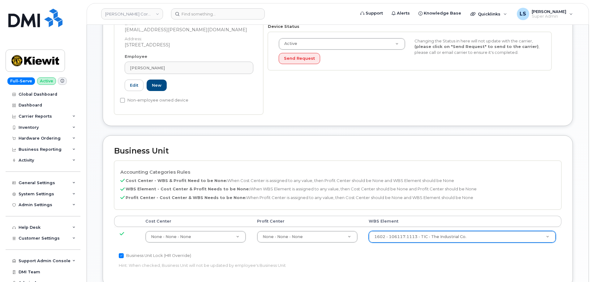
paste input "106263.1860"
type input "106263.1860"
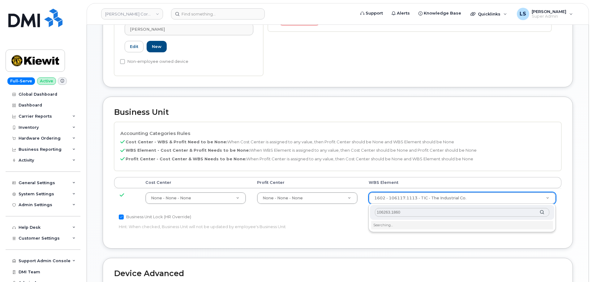
scroll to position [247, 0]
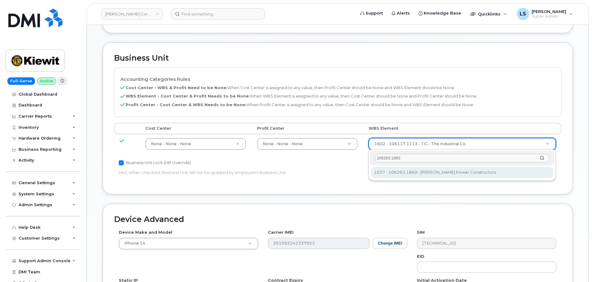
type input "106263.1860"
type input "34521805"
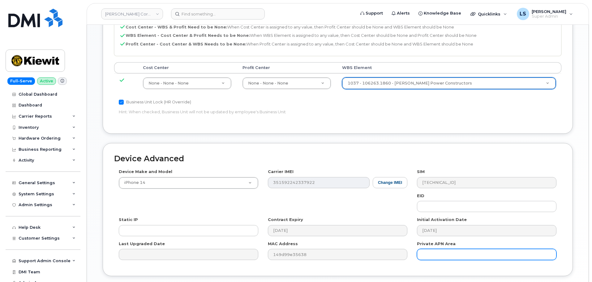
scroll to position [354, 0]
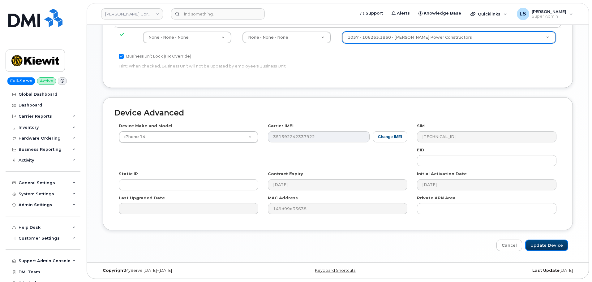
click at [538, 248] on input "Update Device" at bounding box center [546, 244] width 43 height 11
type input "Saving..."
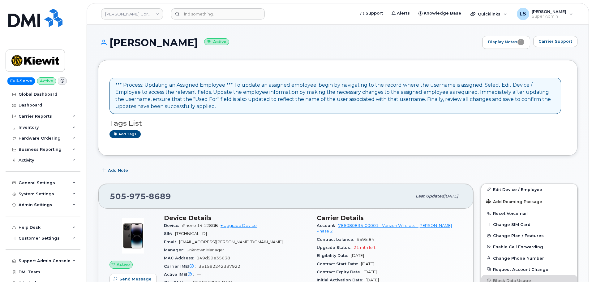
click at [226, 19] on header "Kiewit Corporation Support Alerts Knowledge Base Quicklinks Suspend / Cancel De…" at bounding box center [338, 14] width 502 height 22
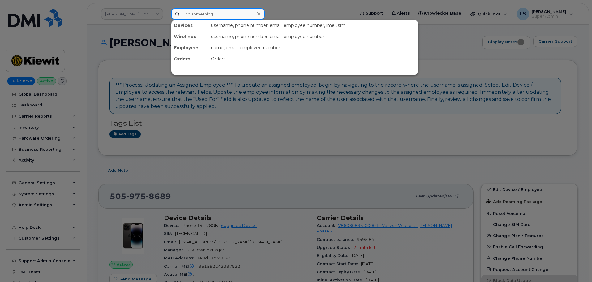
click at [227, 19] on input at bounding box center [218, 13] width 94 height 11
paste input "9013599408"
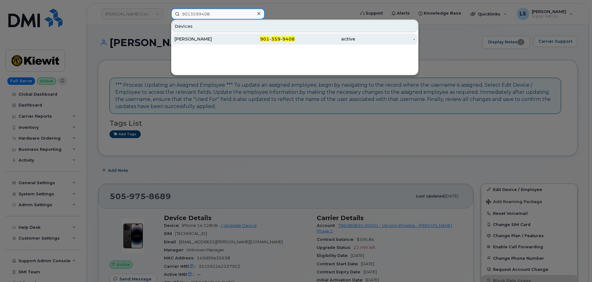
type input "9013599408"
click at [229, 40] on div "[PERSON_NAME]" at bounding box center [204, 39] width 60 height 6
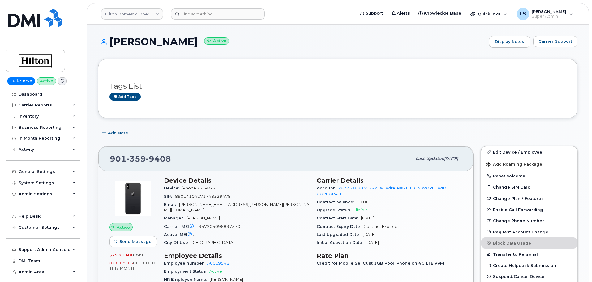
click at [215, 222] on div "Carrier IMEI Carrier IMEI is reported during the last billing cycle or change o…" at bounding box center [236, 226] width 145 height 8
click at [216, 224] on span "357205096897370" at bounding box center [220, 226] width 42 height 5
copy span "357205096897370"
drag, startPoint x: 175, startPoint y: 158, endPoint x: 110, endPoint y: 159, distance: 65.0
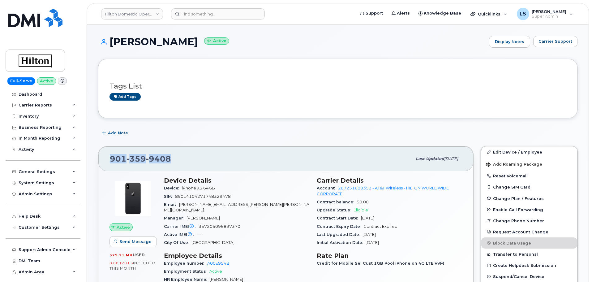
click at [110, 159] on div "901 359 9408" at bounding box center [261, 158] width 302 height 13
copy span "901 359 9408"
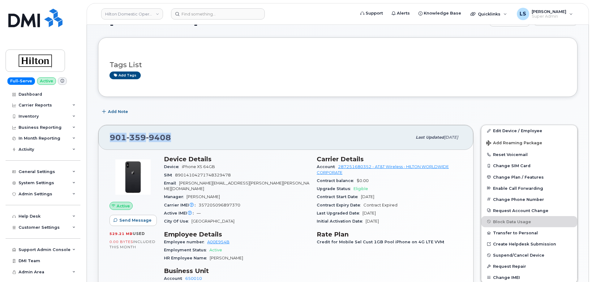
scroll to position [31, 0]
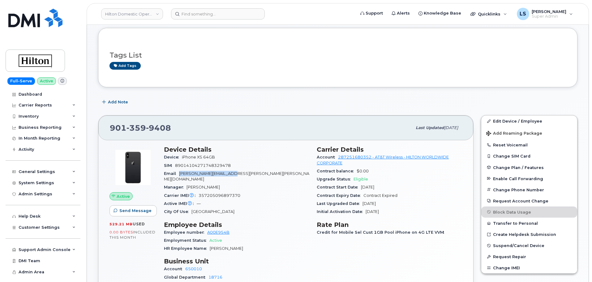
drag, startPoint x: 238, startPoint y: 172, endPoint x: 181, endPoint y: 172, distance: 57.2
click at [181, 172] on div "Email [PERSON_NAME][EMAIL_ADDRESS][PERSON_NAME][PERSON_NAME][DOMAIN_NAME]" at bounding box center [236, 177] width 145 height 14
copy span "[PERSON_NAME][EMAIL_ADDRESS][PERSON_NAME][PERSON_NAME][DOMAIN_NAME]"
click at [206, 15] on input at bounding box center [218, 13] width 94 height 11
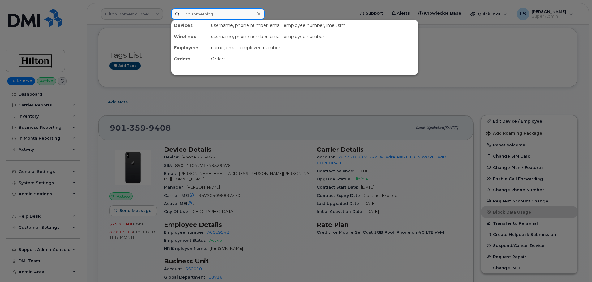
paste input "9175837534"
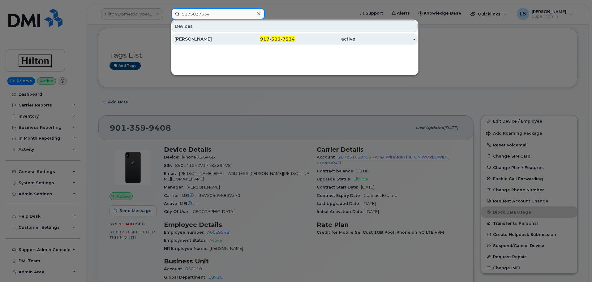
type input "9175837534"
click at [197, 37] on div "RICHARD SOFSKY" at bounding box center [204, 39] width 60 height 6
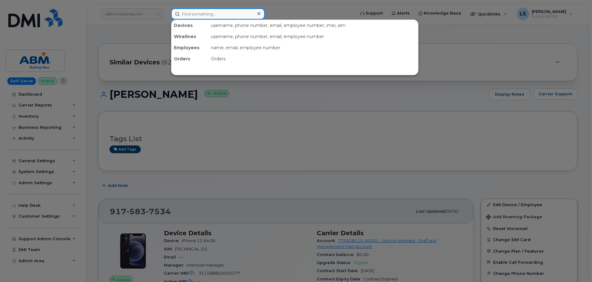
click at [194, 17] on input at bounding box center [218, 13] width 94 height 11
paste input "9013599408"
type input "9013599408"
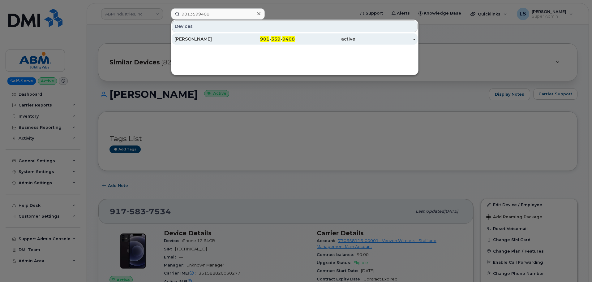
click at [264, 41] on span "901" at bounding box center [264, 39] width 9 height 6
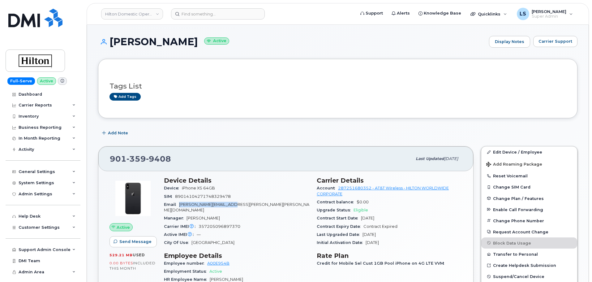
drag, startPoint x: 234, startPoint y: 204, endPoint x: 180, endPoint y: 205, distance: 53.5
click at [180, 205] on div "Email [PERSON_NAME][EMAIL_ADDRESS][PERSON_NAME][PERSON_NAME][DOMAIN_NAME]" at bounding box center [236, 207] width 145 height 14
copy span "[PERSON_NAME][EMAIL_ADDRESS][PERSON_NAME][PERSON_NAME][DOMAIN_NAME]"
